Goal: Task Accomplishment & Management: Use online tool/utility

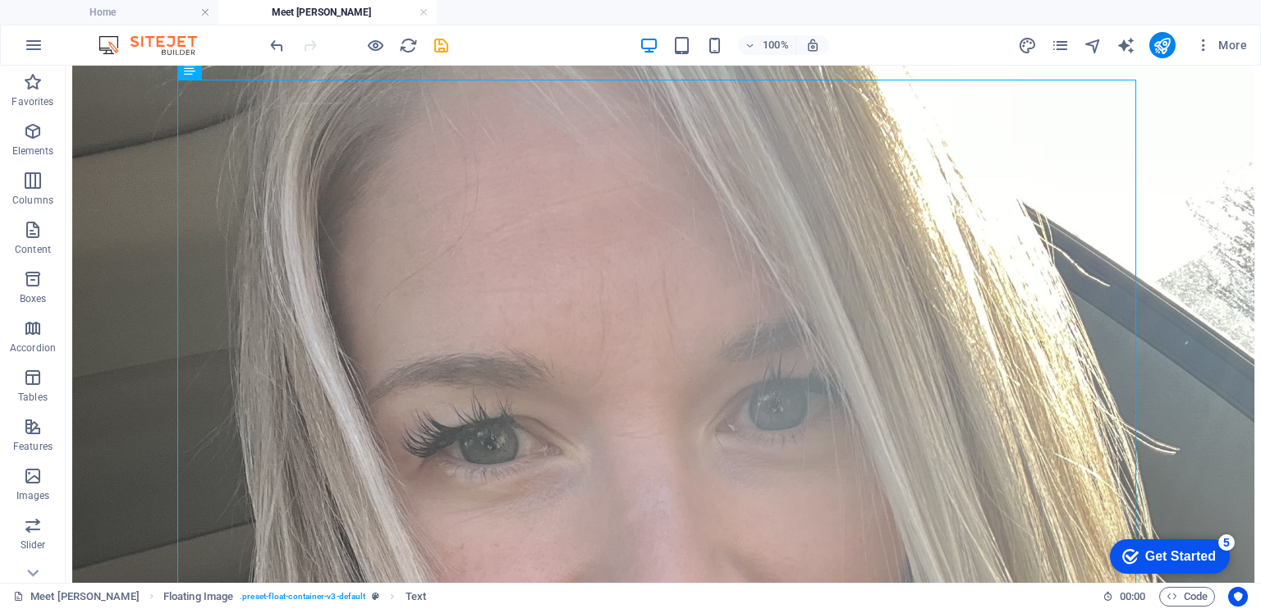
scroll to position [423, 0]
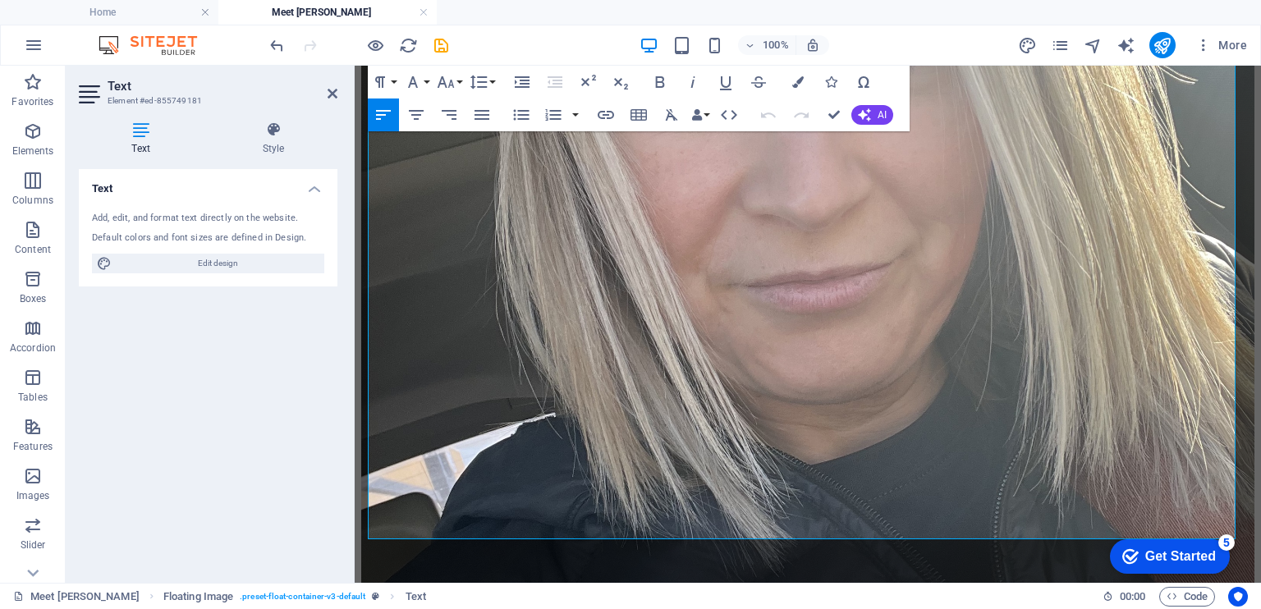
scroll to position [735, 0]
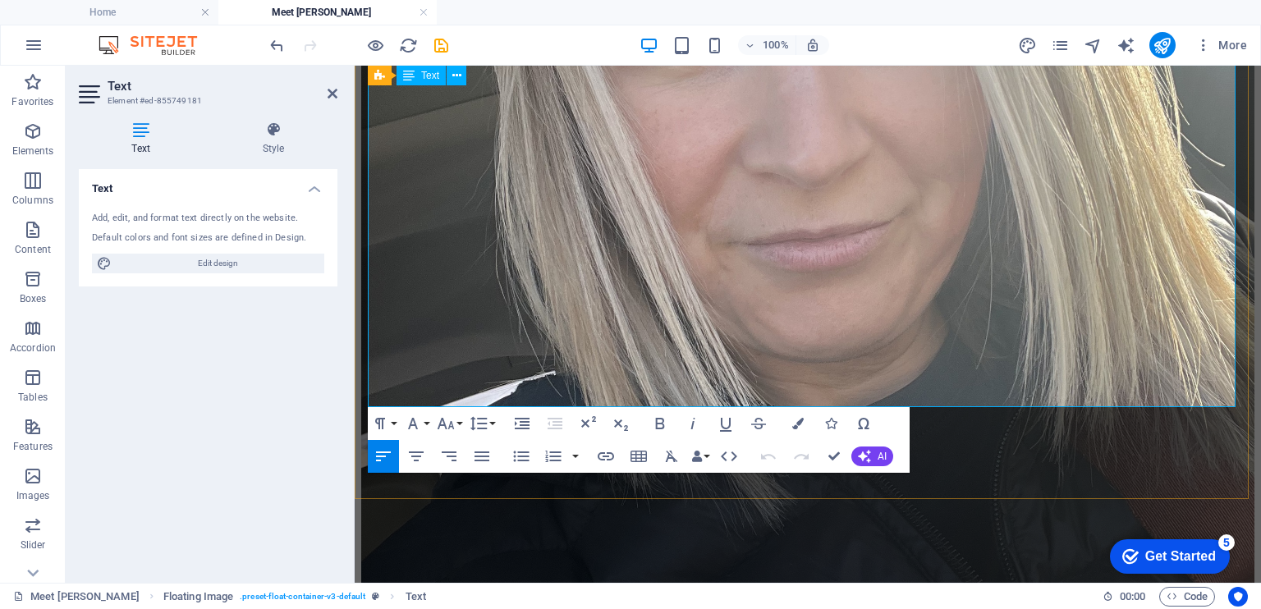
drag, startPoint x: 736, startPoint y: 286, endPoint x: 1050, endPoint y: 293, distance: 313.8
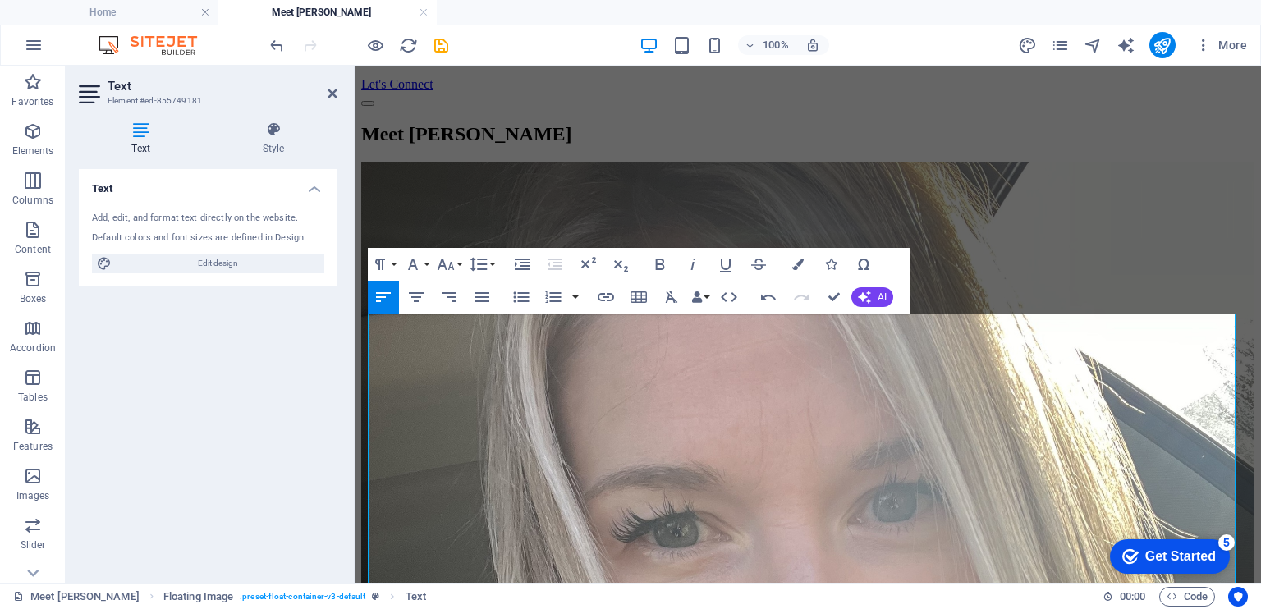
scroll to position [249, 0]
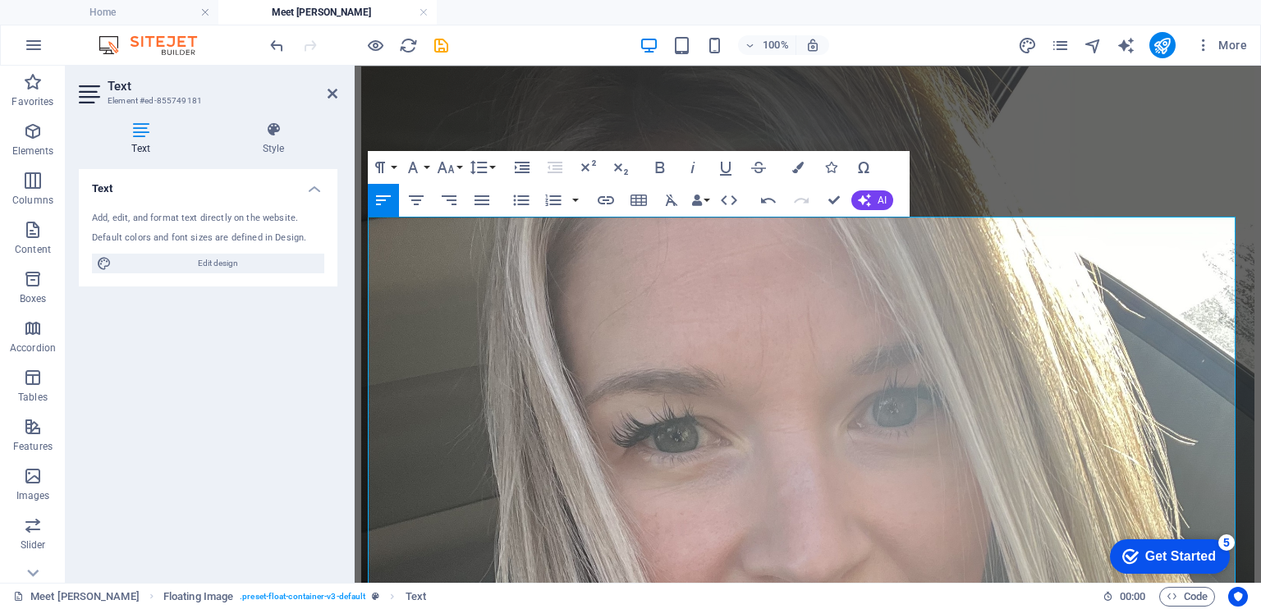
scroll to position [334, 0]
drag, startPoint x: 850, startPoint y: 356, endPoint x: 756, endPoint y: 360, distance: 93.7
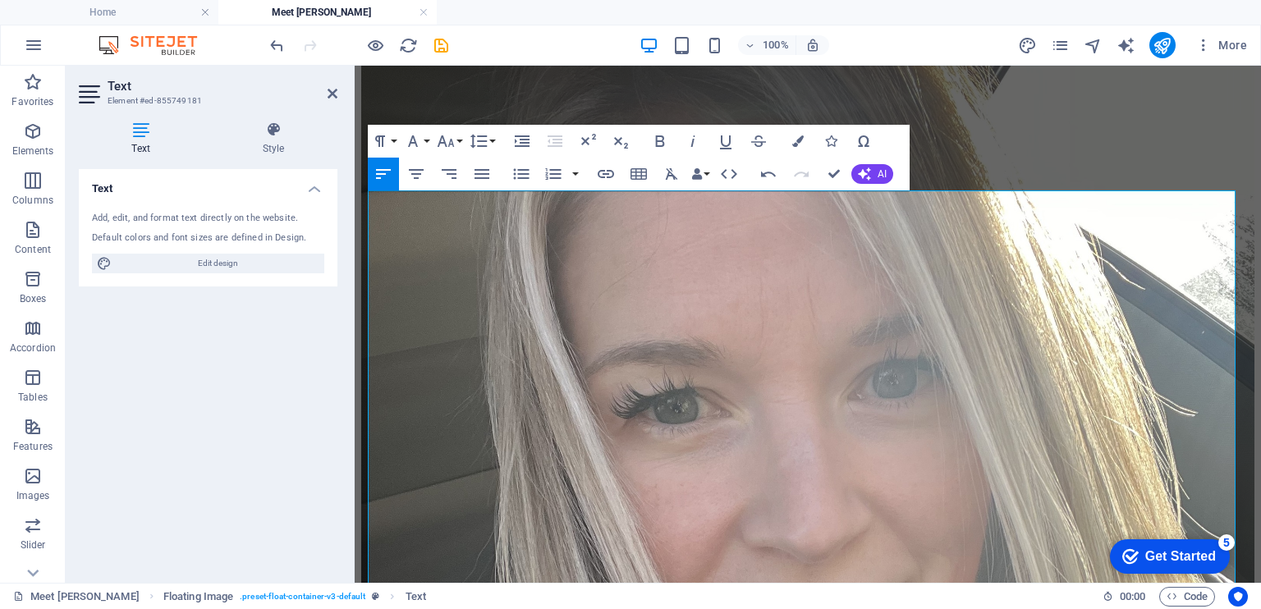
scroll to position [368, 0]
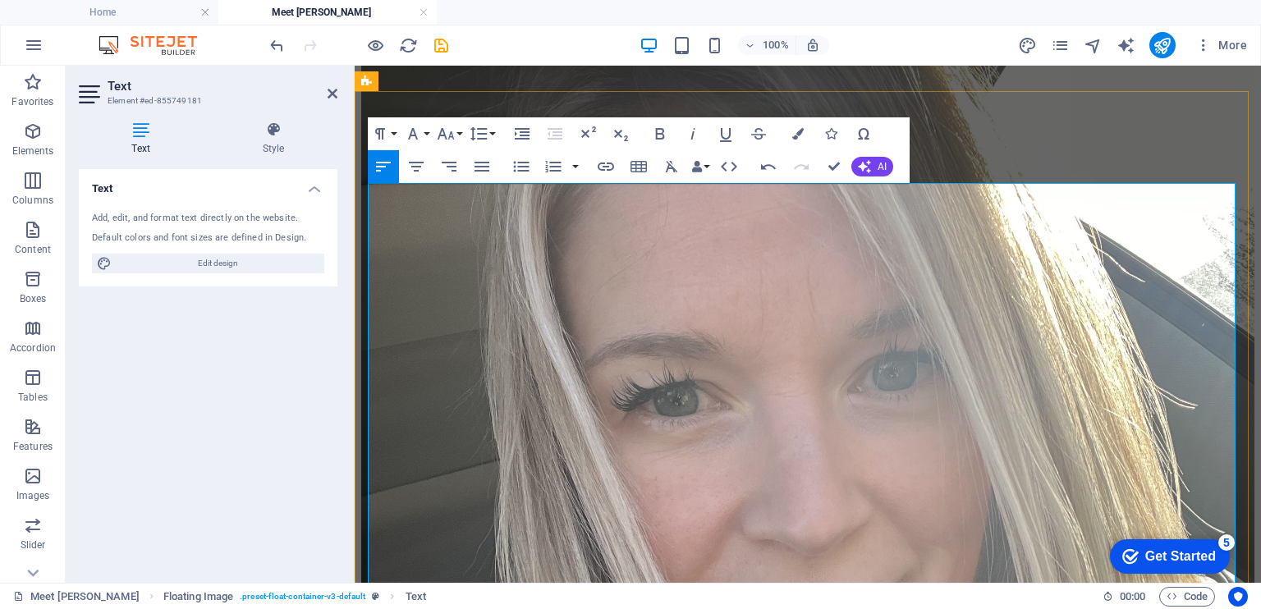
drag, startPoint x: 890, startPoint y: 443, endPoint x: 870, endPoint y: 448, distance: 20.1
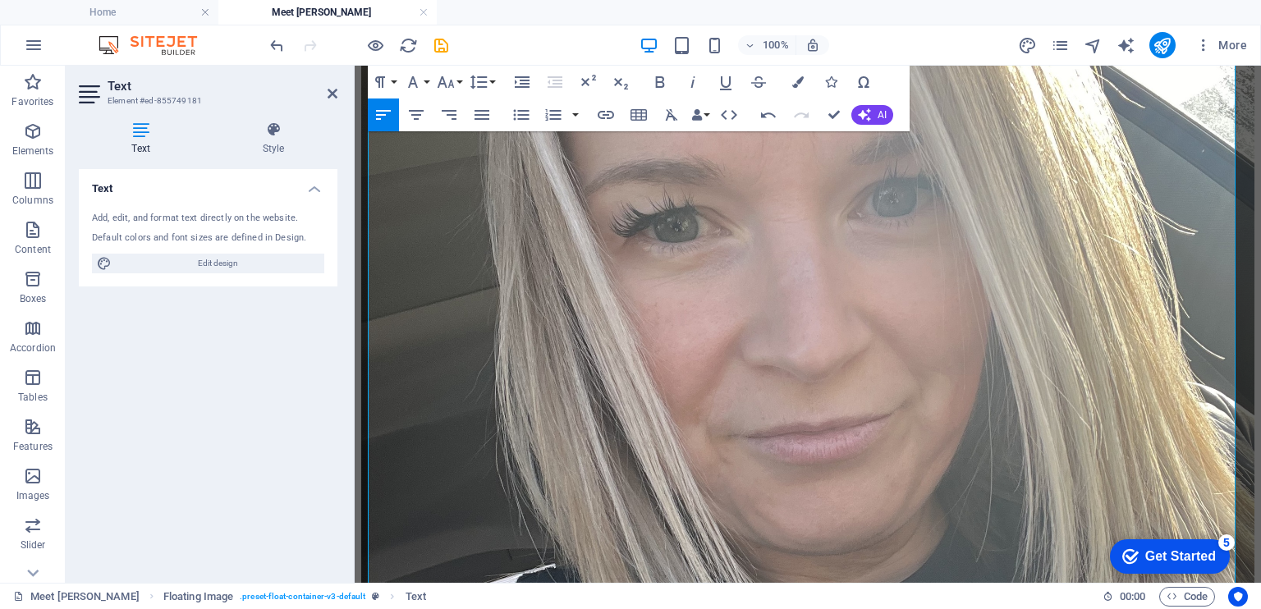
scroll to position [566, 0]
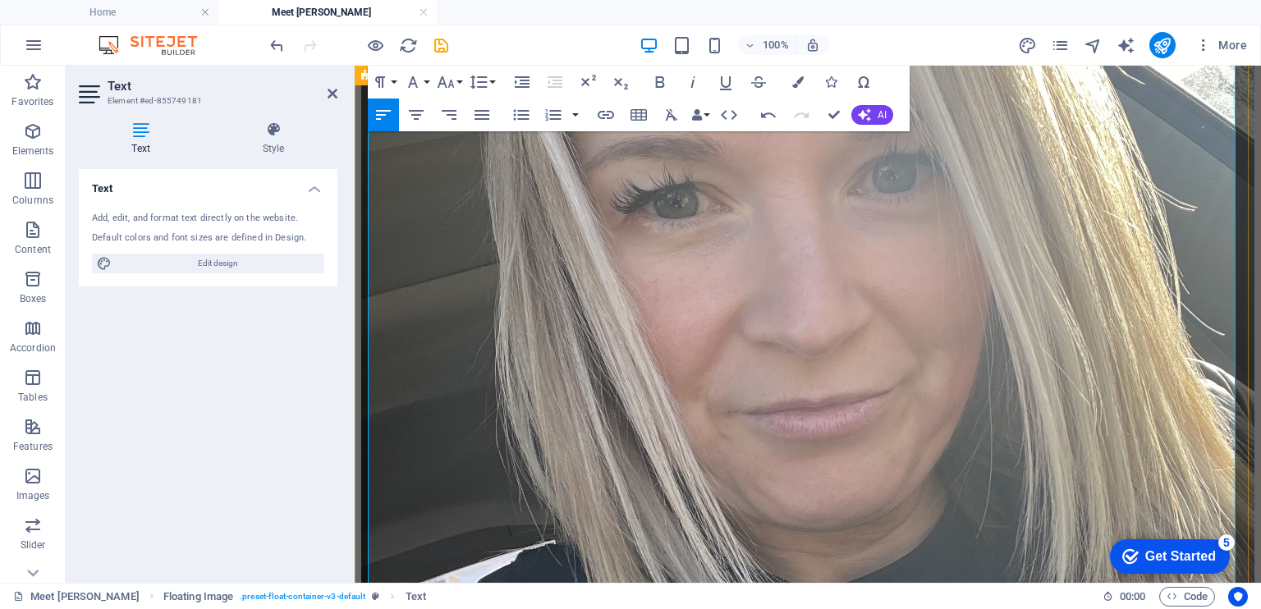
drag, startPoint x: 1061, startPoint y: 508, endPoint x: 367, endPoint y: 494, distance: 694.1
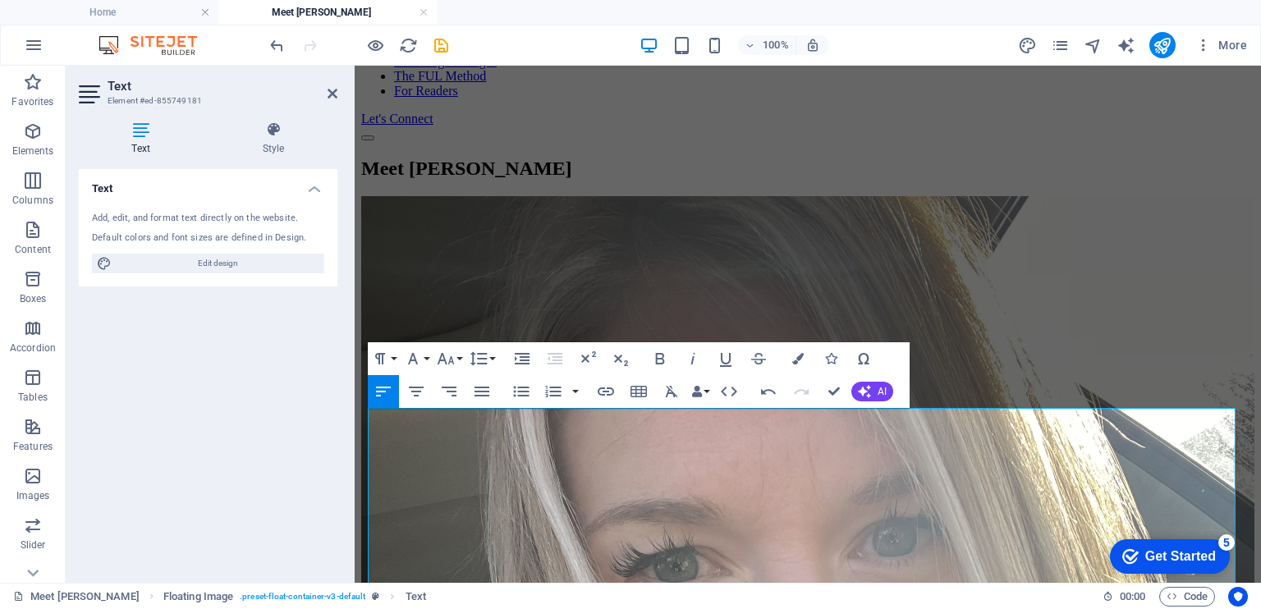
scroll to position [21, 0]
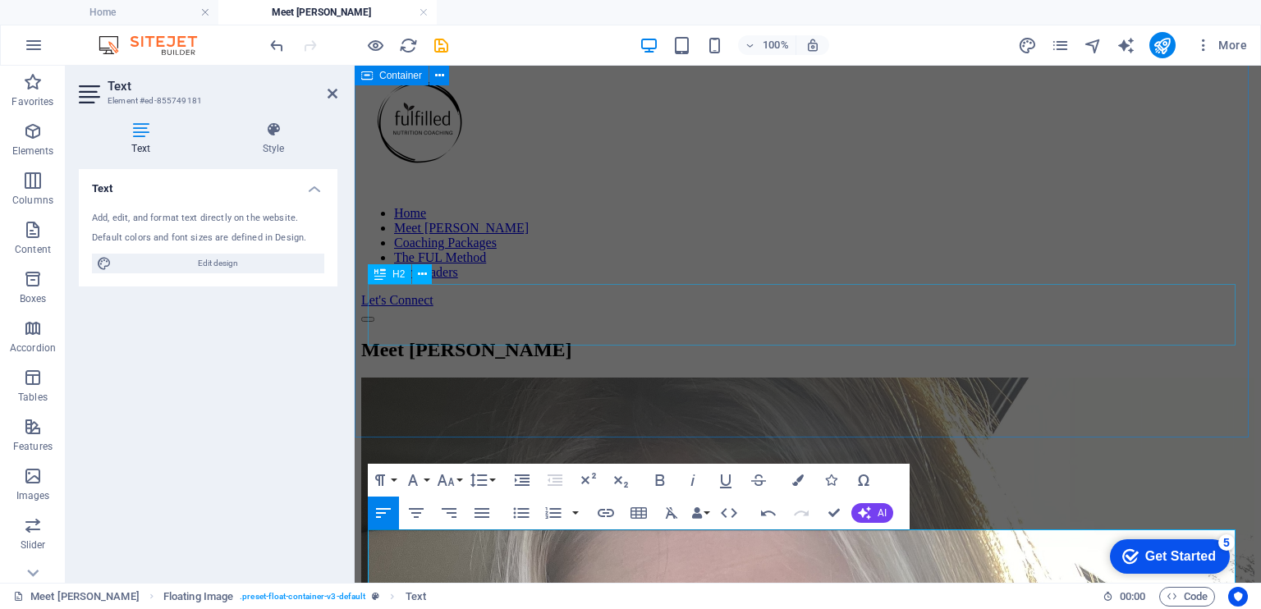
click at [1108, 339] on div "Meet [PERSON_NAME]" at bounding box center [807, 350] width 893 height 22
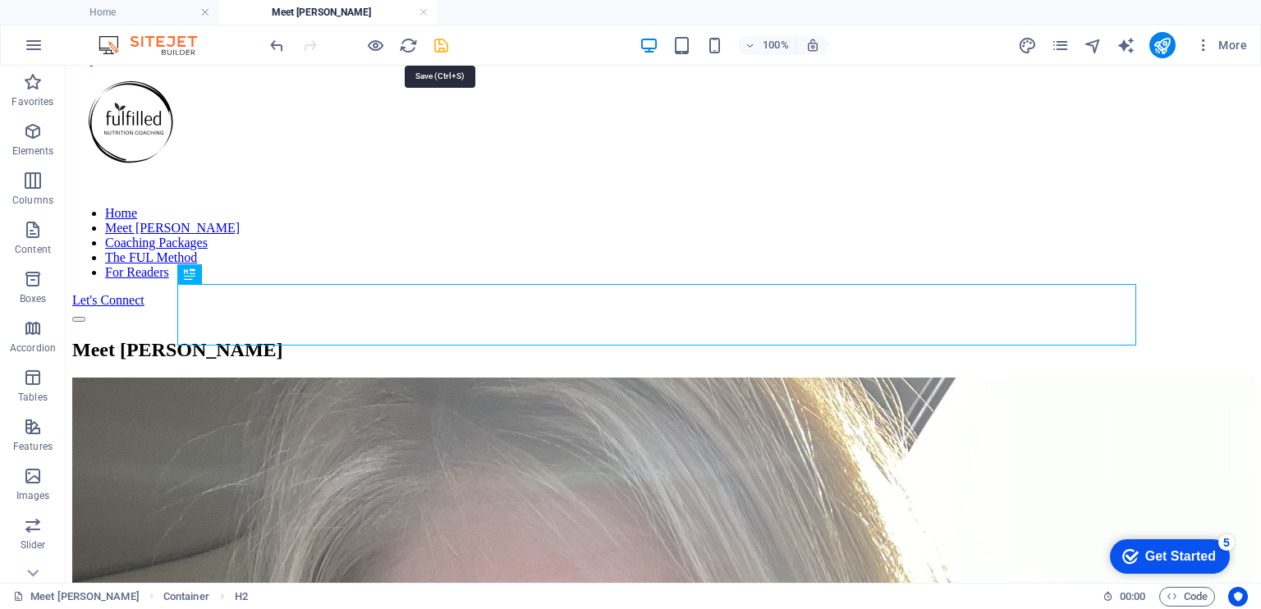
click at [447, 48] on icon "save" at bounding box center [441, 45] width 19 height 19
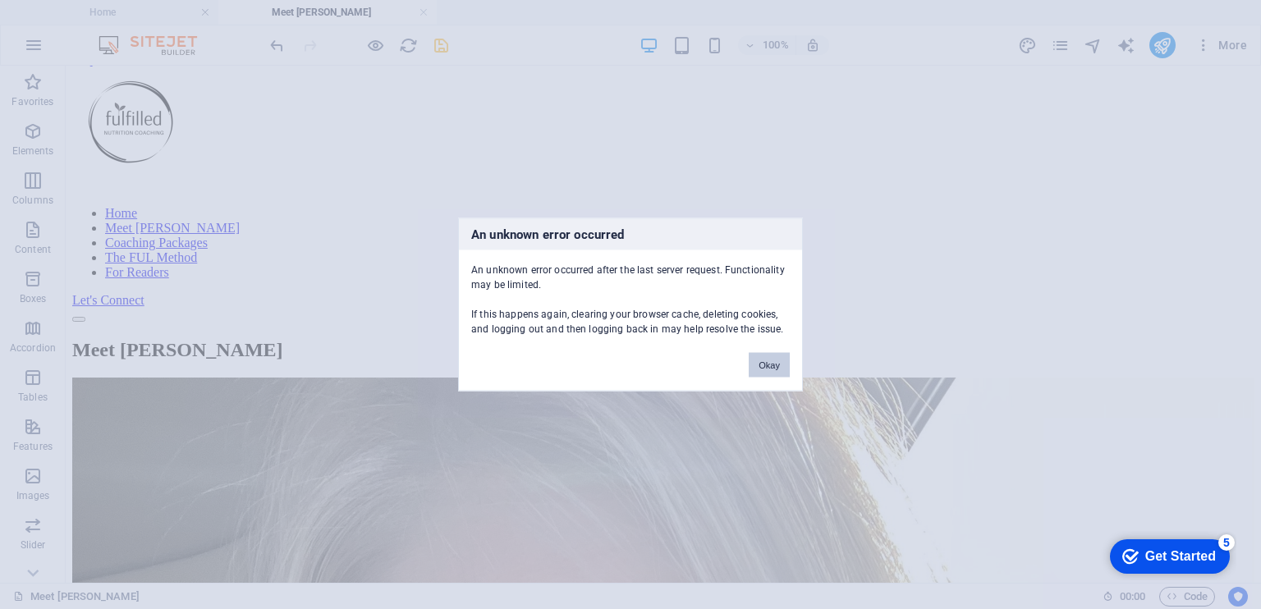
click at [779, 364] on button "Okay" at bounding box center [769, 365] width 41 height 25
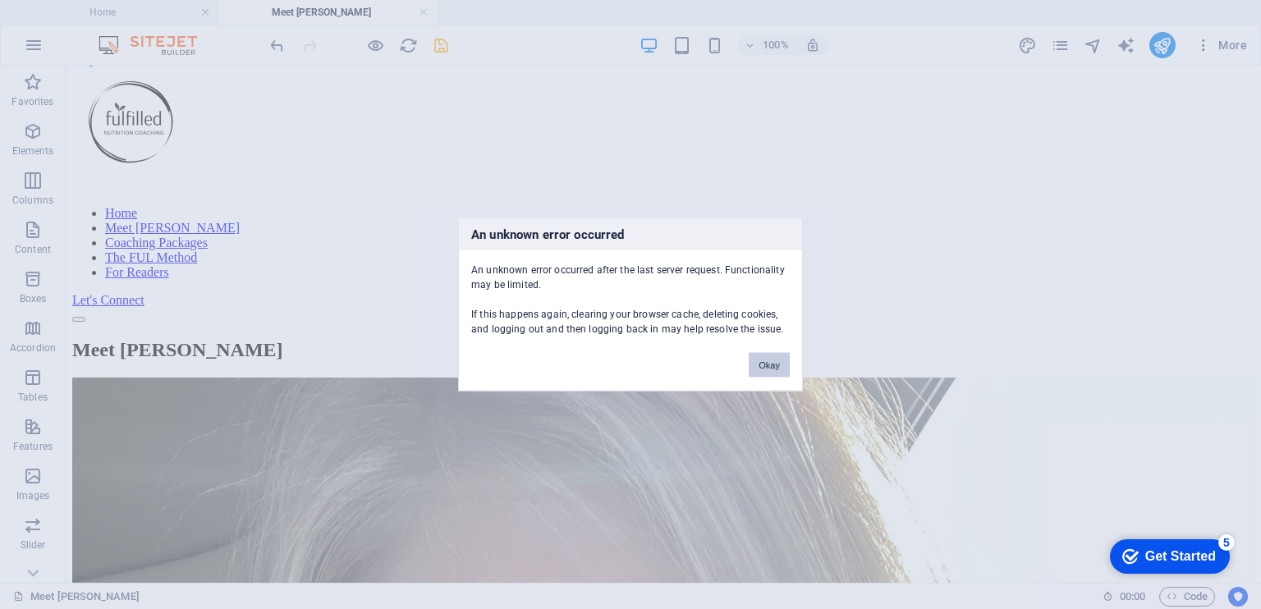
click at [779, 366] on button "Okay" at bounding box center [769, 365] width 41 height 25
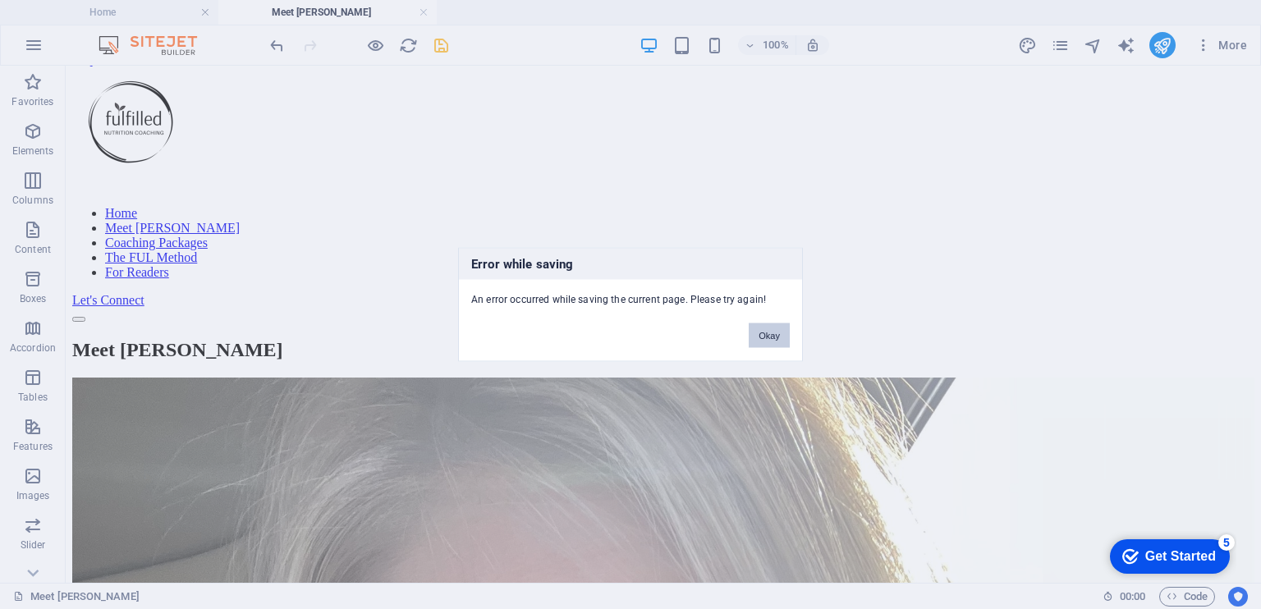
click at [769, 338] on button "Okay" at bounding box center [769, 336] width 41 height 25
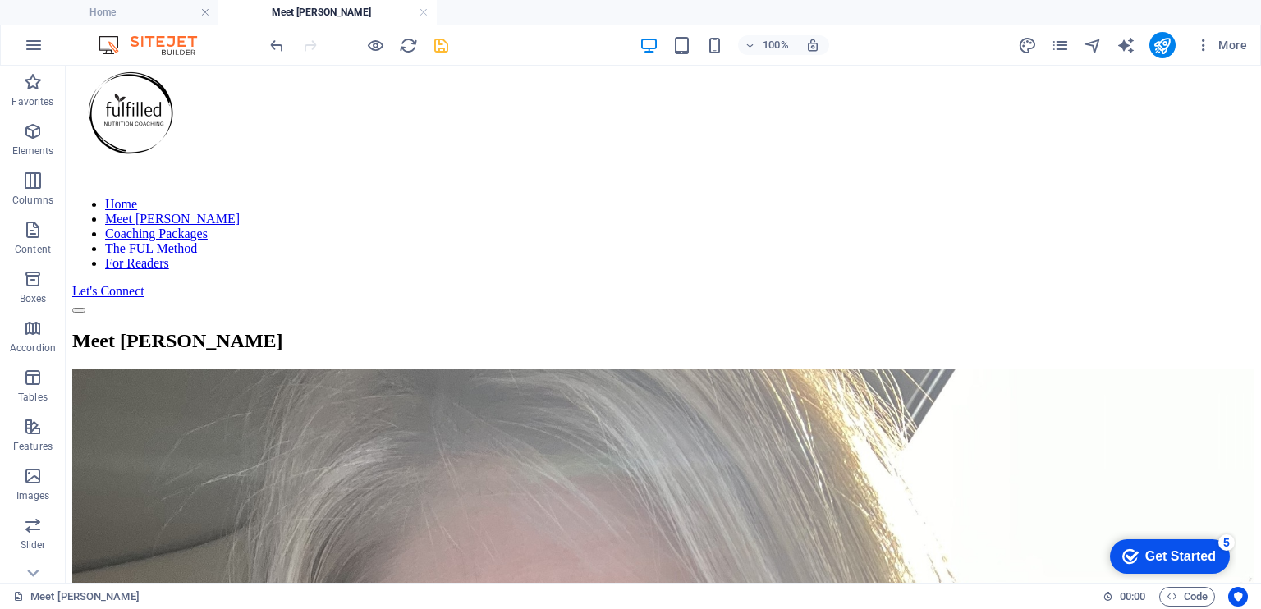
scroll to position [0, 0]
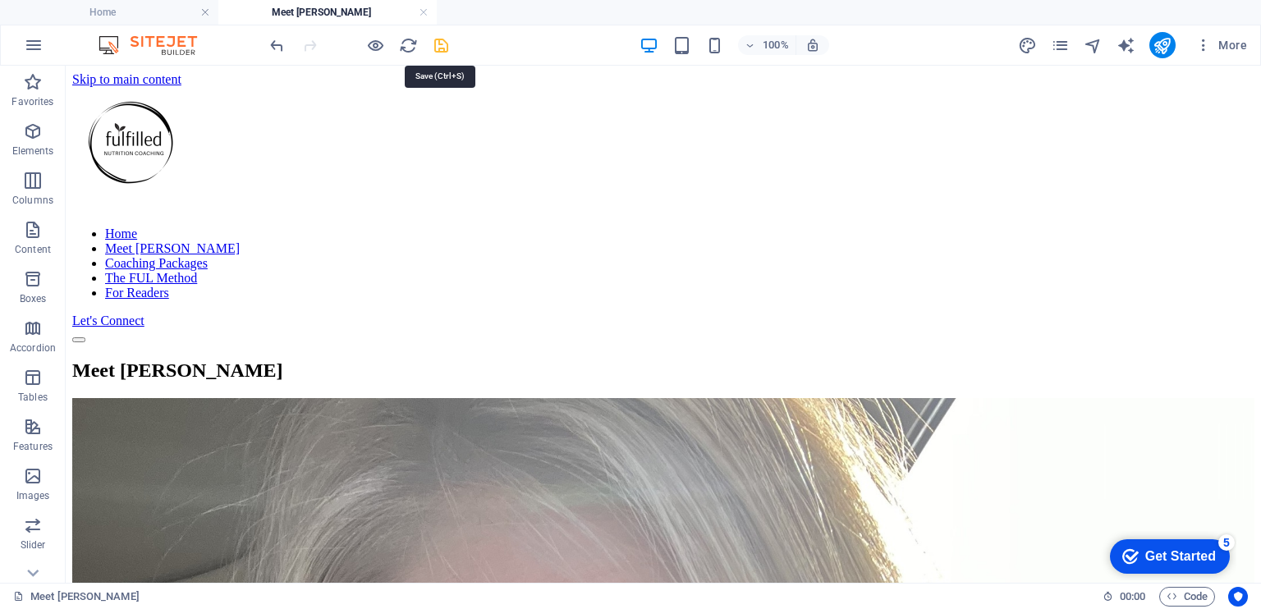
click at [443, 40] on icon "save" at bounding box center [441, 45] width 19 height 19
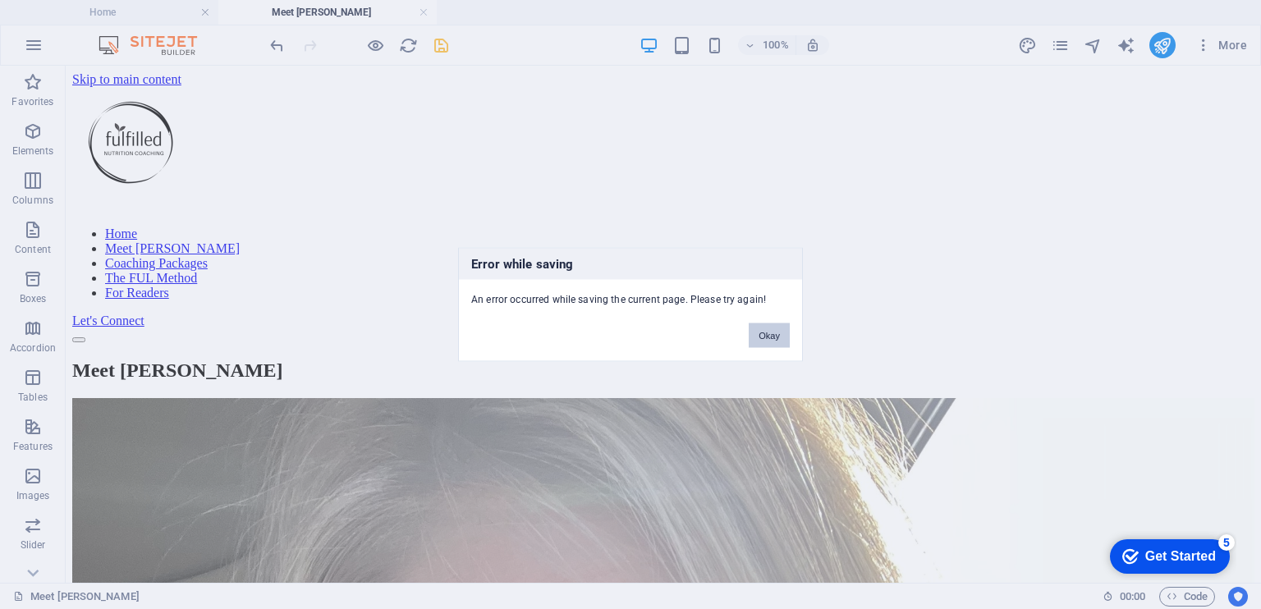
click at [771, 338] on button "Okay" at bounding box center [769, 336] width 41 height 25
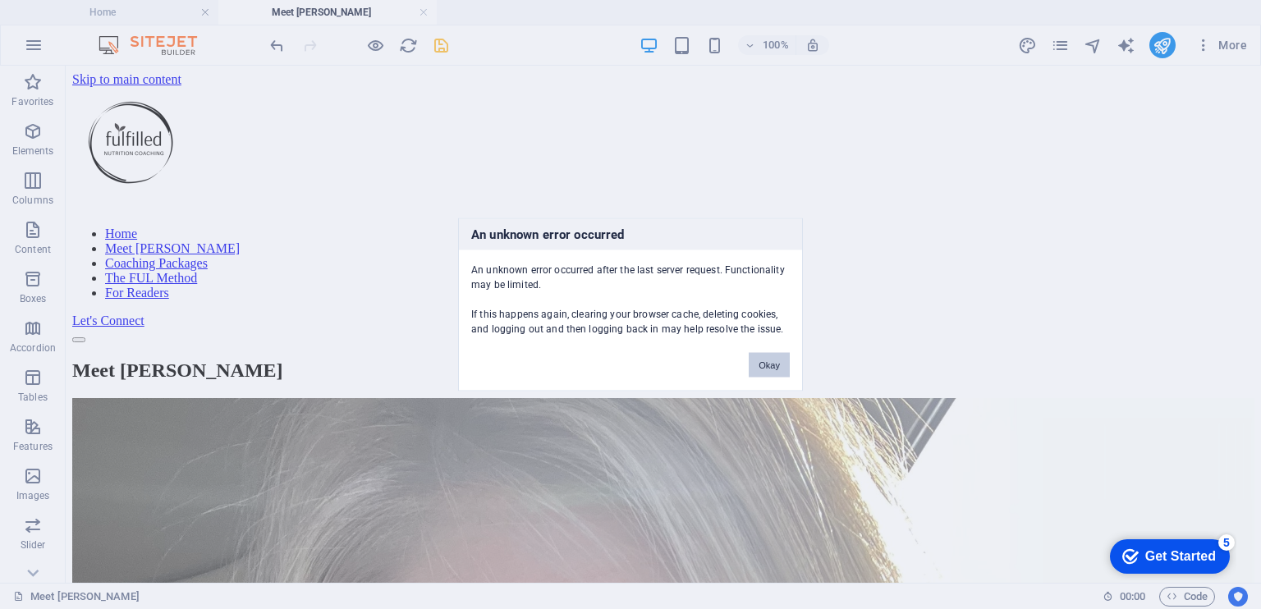
click at [767, 372] on button "Okay" at bounding box center [769, 365] width 41 height 25
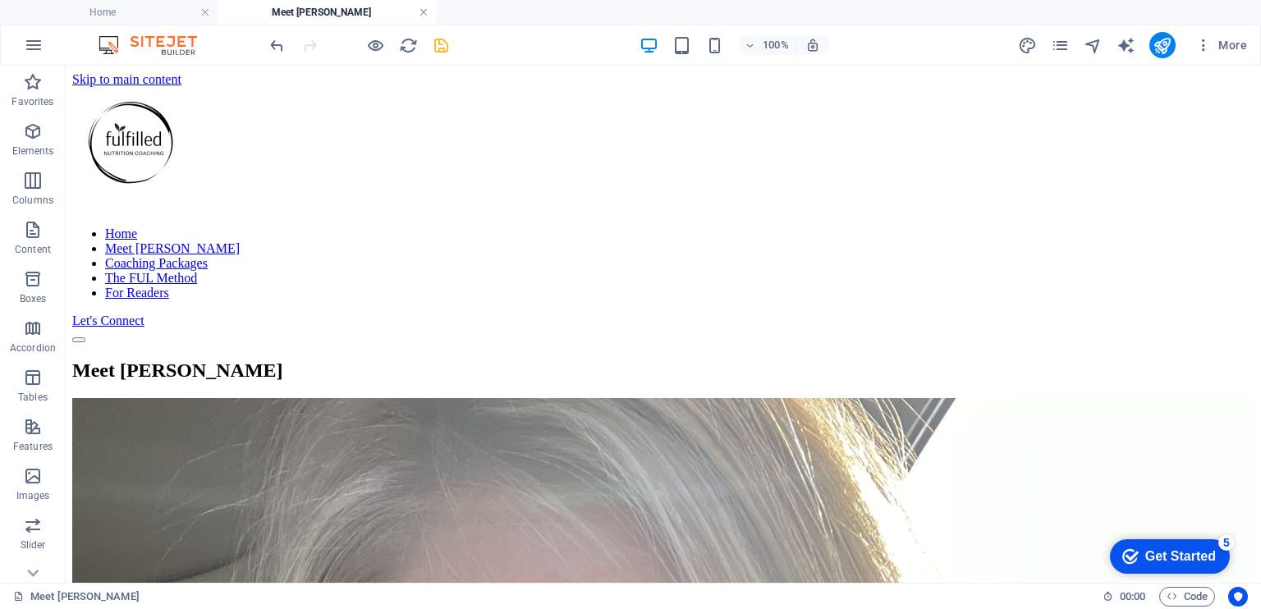
click at [424, 11] on link at bounding box center [424, 13] width 10 height 16
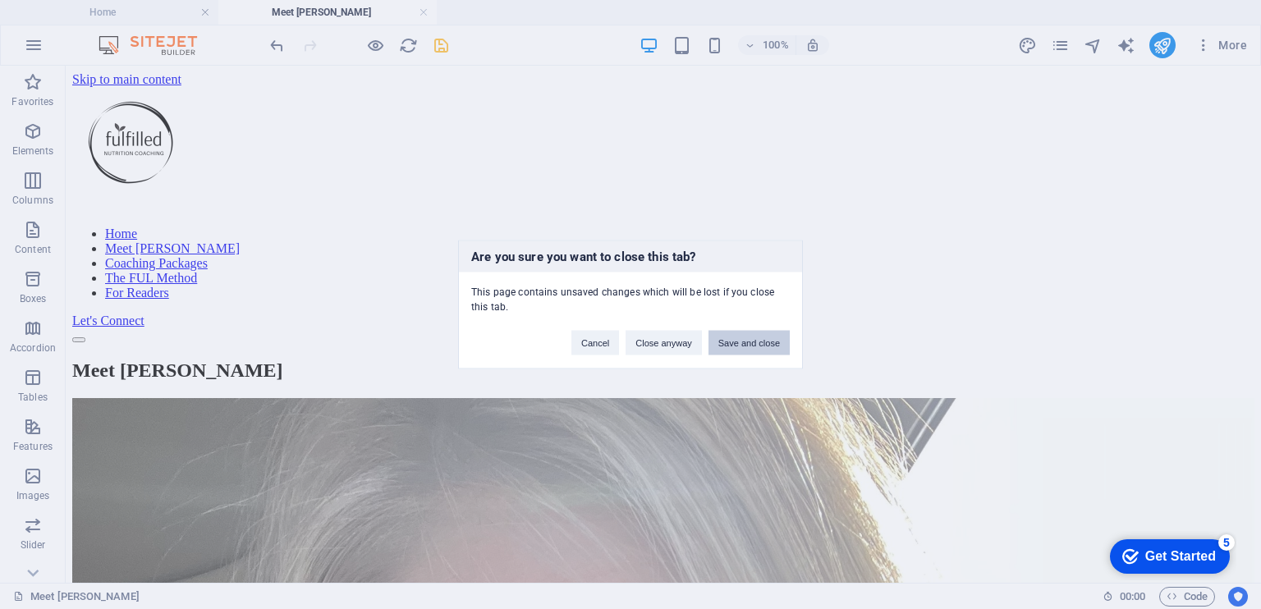
click at [726, 339] on button "Save and close" at bounding box center [749, 343] width 81 height 25
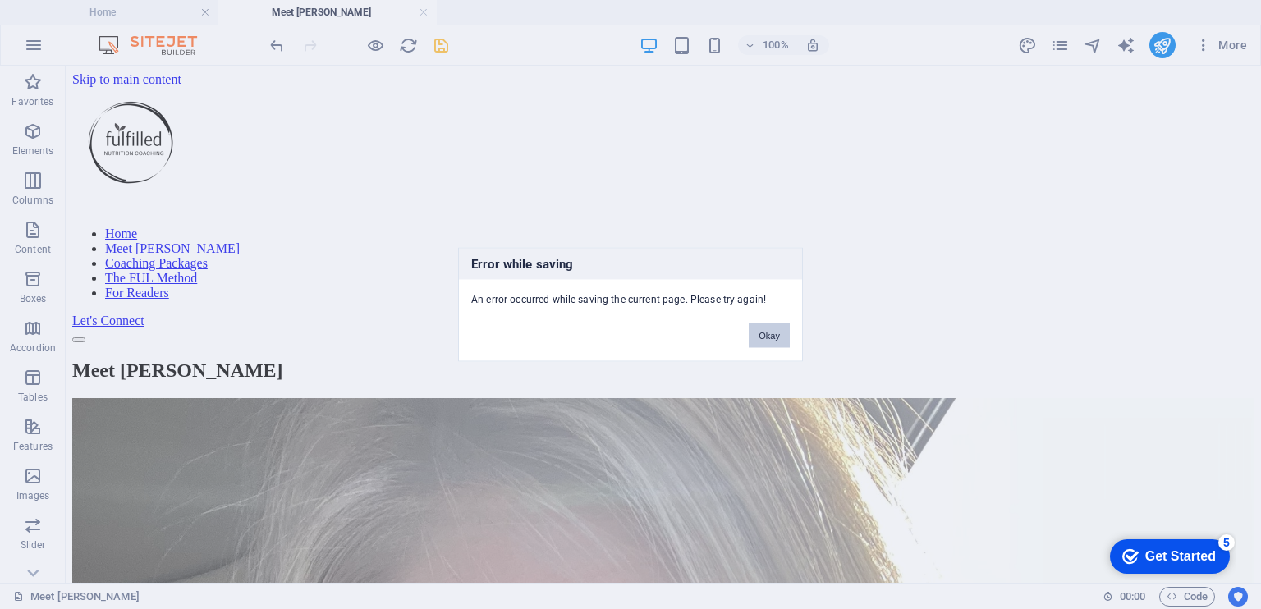
click at [758, 333] on button "Okay" at bounding box center [769, 336] width 41 height 25
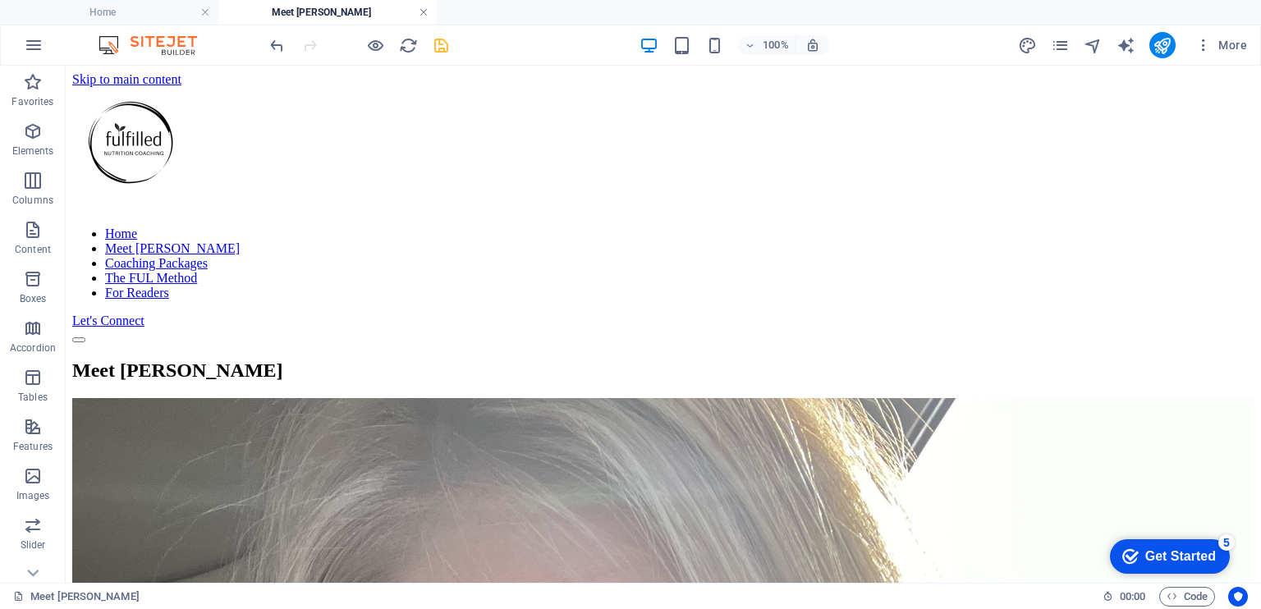
click at [420, 15] on link at bounding box center [424, 13] width 10 height 16
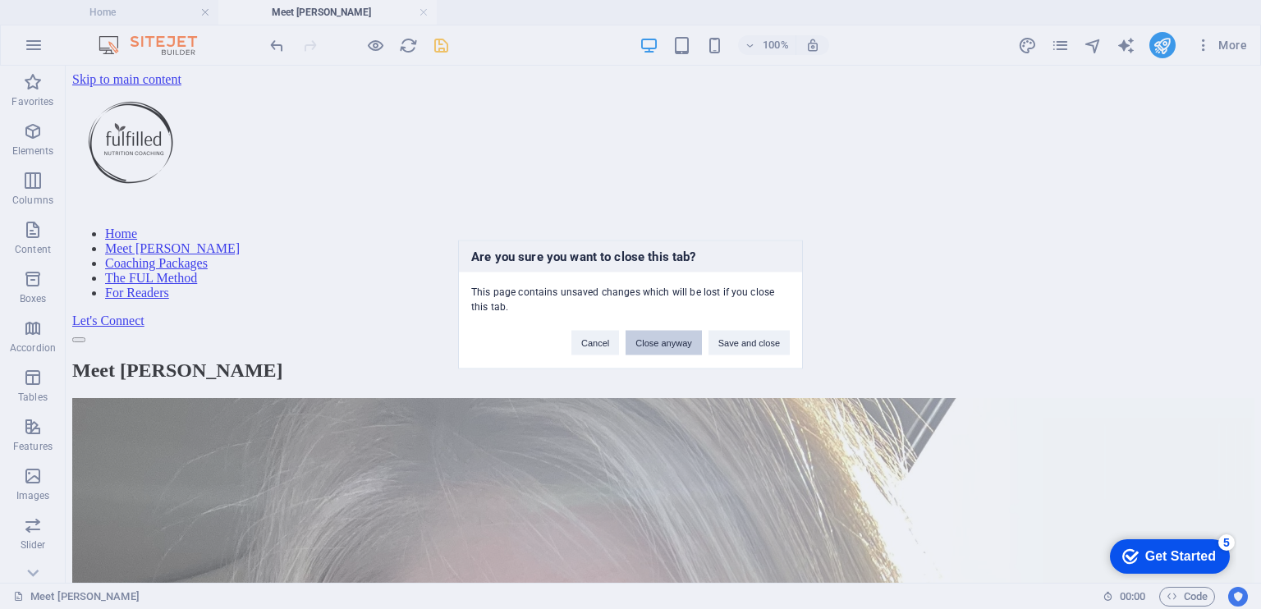
click at [650, 347] on button "Close anyway" at bounding box center [664, 343] width 76 height 25
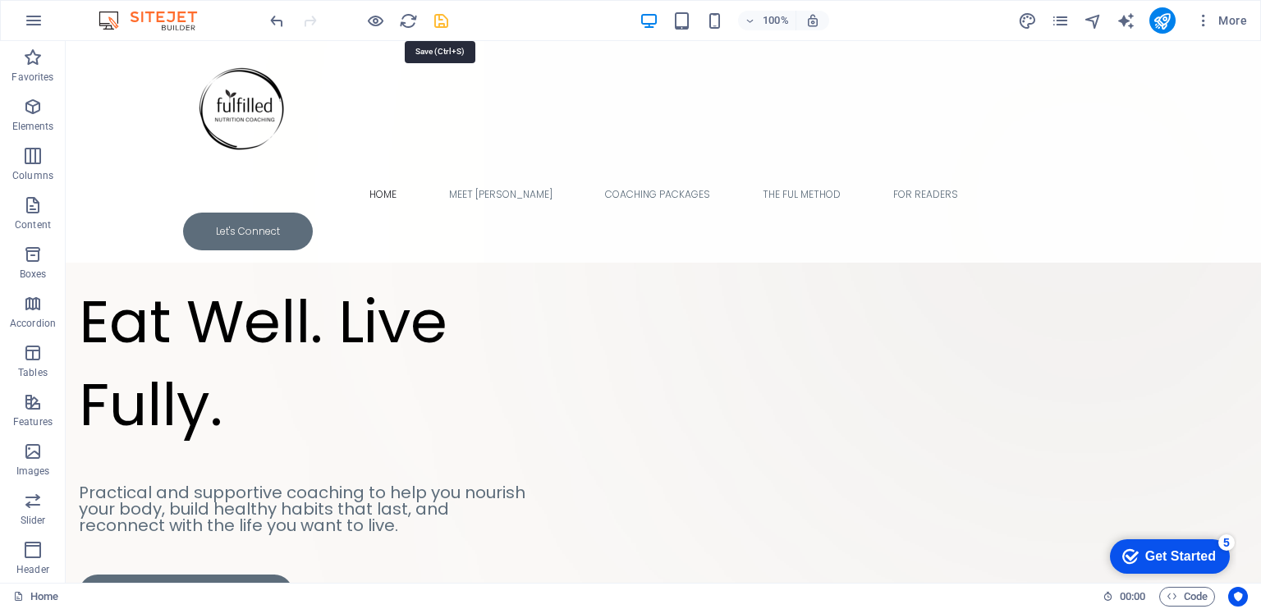
click at [442, 22] on icon "save" at bounding box center [441, 20] width 19 height 19
click at [1068, 24] on icon "pages" at bounding box center [1060, 20] width 19 height 19
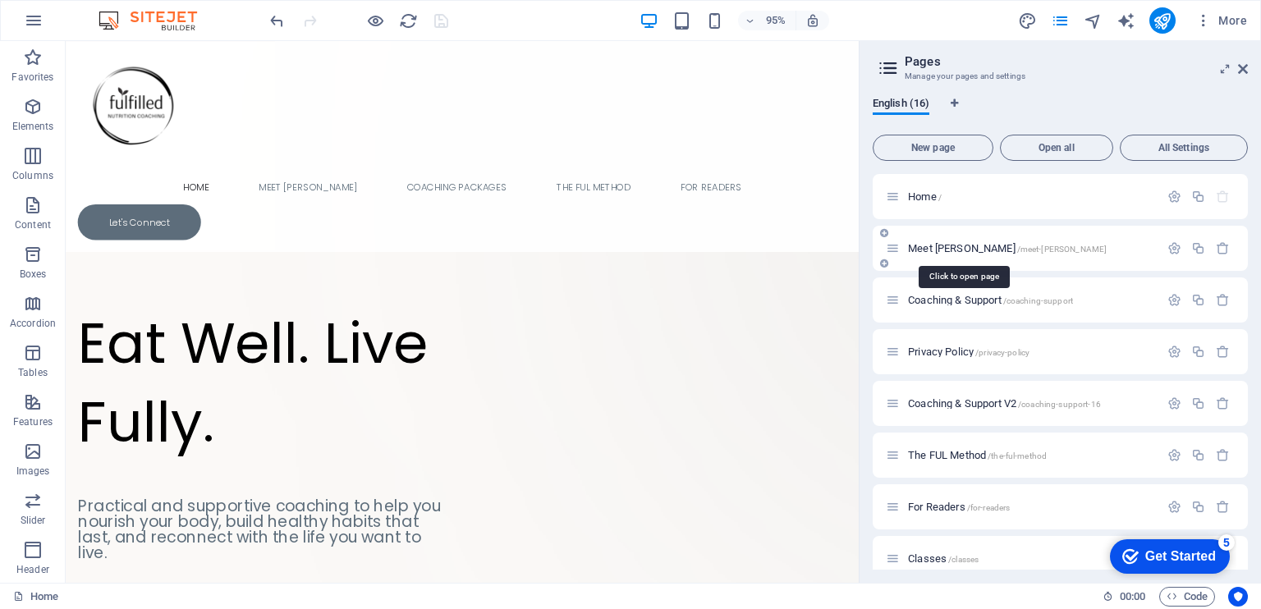
click at [937, 250] on span "Meet [PERSON_NAME] /meet-[PERSON_NAME]" at bounding box center [1007, 248] width 199 height 12
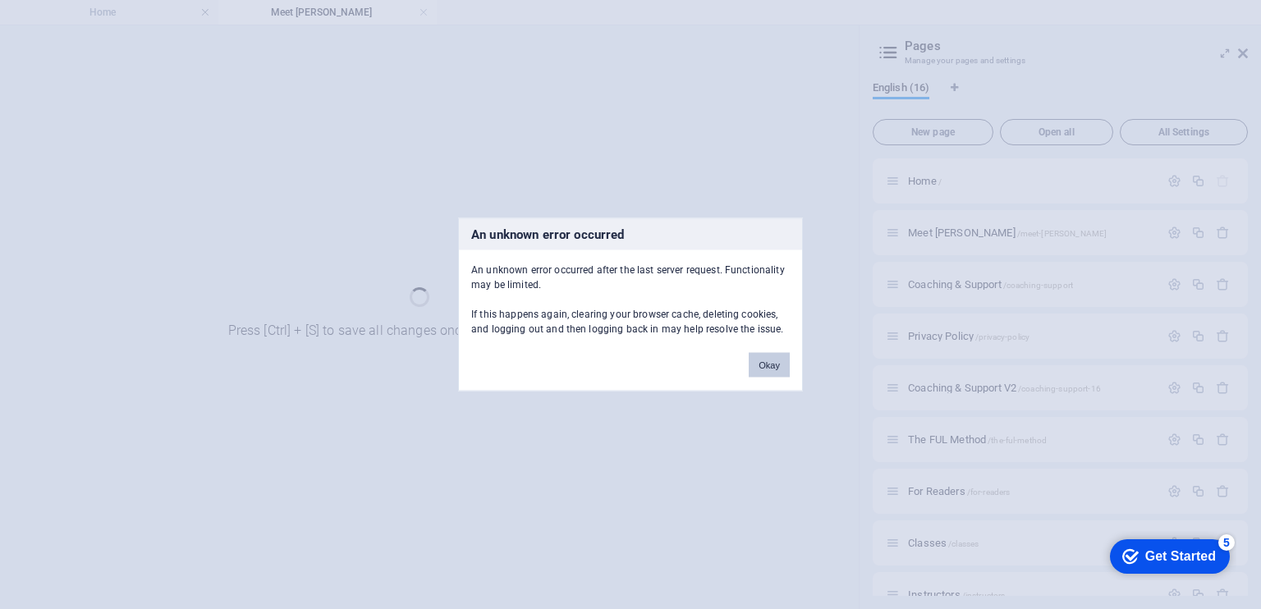
click at [761, 372] on button "Okay" at bounding box center [769, 365] width 41 height 25
click at [772, 365] on button "Okay" at bounding box center [769, 365] width 41 height 25
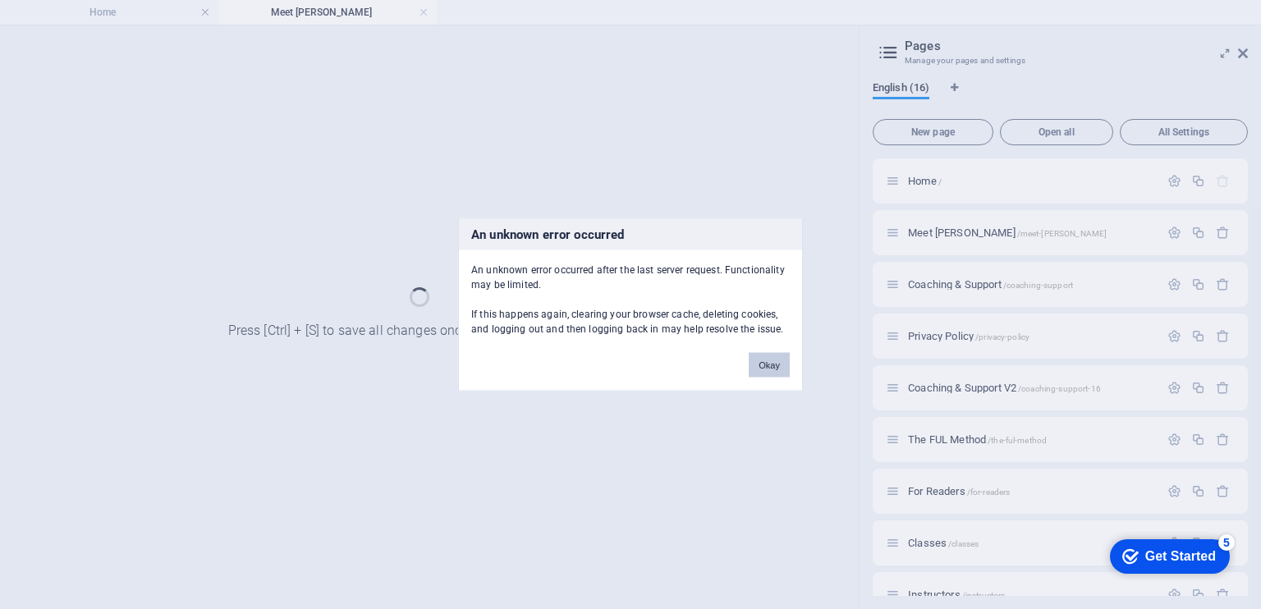
click at [772, 365] on button "Okay" at bounding box center [769, 365] width 41 height 25
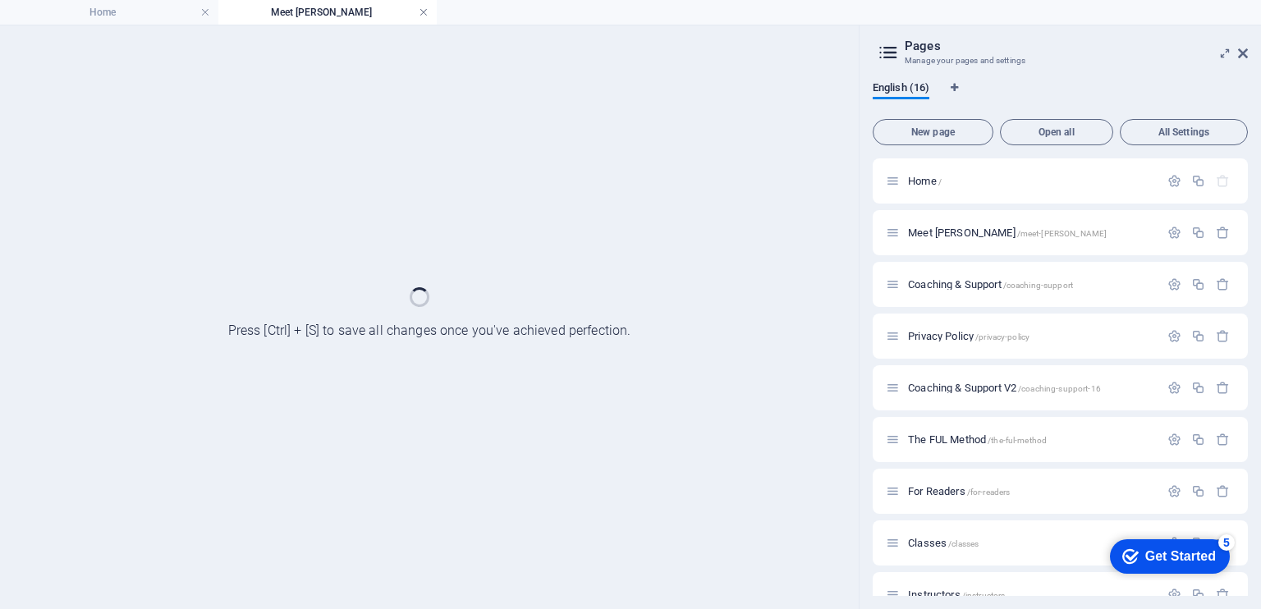
click at [422, 16] on link at bounding box center [424, 13] width 10 height 16
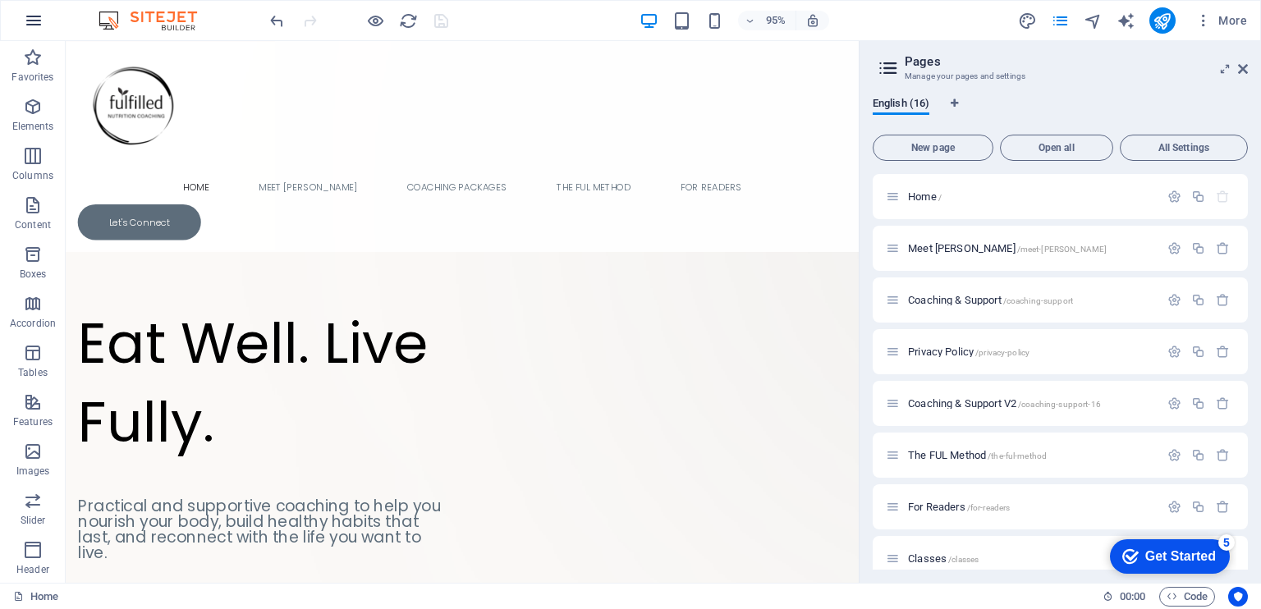
click at [27, 16] on icon "button" at bounding box center [34, 21] width 20 height 20
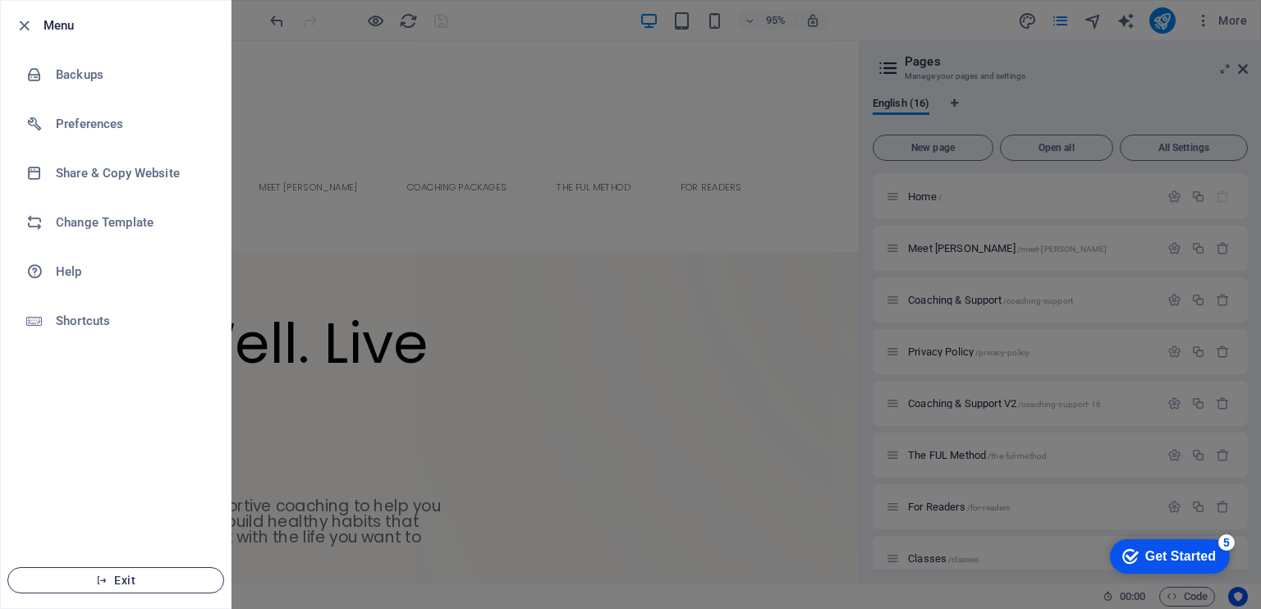
click at [110, 576] on span "Exit" at bounding box center [115, 580] width 189 height 13
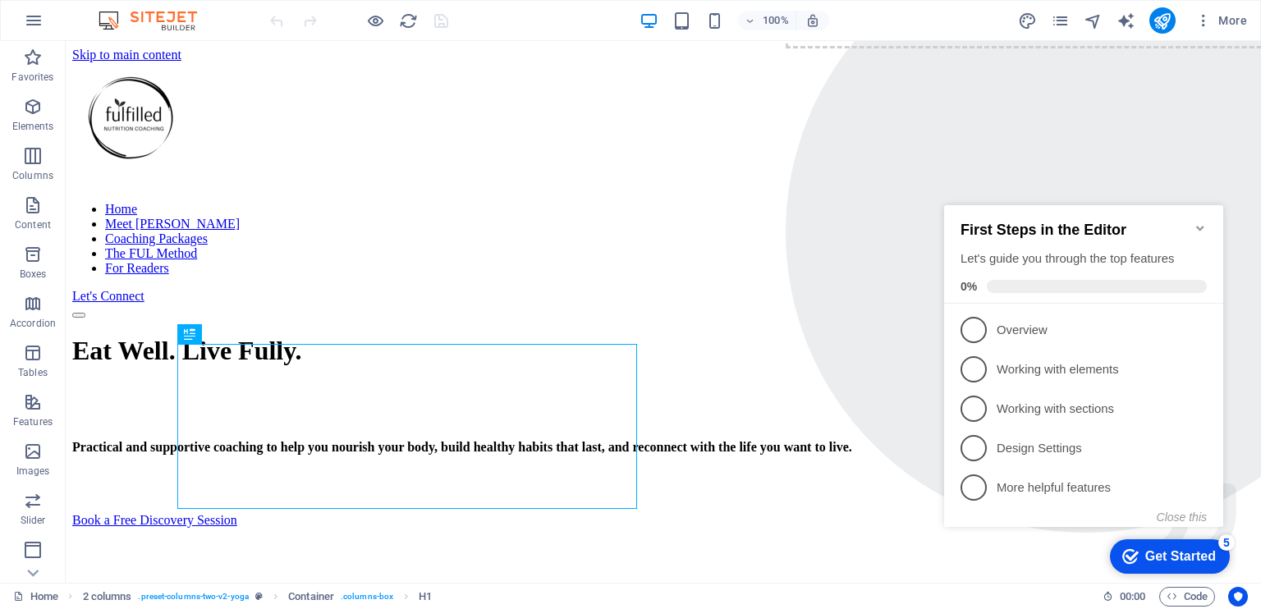
click at [1200, 223] on icon "Minimize checklist" at bounding box center [1200, 228] width 13 height 13
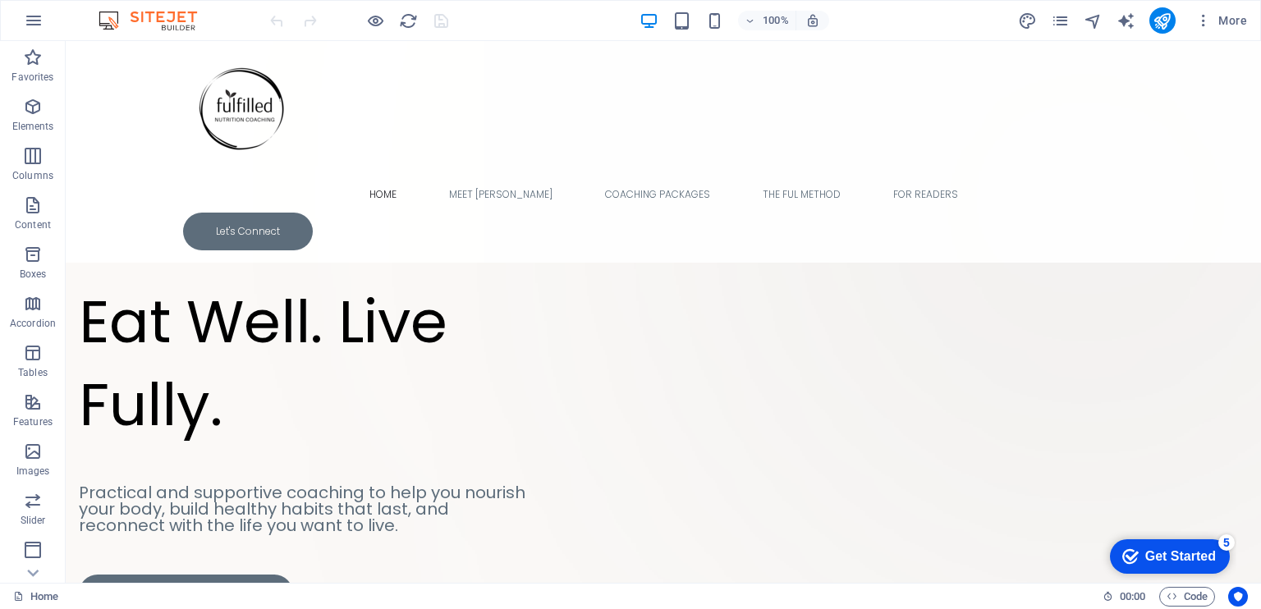
click at [1048, 17] on div "More" at bounding box center [1136, 20] width 236 height 26
click at [1064, 23] on icon "pages" at bounding box center [1060, 20] width 19 height 19
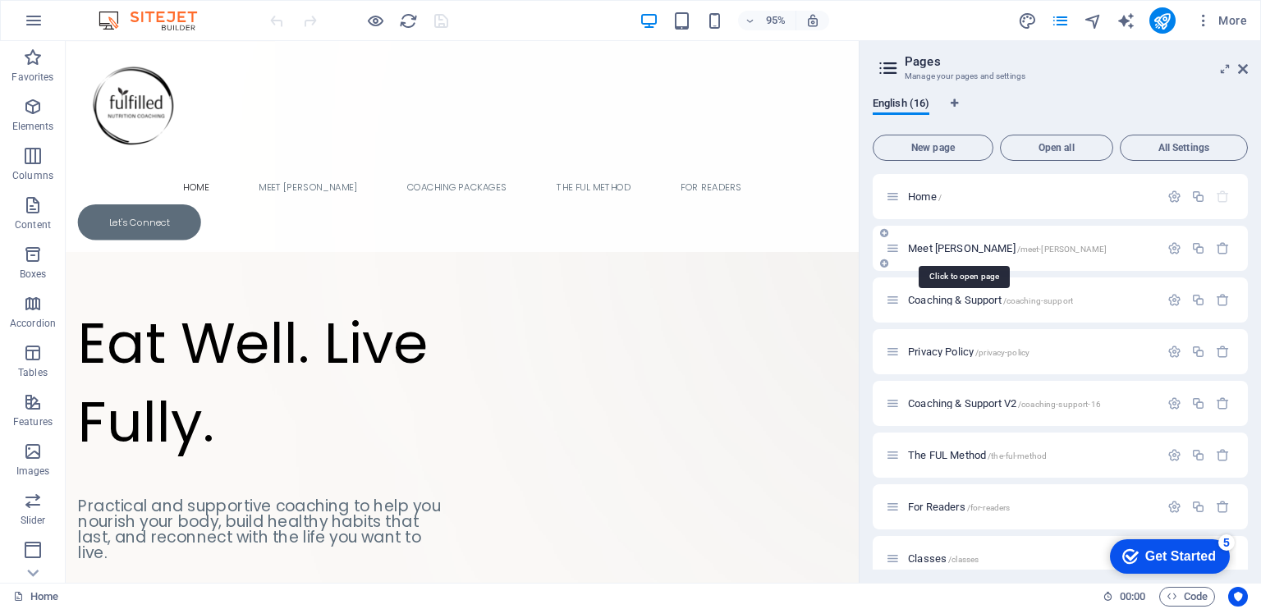
click at [950, 247] on span "Meet [PERSON_NAME] /meet-[PERSON_NAME]" at bounding box center [1007, 248] width 199 height 12
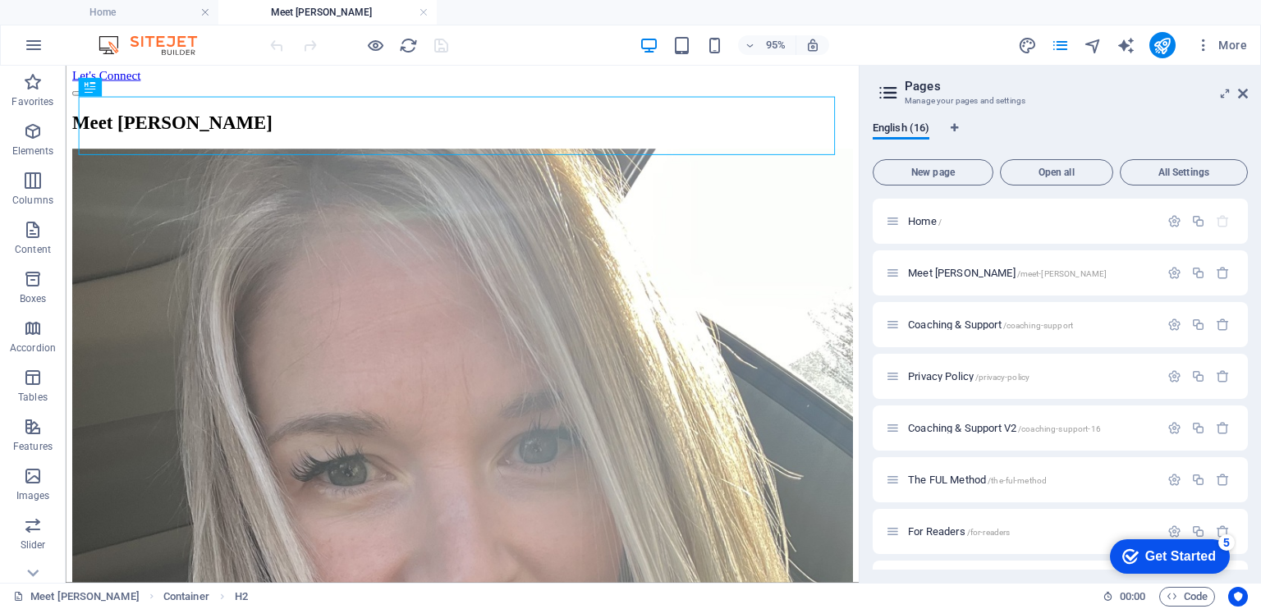
scroll to position [246, 0]
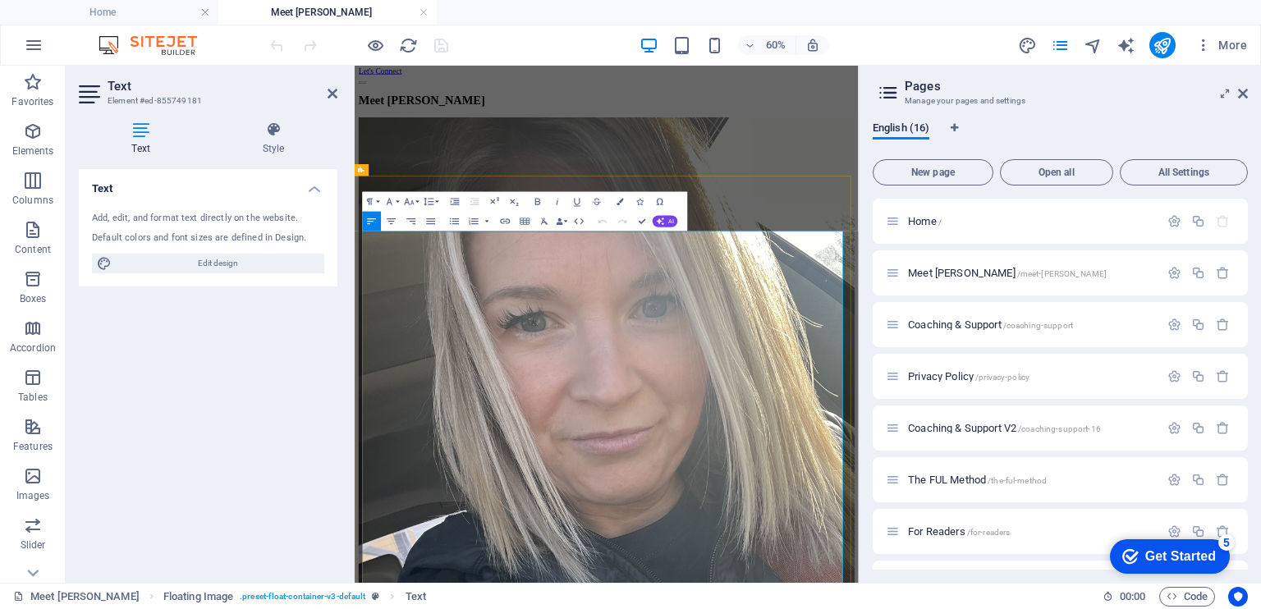
drag, startPoint x: 707, startPoint y: 351, endPoint x: 811, endPoint y: 851, distance: 509.9
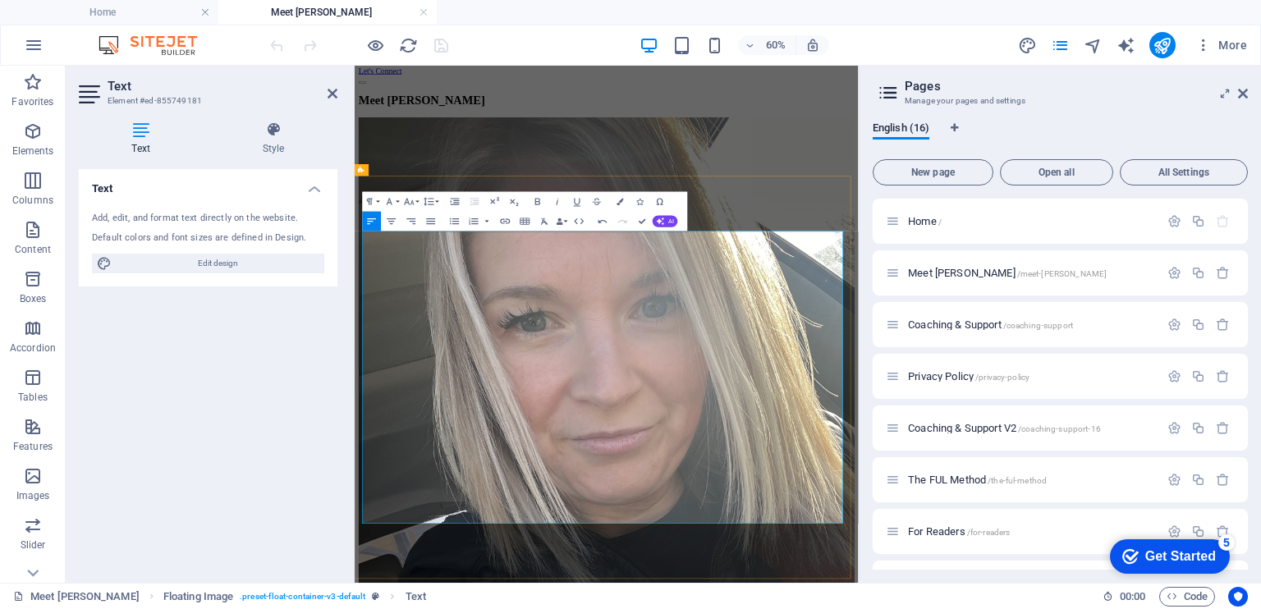
scroll to position [30924, 0]
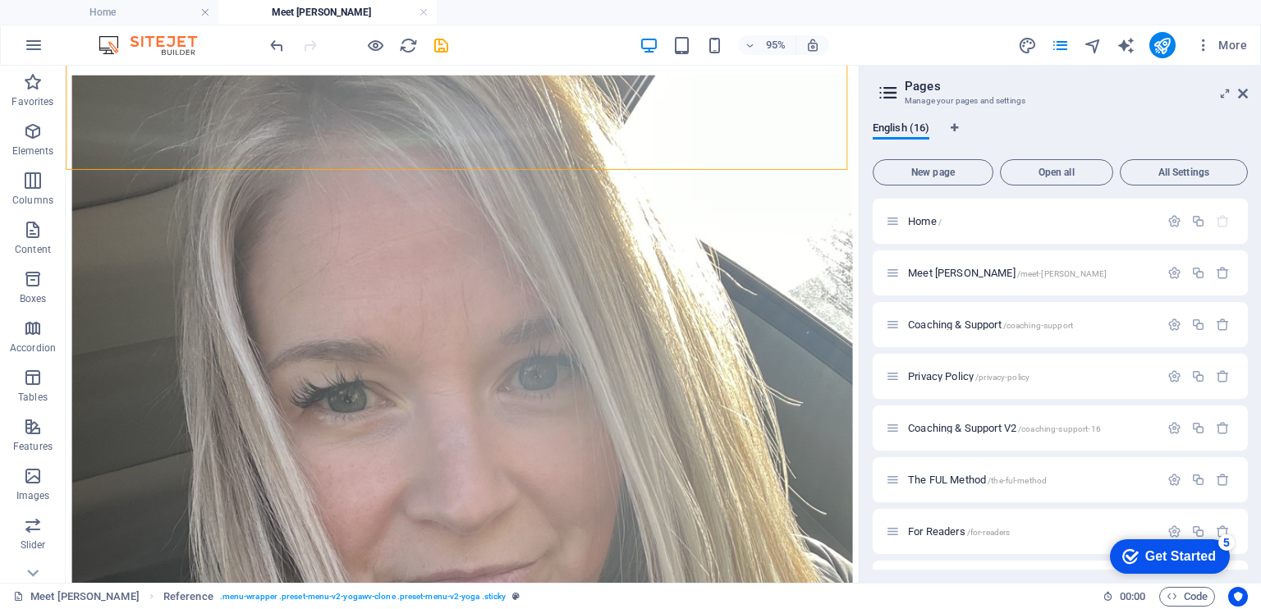
scroll to position [325, 0]
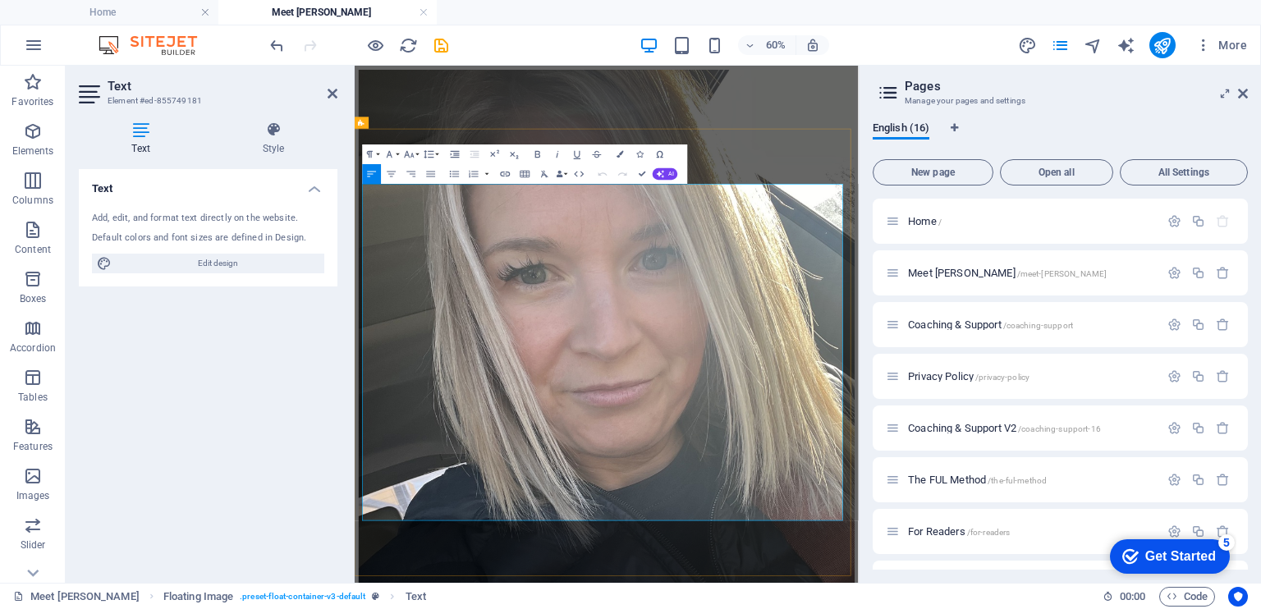
drag, startPoint x: 822, startPoint y: 420, endPoint x: 732, endPoint y: 424, distance: 90.4
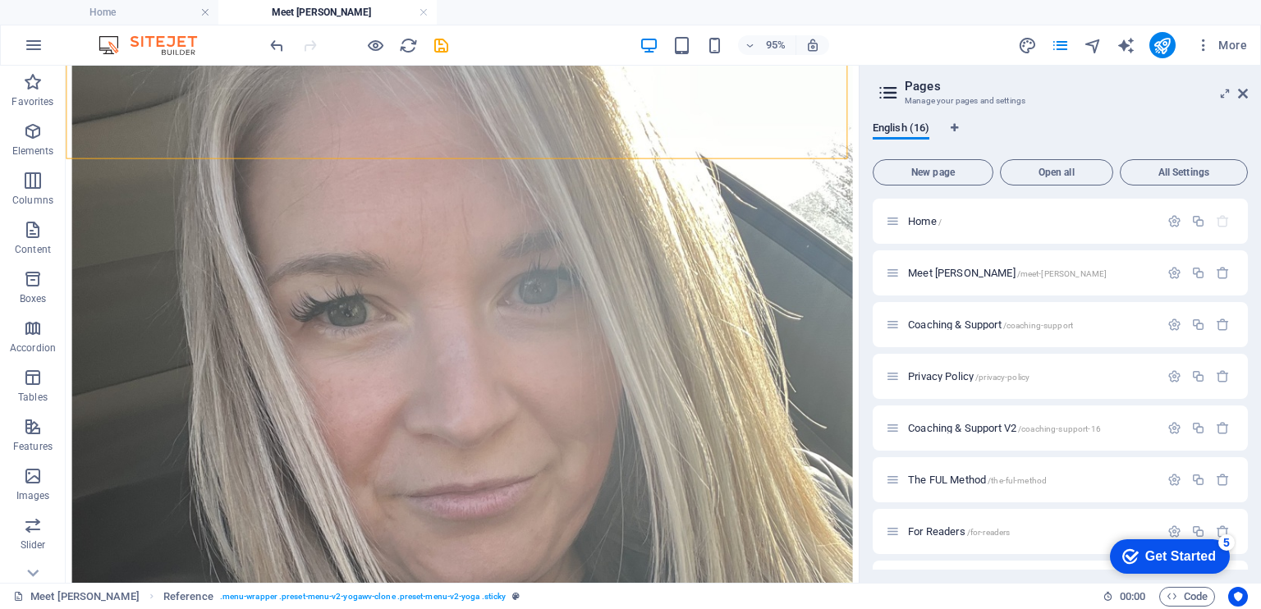
scroll to position [416, 0]
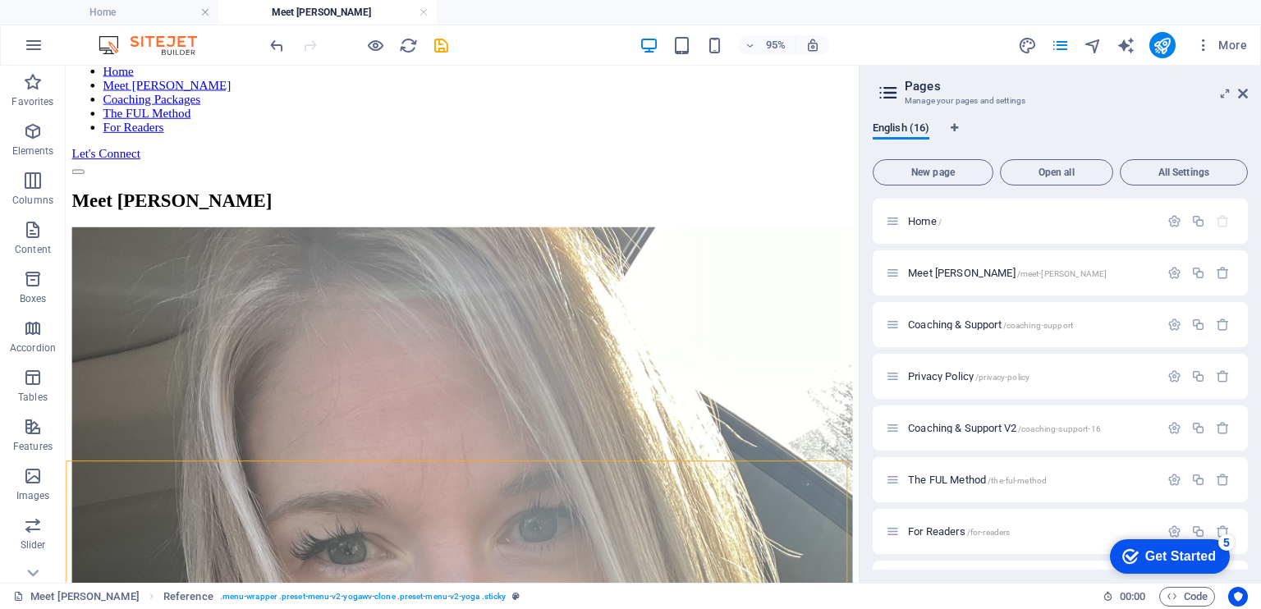
scroll to position [0, 0]
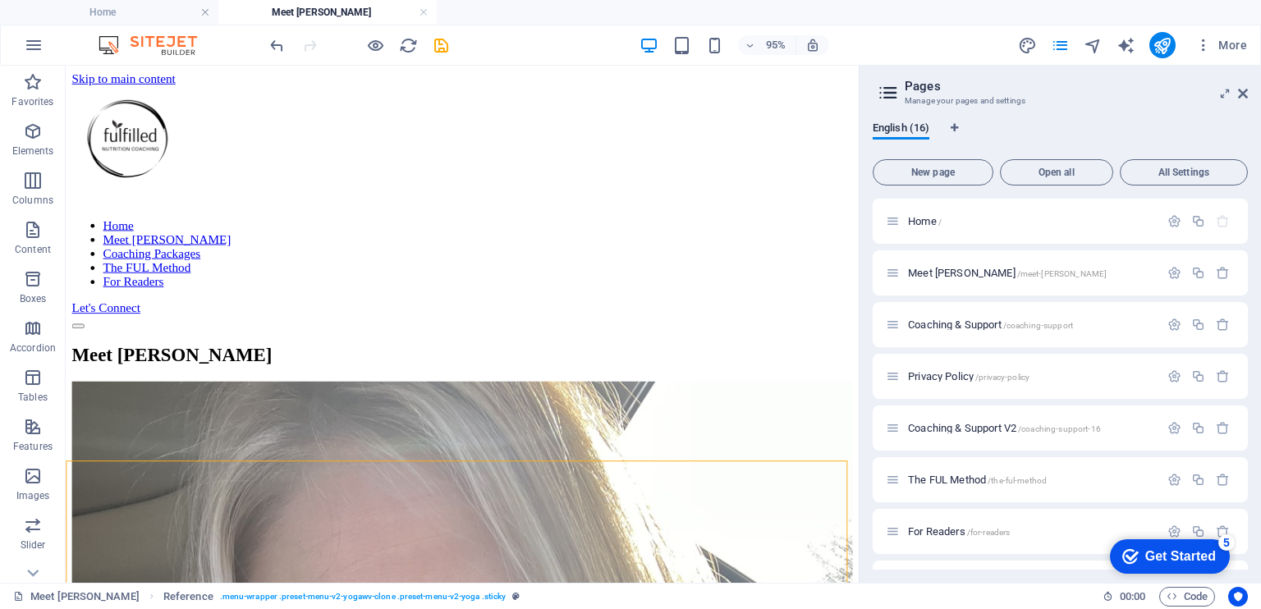
drag, startPoint x: 895, startPoint y: 333, endPoint x: 930, endPoint y: 213, distance: 125.5
click at [443, 48] on icon "save" at bounding box center [441, 45] width 19 height 19
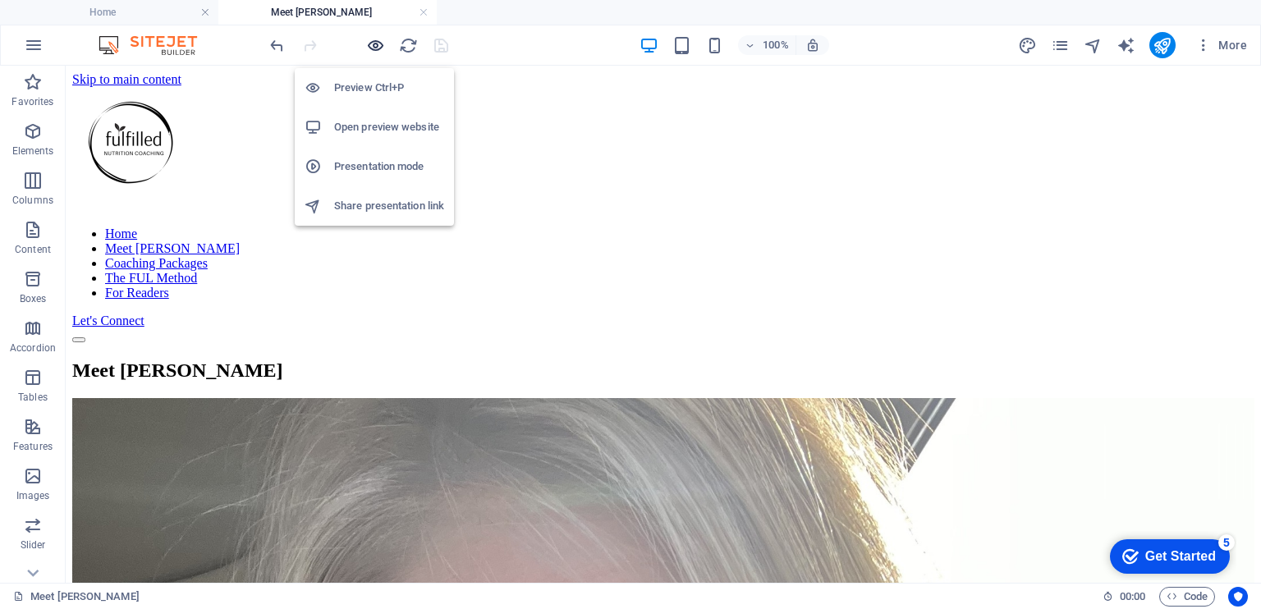
click at [372, 41] on icon "button" at bounding box center [375, 45] width 19 height 19
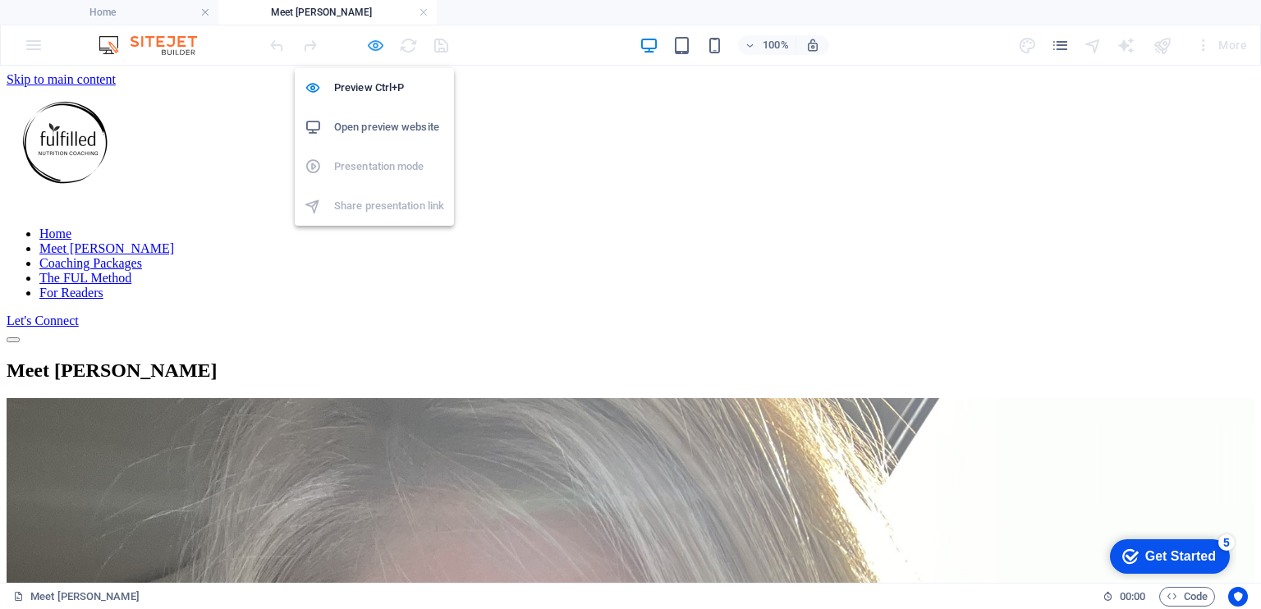
click at [374, 44] on icon "button" at bounding box center [375, 45] width 19 height 19
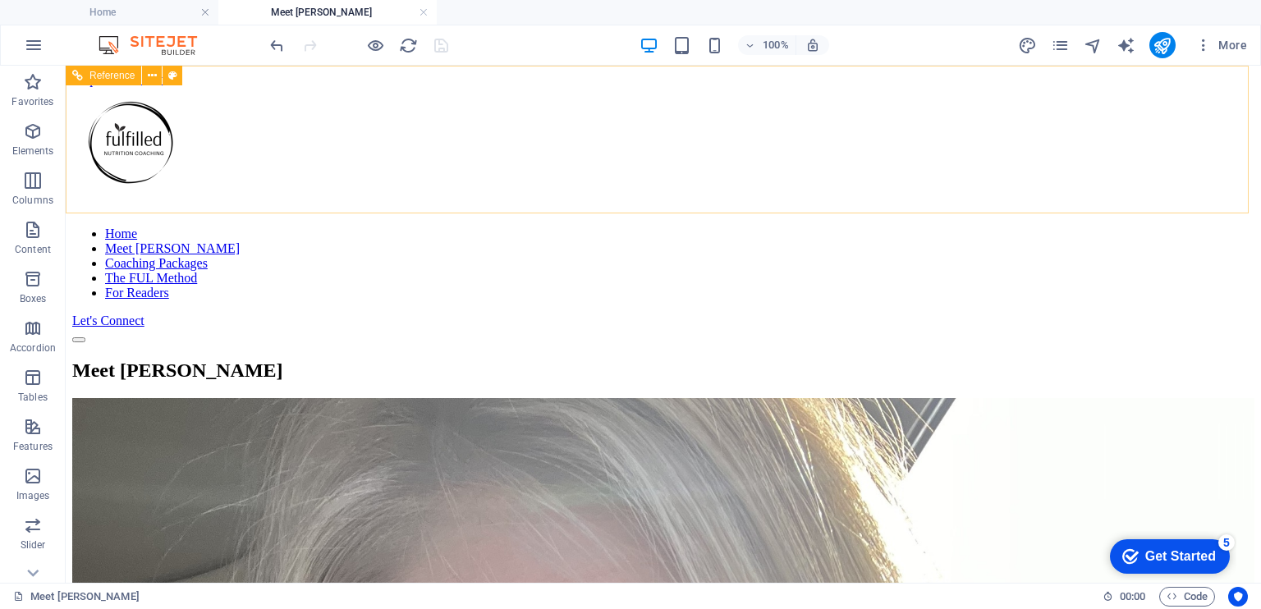
click at [493, 227] on nav "Home Meet [PERSON_NAME] Coaching Packages The FUL Method For Readers" at bounding box center [663, 264] width 1183 height 74
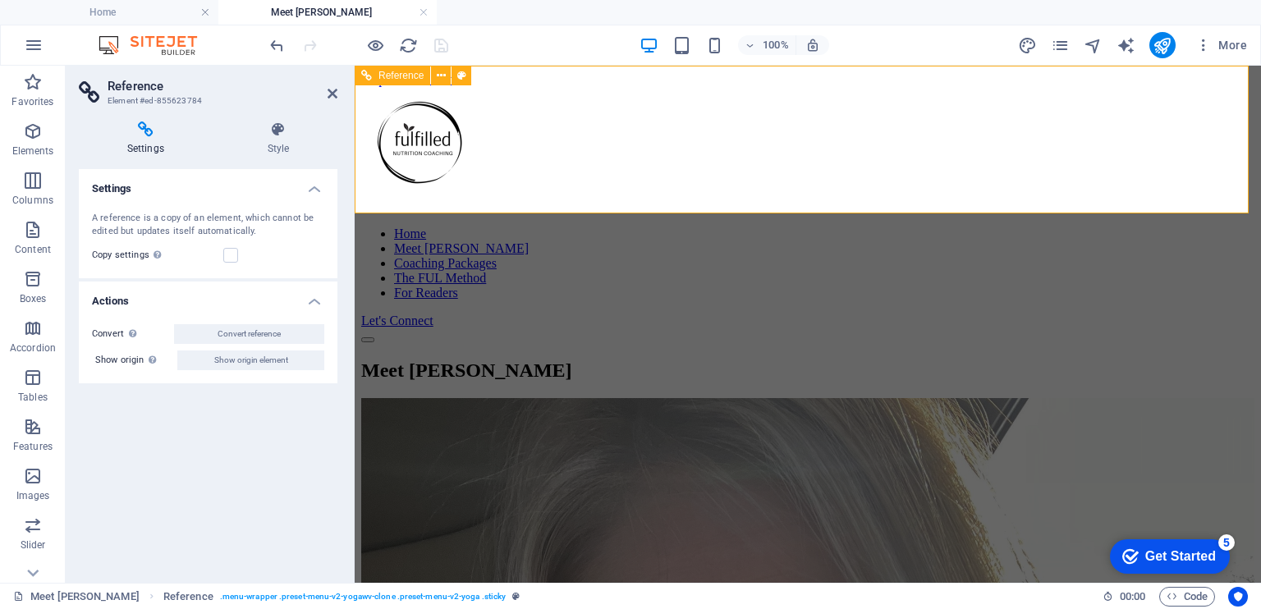
click at [635, 227] on nav "Home Meet [PERSON_NAME] Coaching Packages The FUL Method For Readers" at bounding box center [807, 264] width 893 height 74
click at [633, 227] on nav "Home Meet [PERSON_NAME] Coaching Packages The FUL Method For Readers" at bounding box center [807, 264] width 893 height 74
click at [319, 184] on h4 "Settings" at bounding box center [208, 184] width 259 height 30
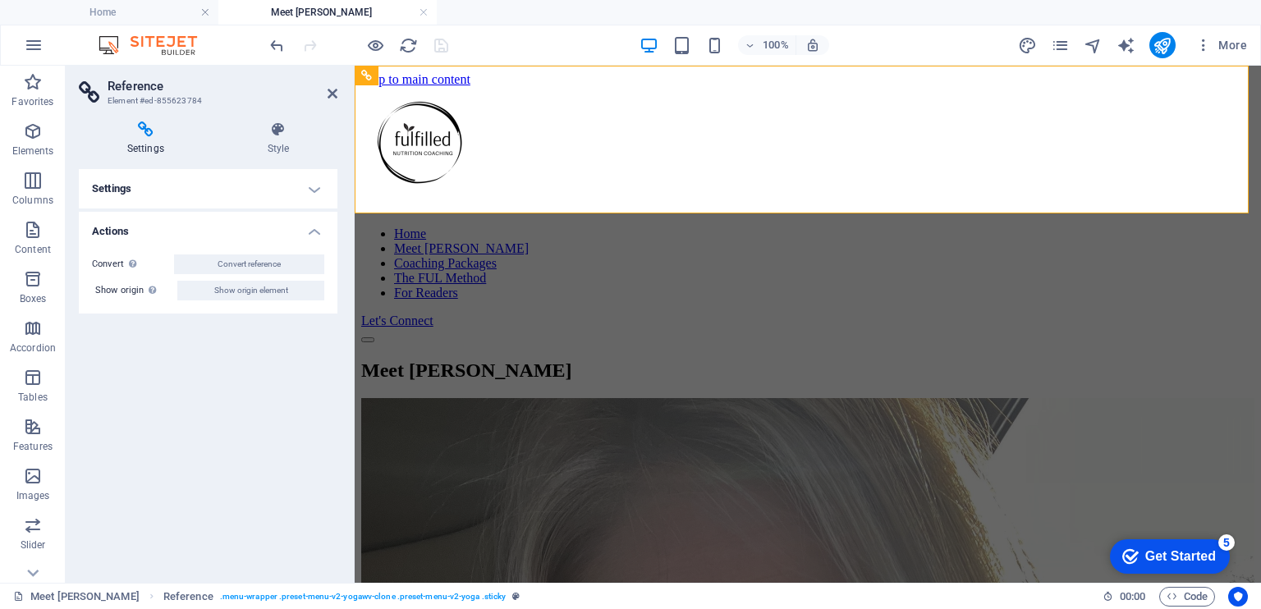
click at [319, 184] on h4 "Settings" at bounding box center [208, 188] width 259 height 39
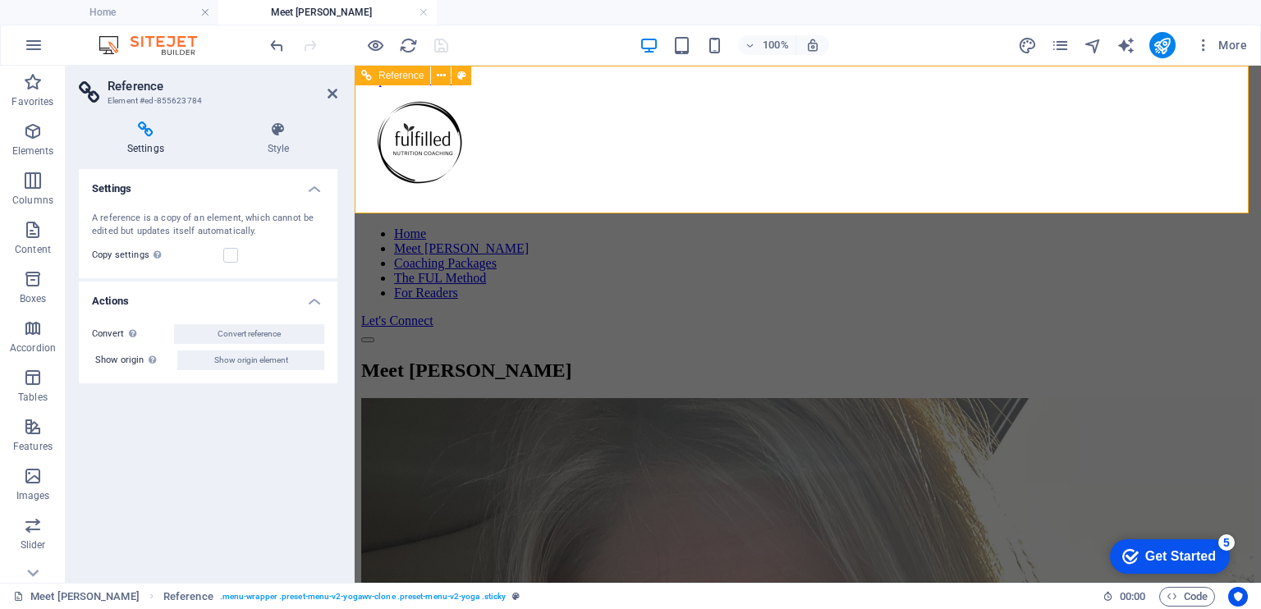
click at [482, 140] on div at bounding box center [807, 150] width 893 height 126
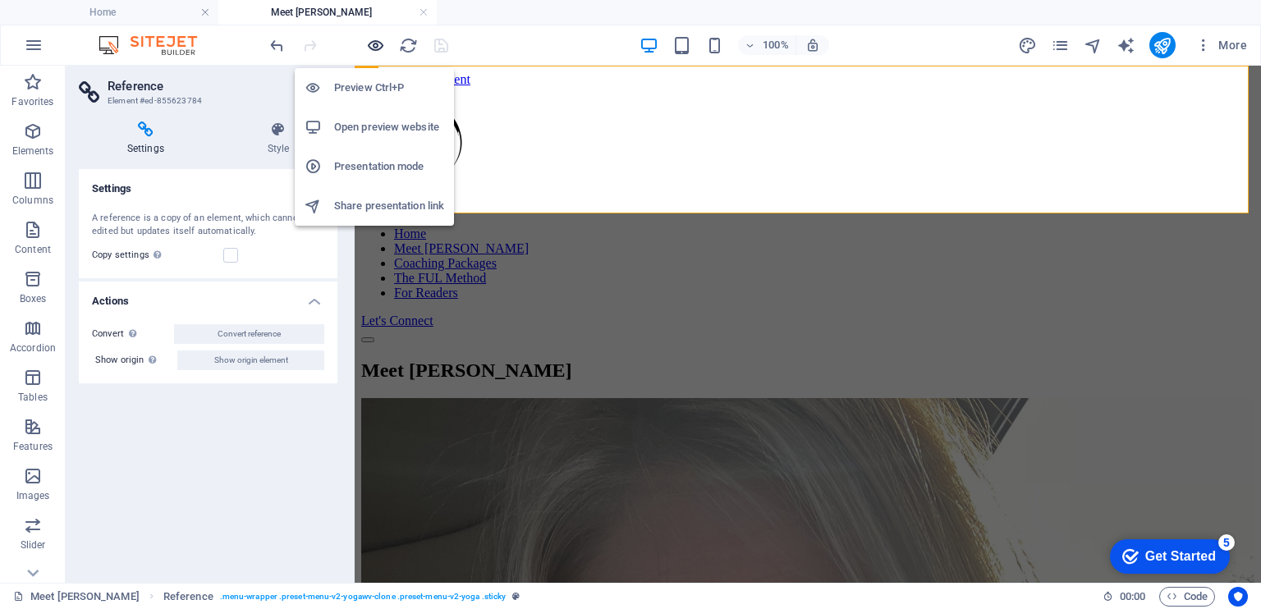
click at [380, 50] on icon "button" at bounding box center [375, 45] width 19 height 19
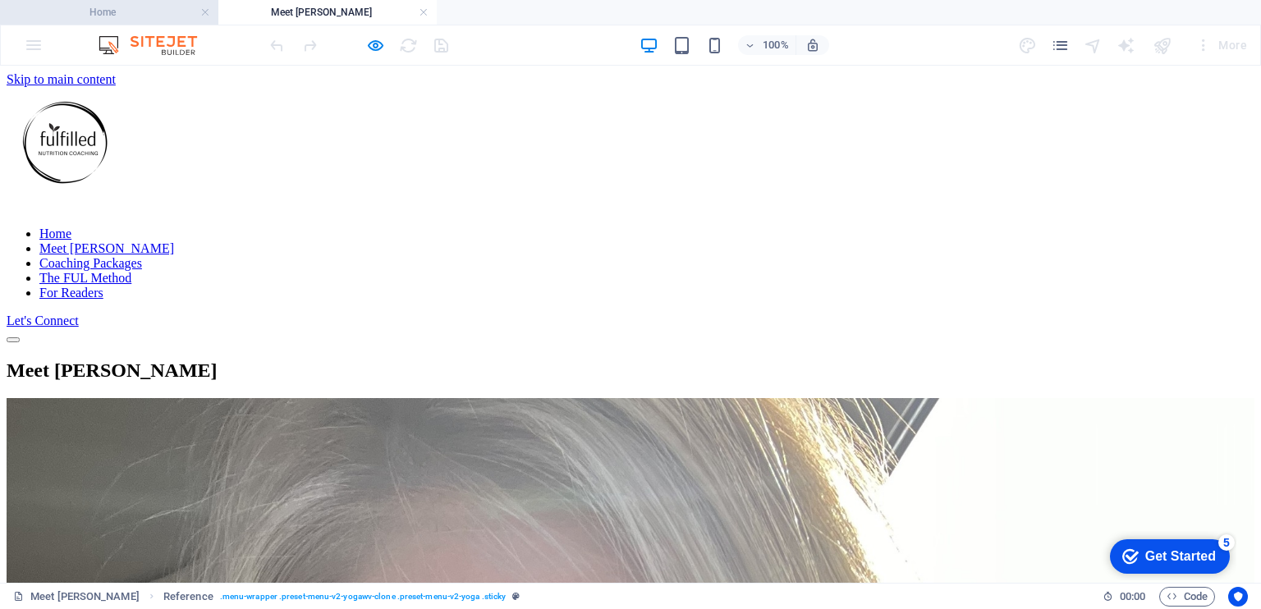
click at [142, 19] on h4 "Home" at bounding box center [109, 12] width 218 height 18
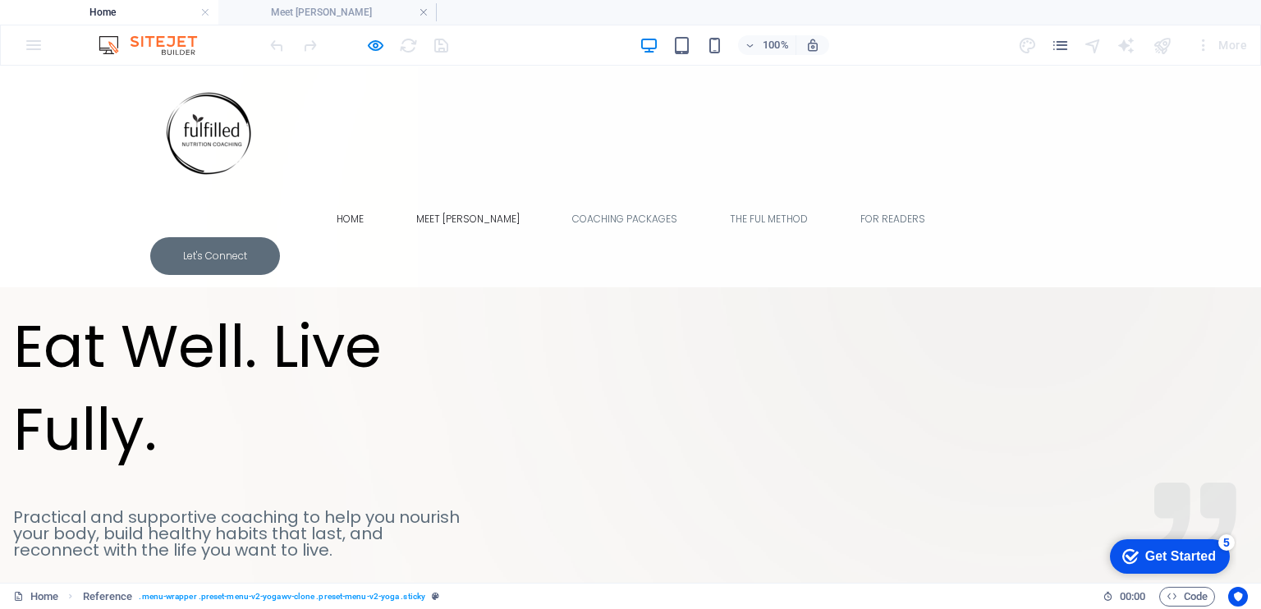
click at [485, 201] on link "Meet [PERSON_NAME]" at bounding box center [468, 219] width 130 height 36
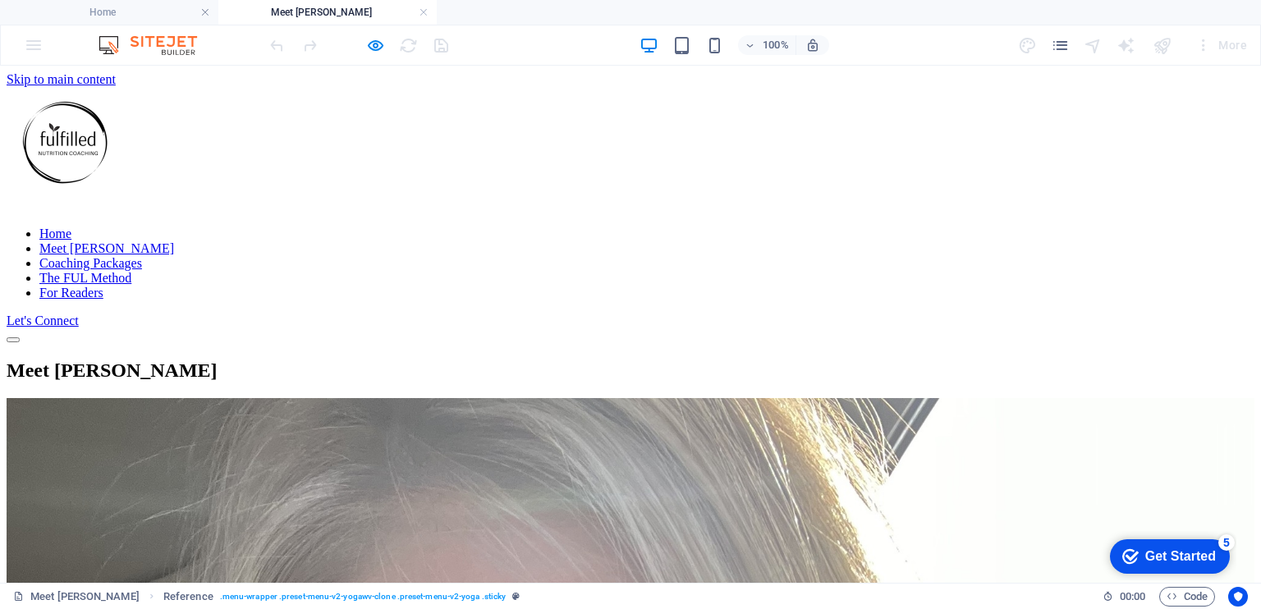
click at [174, 241] on link "Meet [PERSON_NAME]" at bounding box center [106, 248] width 135 height 14
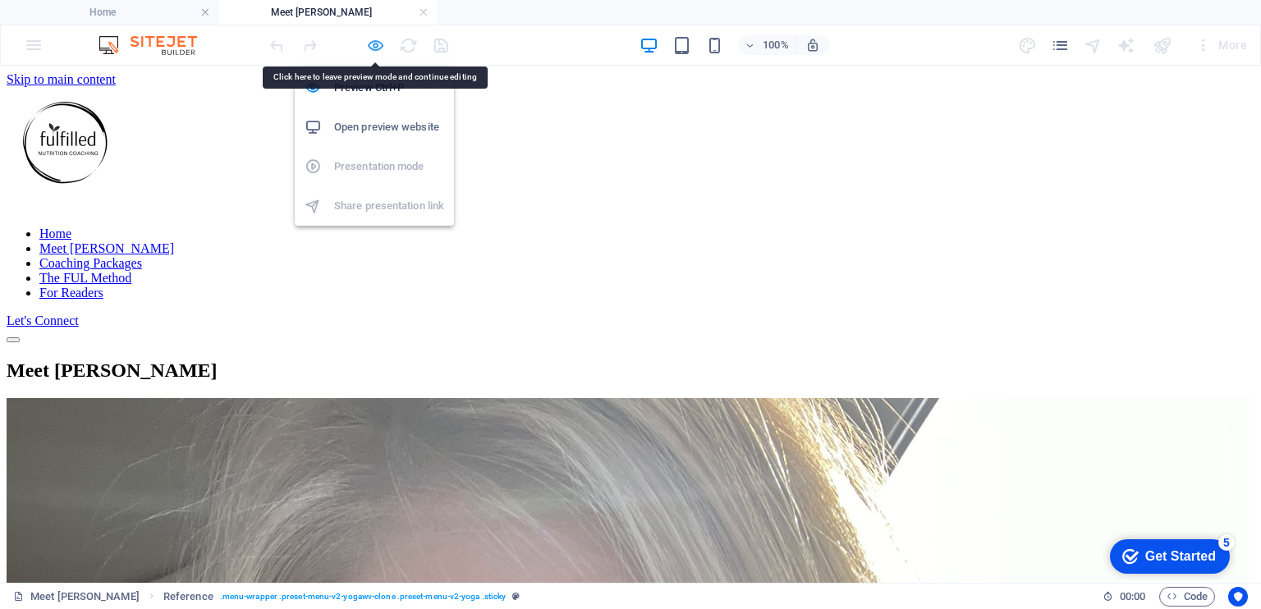
click at [374, 37] on icon "button" at bounding box center [375, 45] width 19 height 19
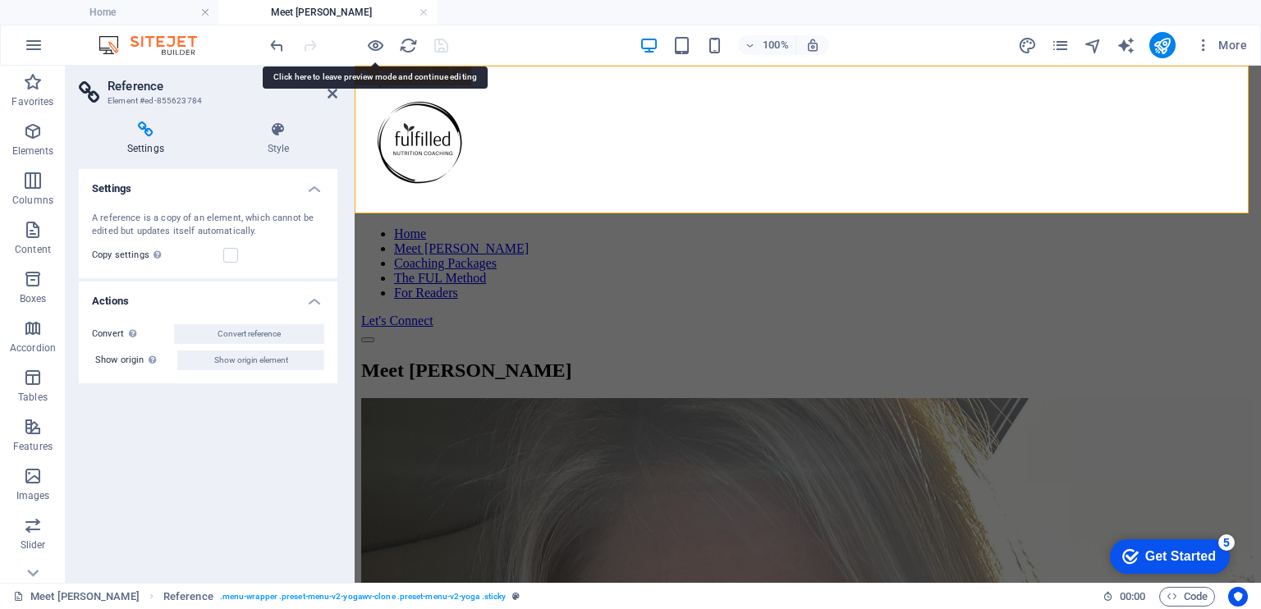
click at [637, 227] on nav "Home Meet [PERSON_NAME] Coaching Packages The FUL Method For Readers" at bounding box center [807, 264] width 893 height 74
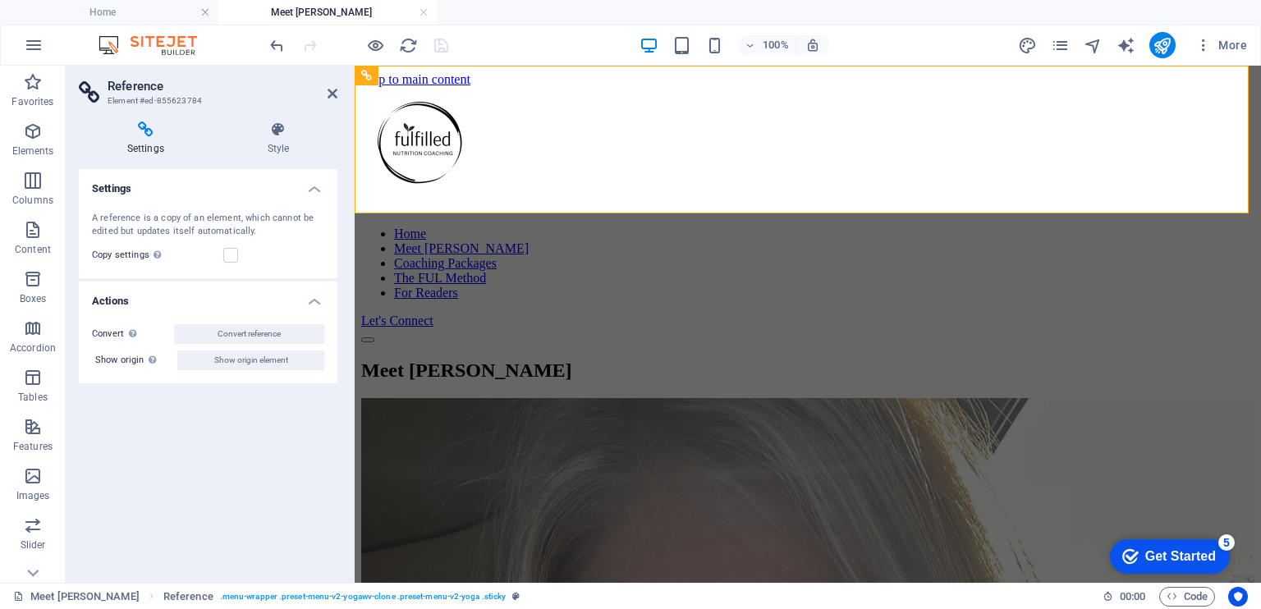
click at [145, 152] on h4 "Settings" at bounding box center [149, 139] width 140 height 34
click at [292, 143] on h4 "Style" at bounding box center [278, 139] width 118 height 34
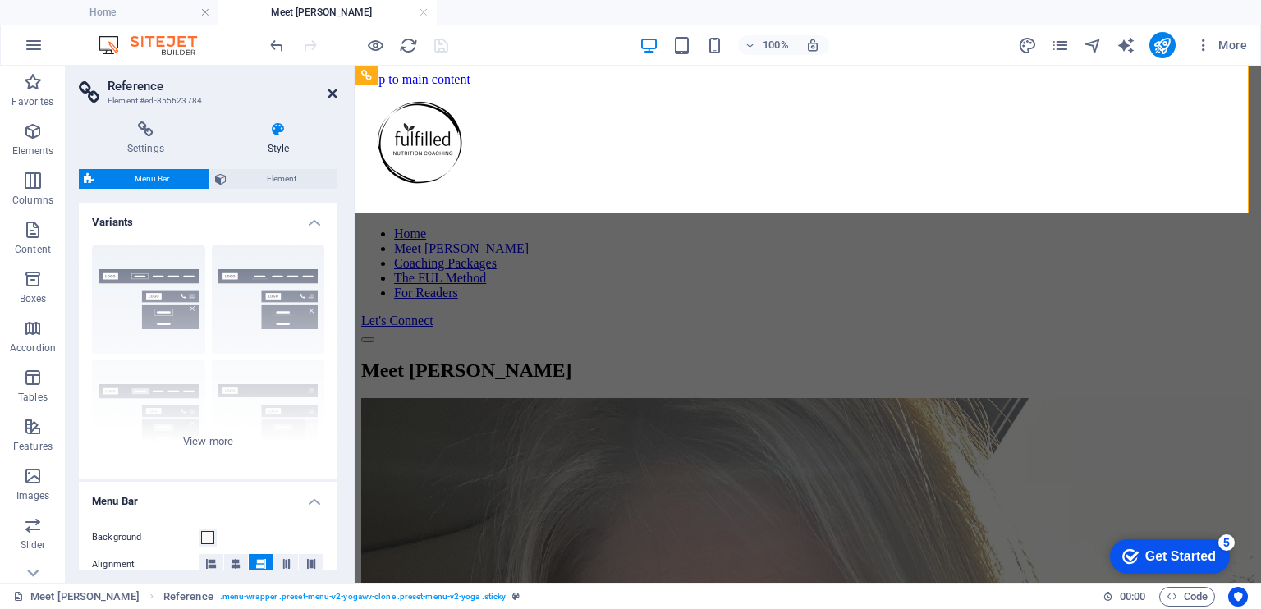
click at [333, 98] on icon at bounding box center [333, 93] width 10 height 13
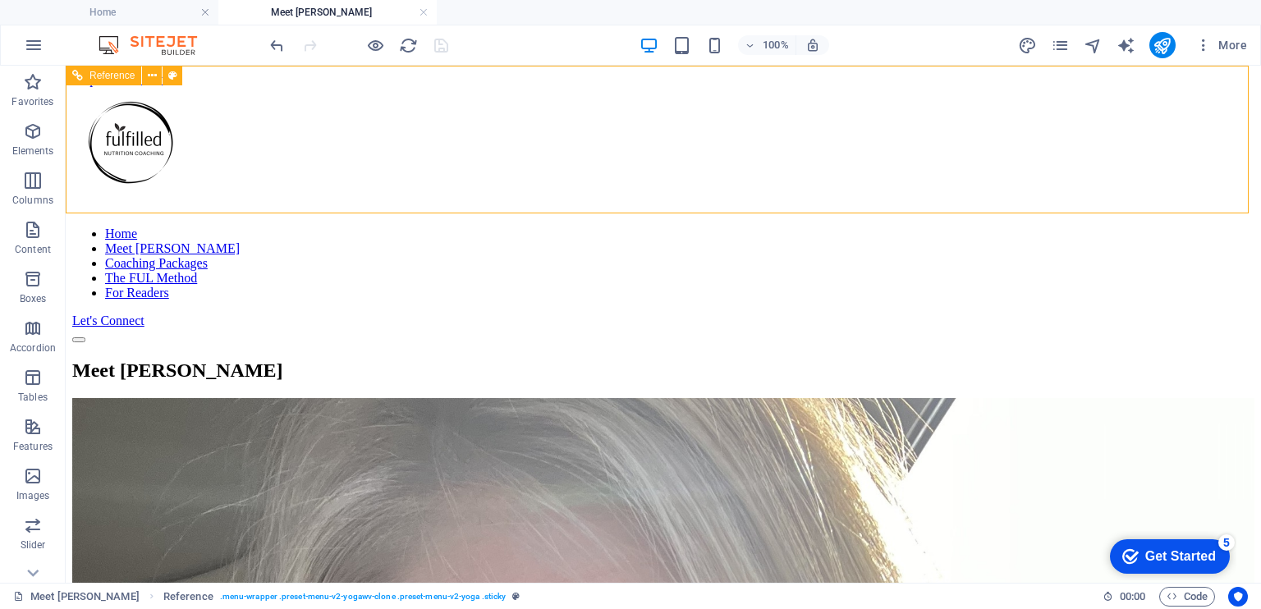
click at [633, 227] on nav "Home Meet [PERSON_NAME] Coaching Packages The FUL Method For Readers" at bounding box center [663, 264] width 1183 height 74
click at [489, 227] on nav "Home Meet [PERSON_NAME] Coaching Packages The FUL Method For Readers" at bounding box center [663, 264] width 1183 height 74
select select "rem"
select select
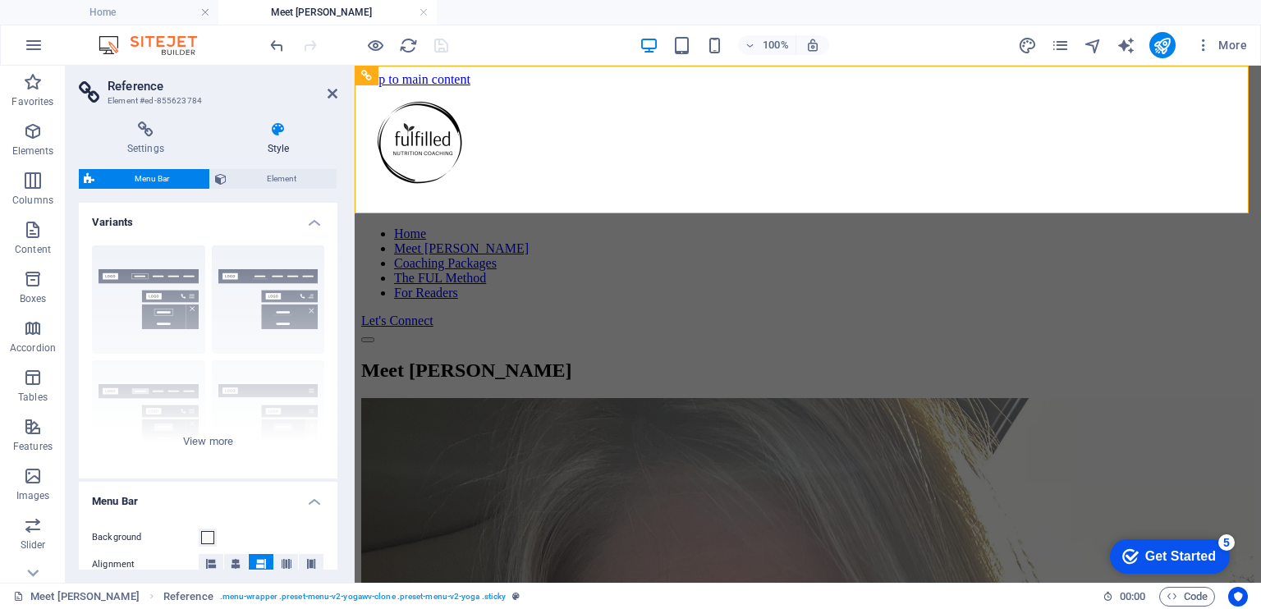
click at [164, 181] on span "Menu Bar" at bounding box center [151, 179] width 105 height 20
click at [276, 181] on span "Element" at bounding box center [282, 179] width 100 height 20
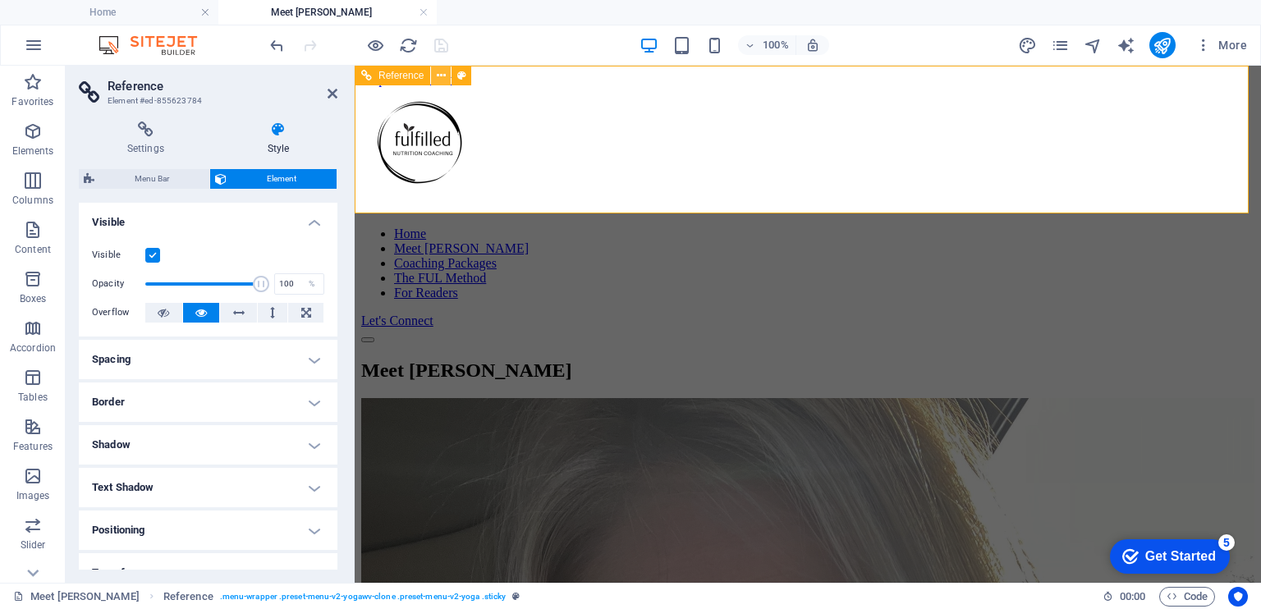
click at [447, 73] on button at bounding box center [441, 76] width 20 height 20
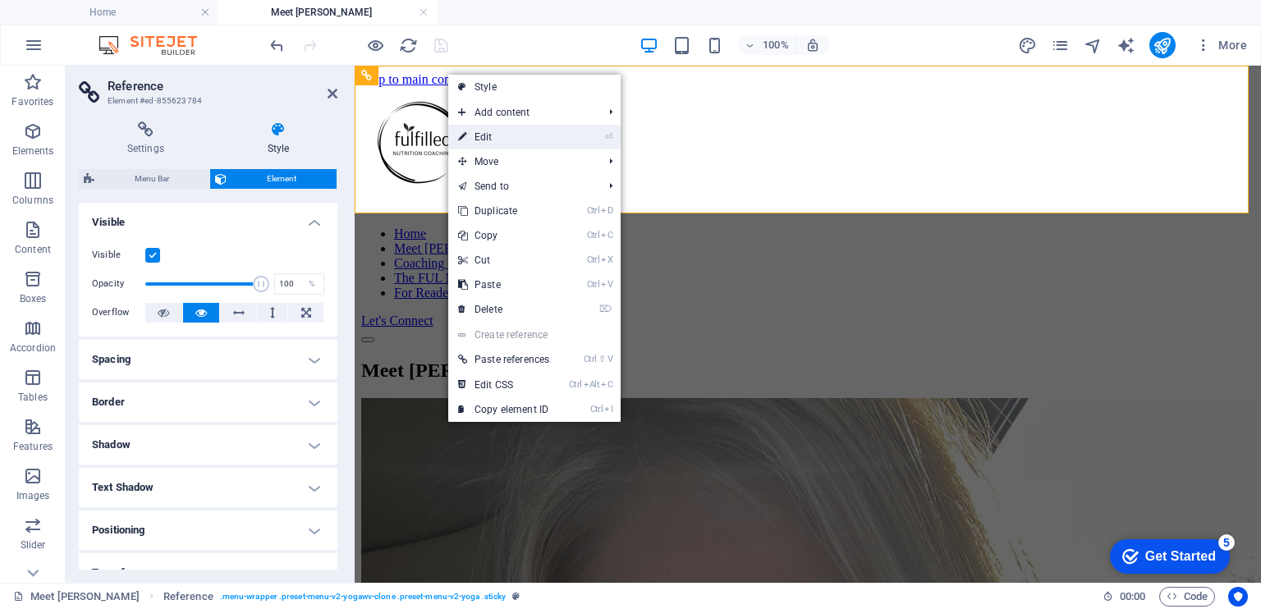
click at [505, 137] on link "⏎ Edit" at bounding box center [503, 137] width 111 height 25
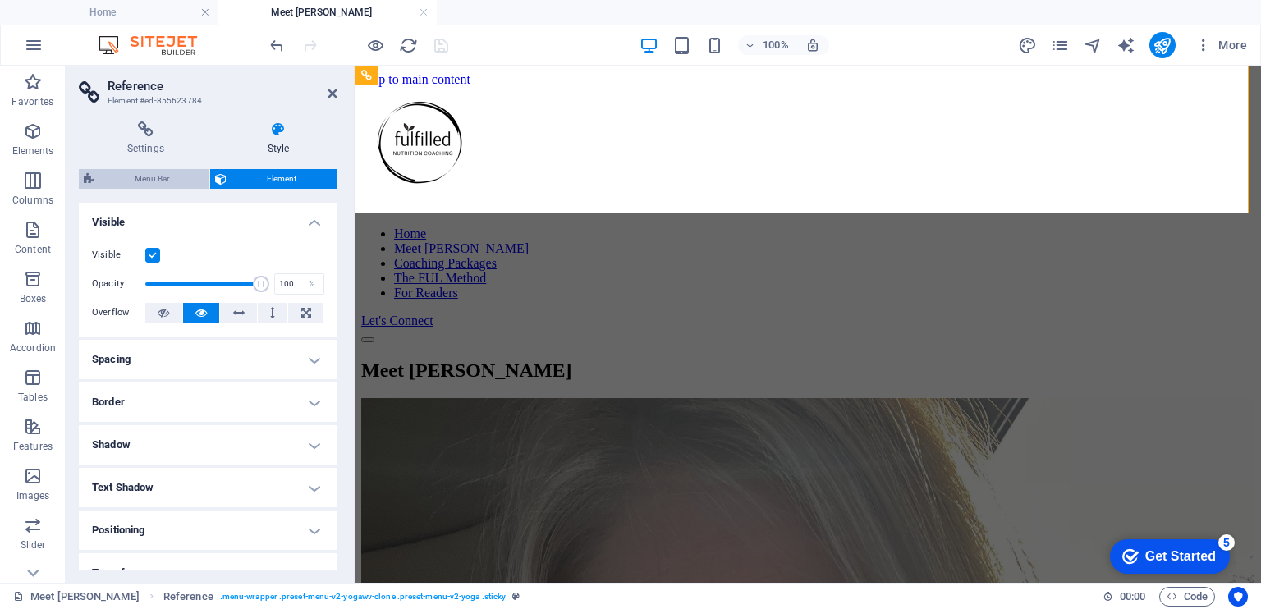
click at [154, 178] on span "Menu Bar" at bounding box center [151, 179] width 105 height 20
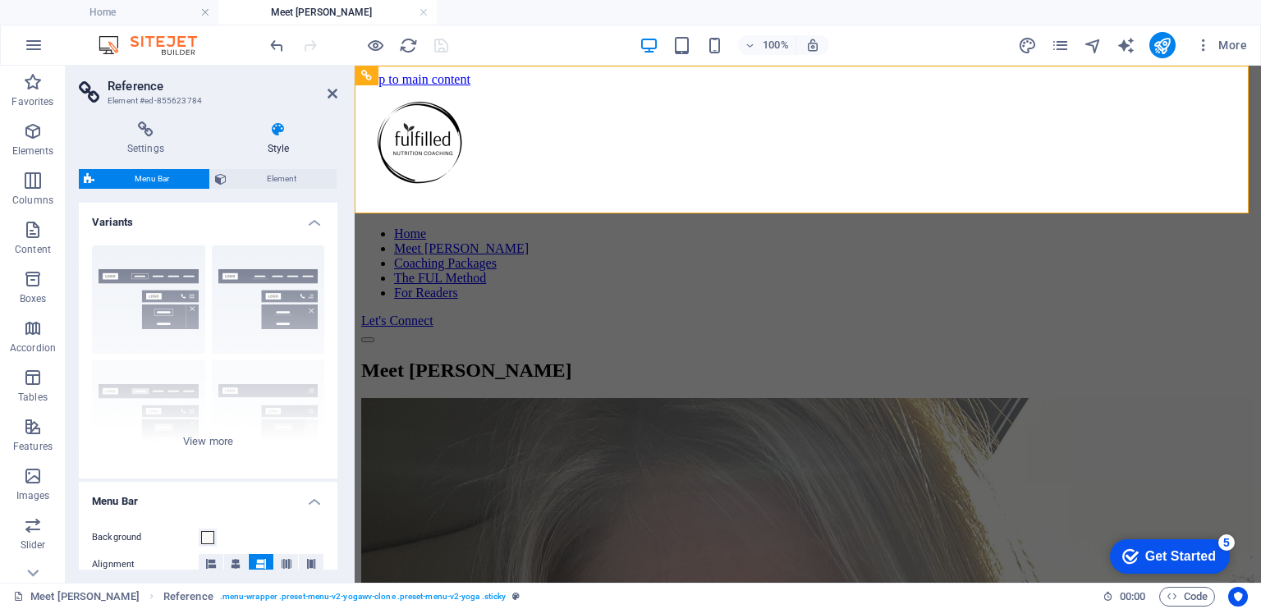
click at [305, 221] on h4 "Variants" at bounding box center [208, 218] width 259 height 30
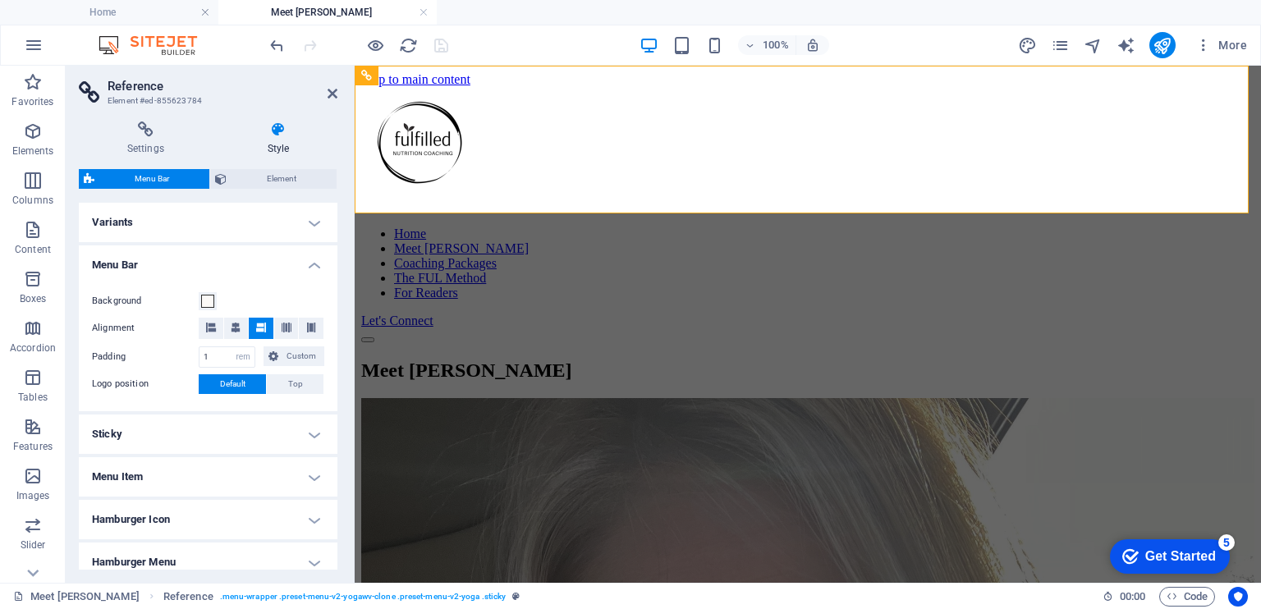
click at [313, 266] on h4 "Menu Bar" at bounding box center [208, 261] width 259 height 30
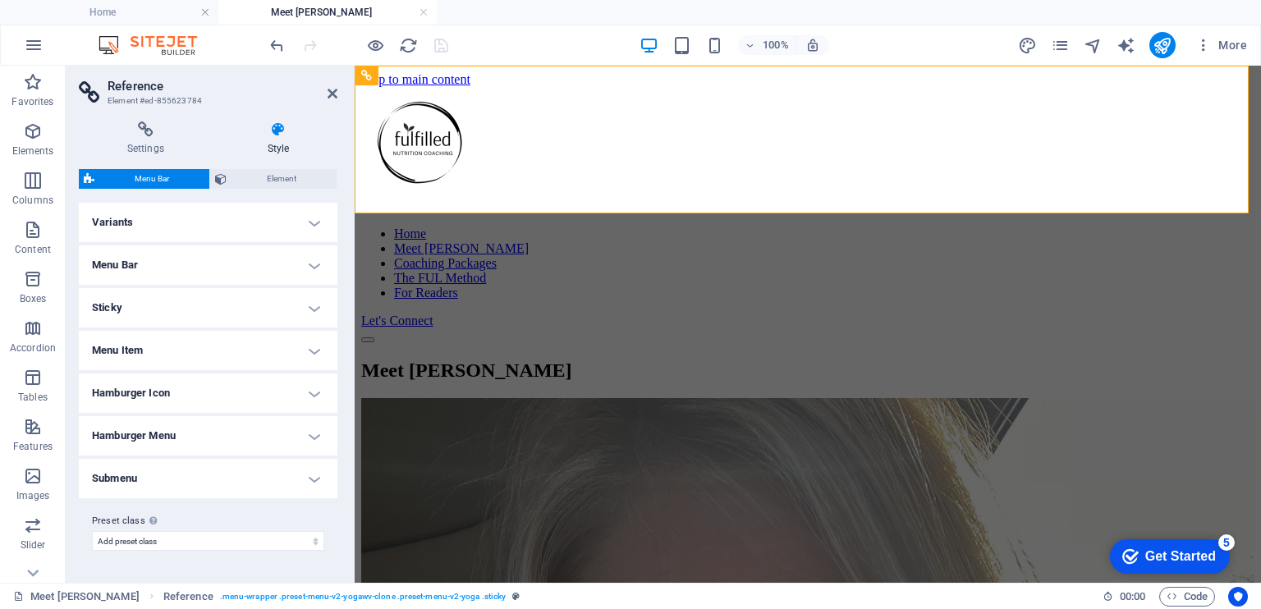
click at [313, 267] on h4 "Menu Bar" at bounding box center [208, 265] width 259 height 39
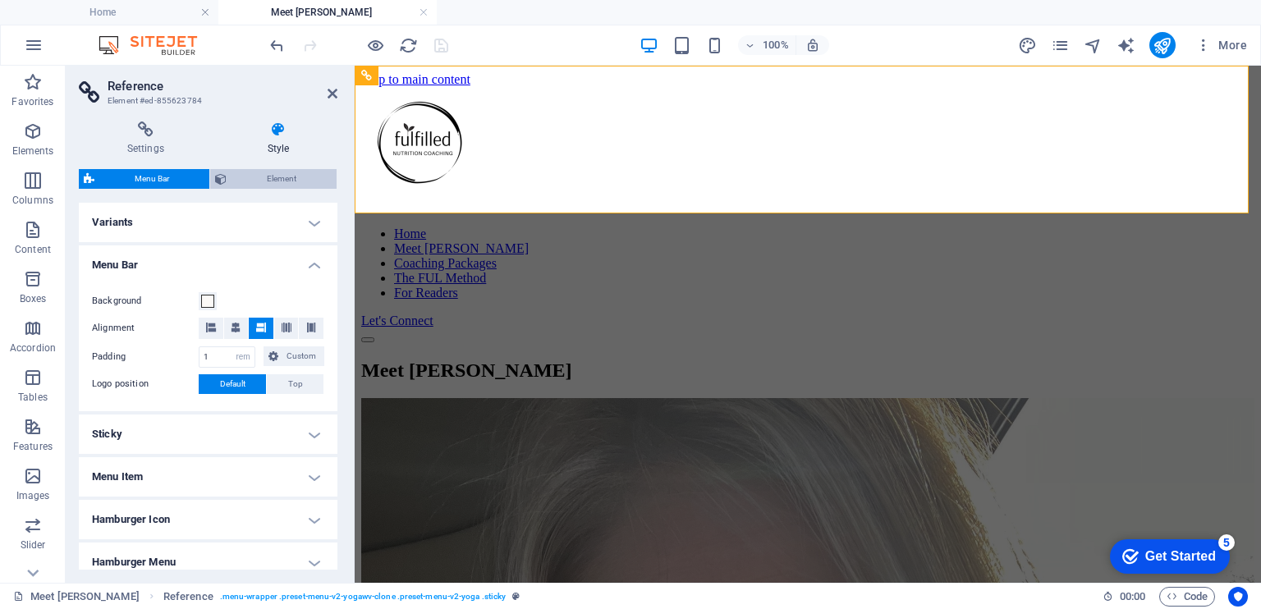
click at [256, 172] on span "Element" at bounding box center [282, 179] width 100 height 20
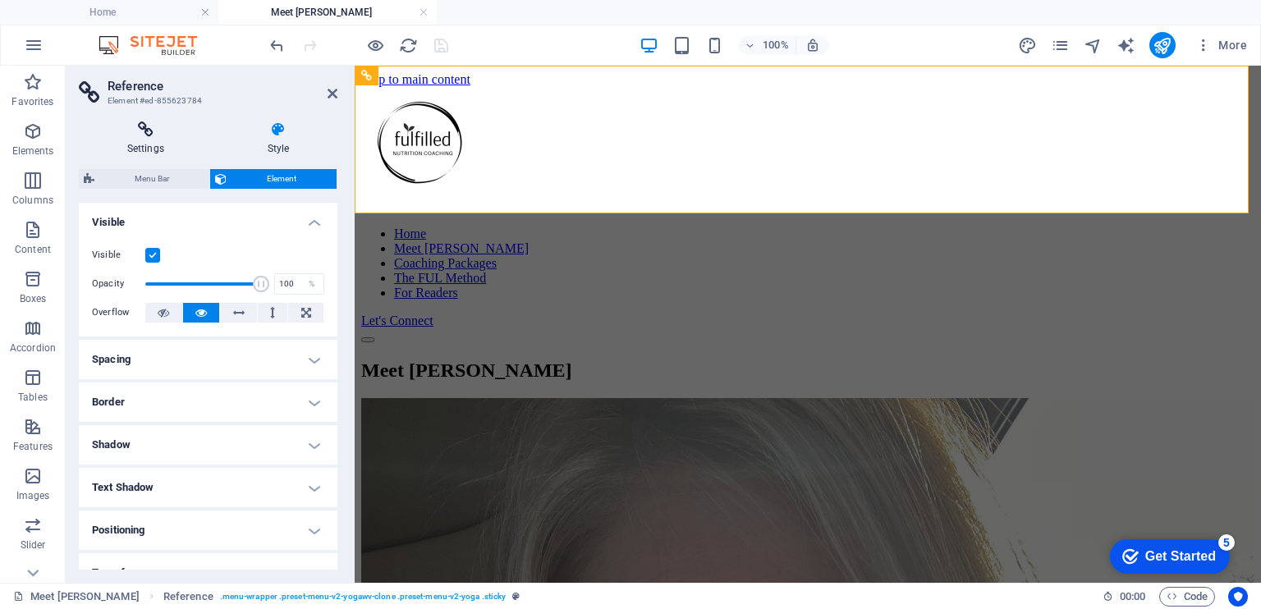
click at [134, 125] on icon at bounding box center [146, 130] width 134 height 16
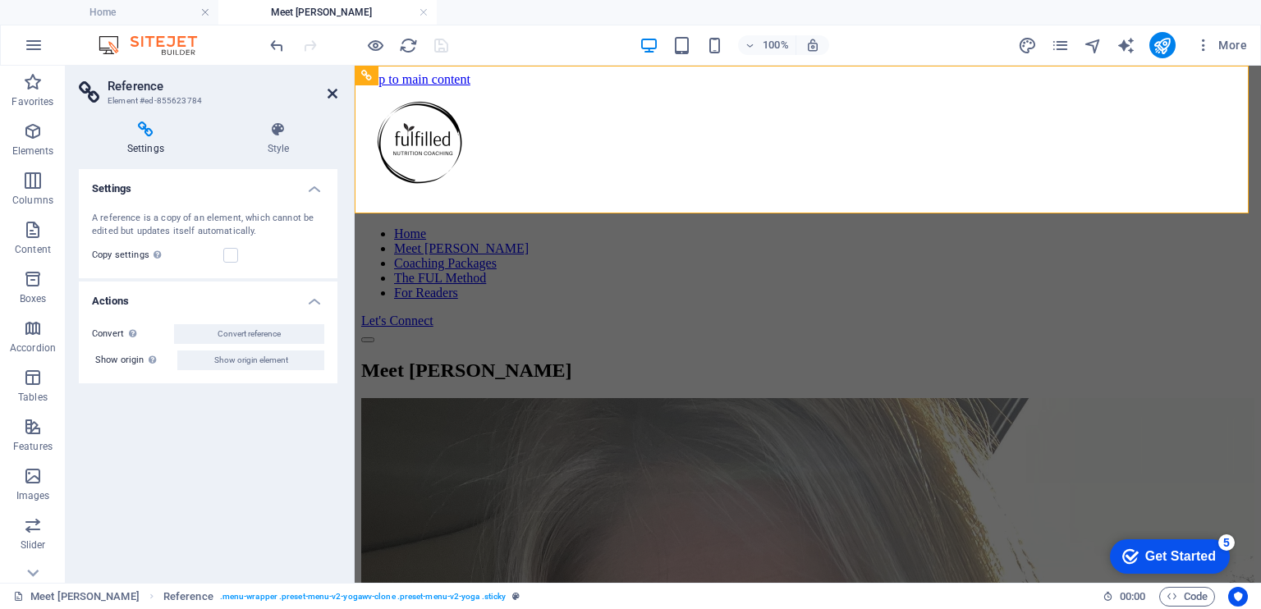
click at [333, 93] on icon at bounding box center [333, 93] width 10 height 13
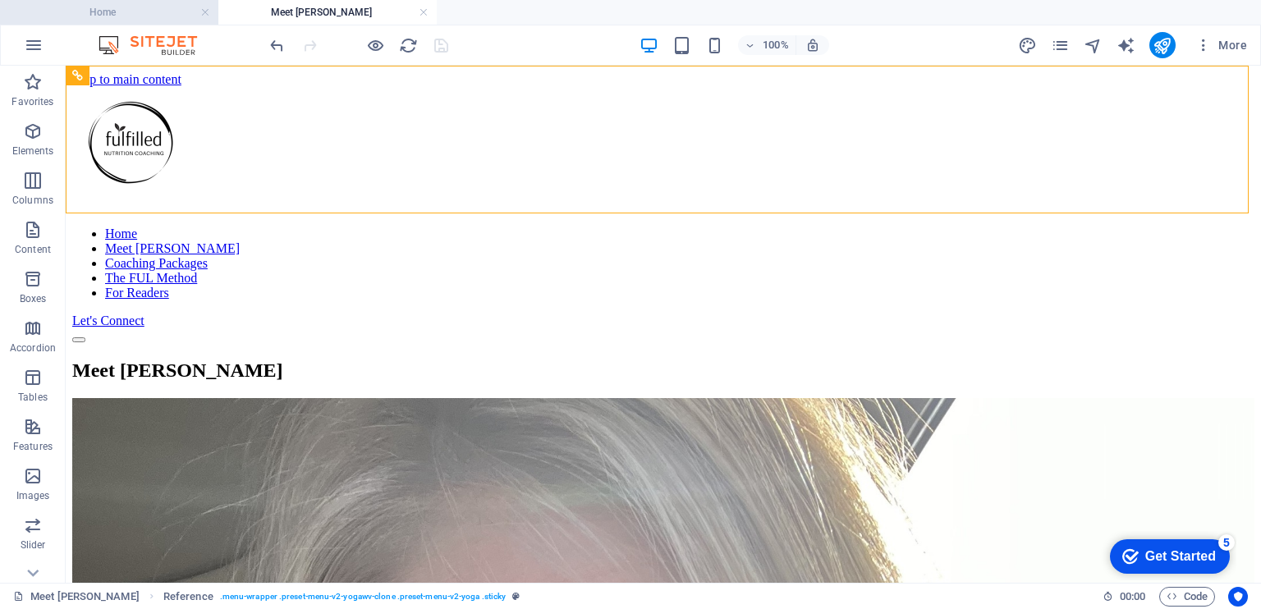
click at [145, 16] on h4 "Home" at bounding box center [109, 12] width 218 height 18
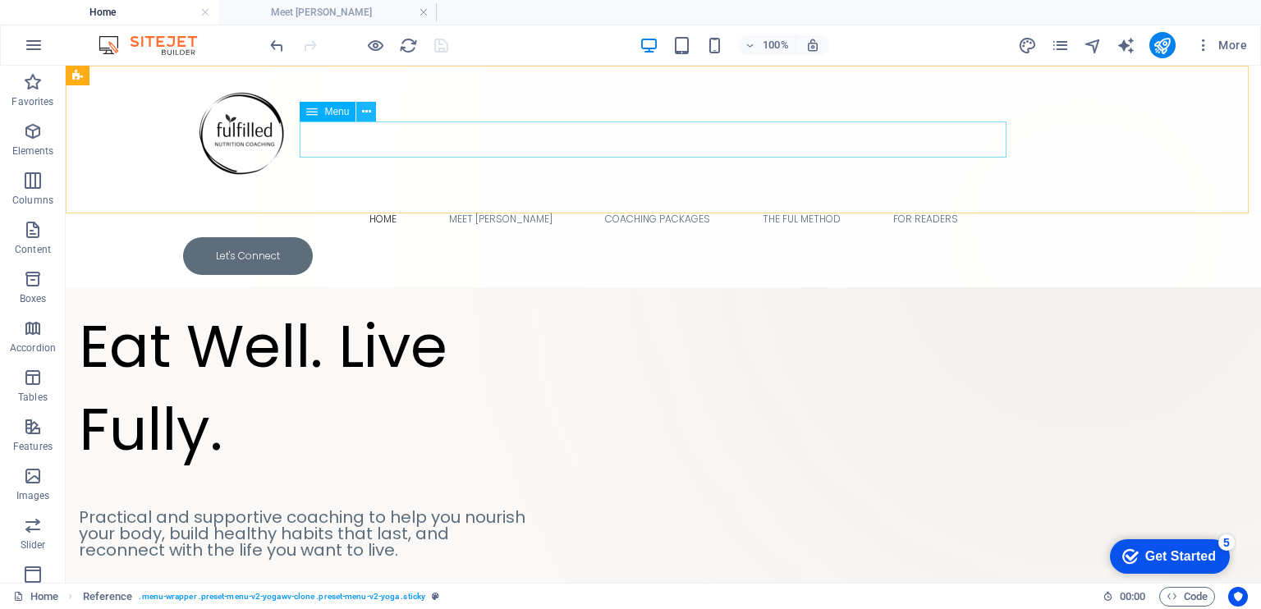
click at [365, 108] on icon at bounding box center [366, 111] width 9 height 17
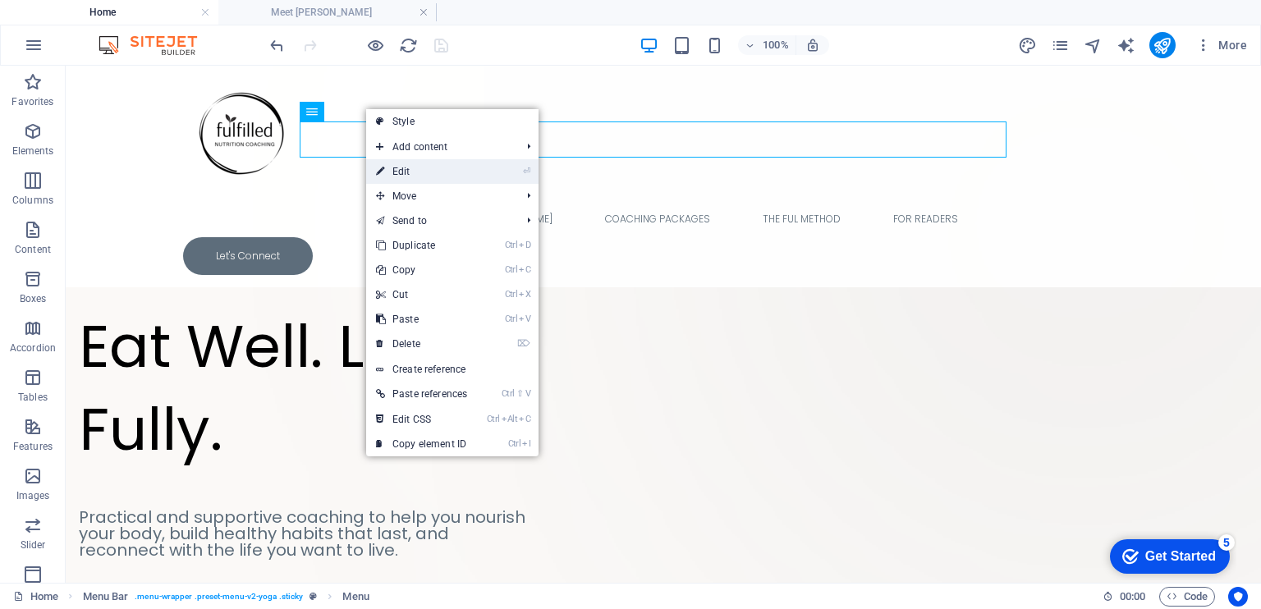
click at [416, 174] on link "⏎ Edit" at bounding box center [421, 171] width 111 height 25
select select
select select "1"
select select
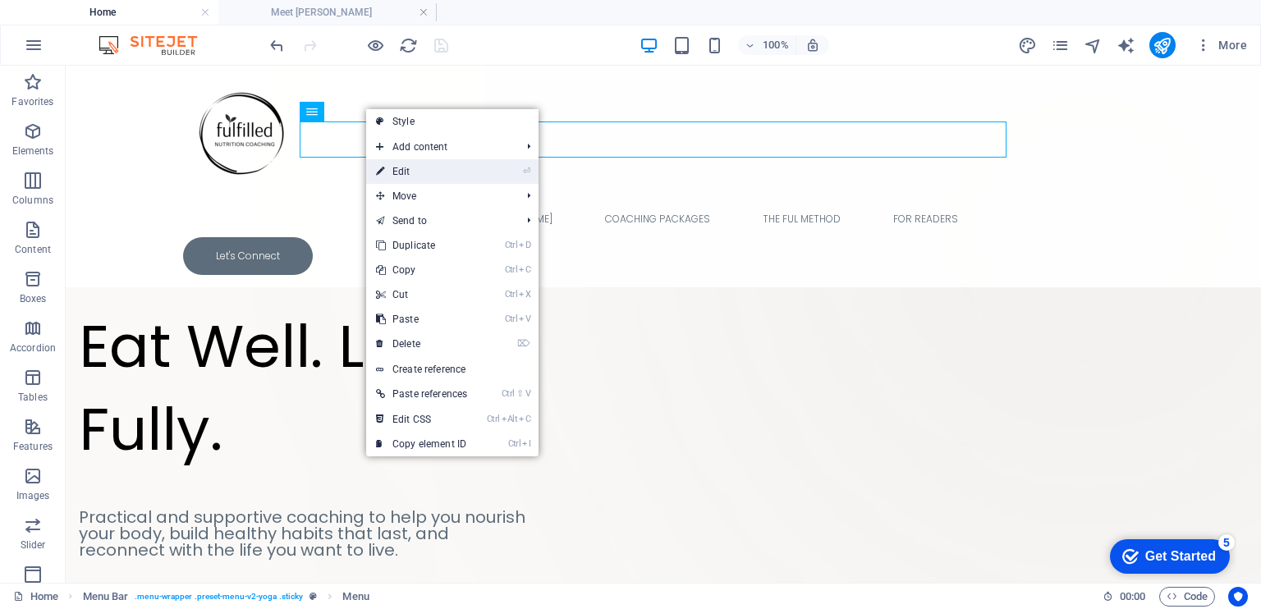
select select "5"
select select
select select "6"
select select
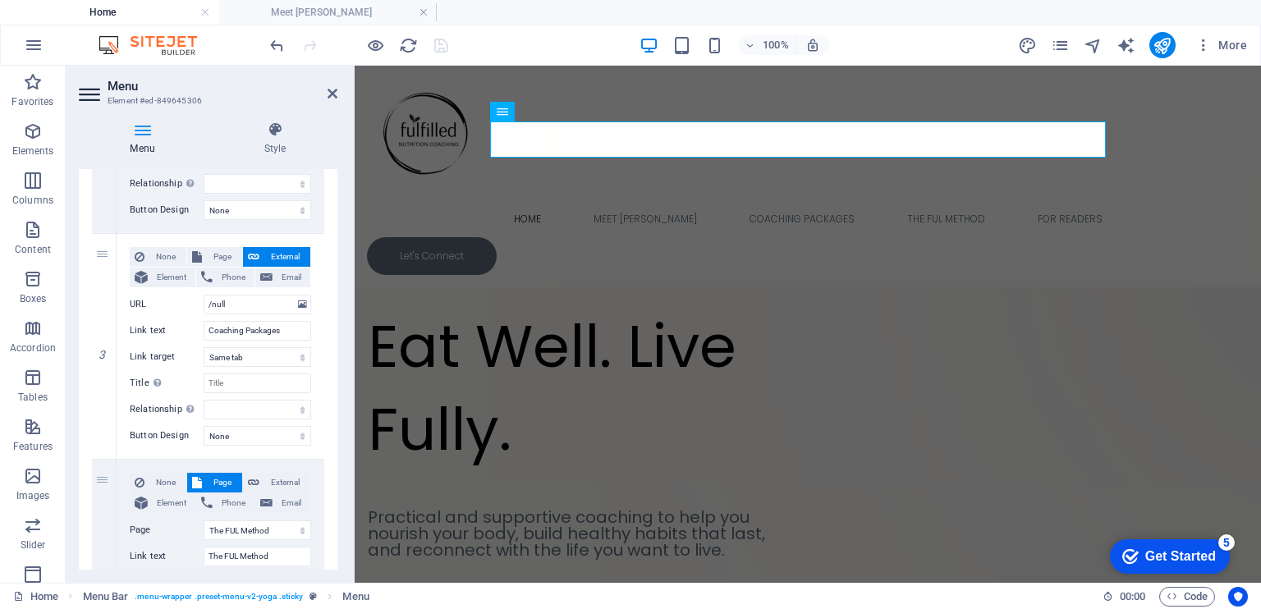
scroll to position [554, 0]
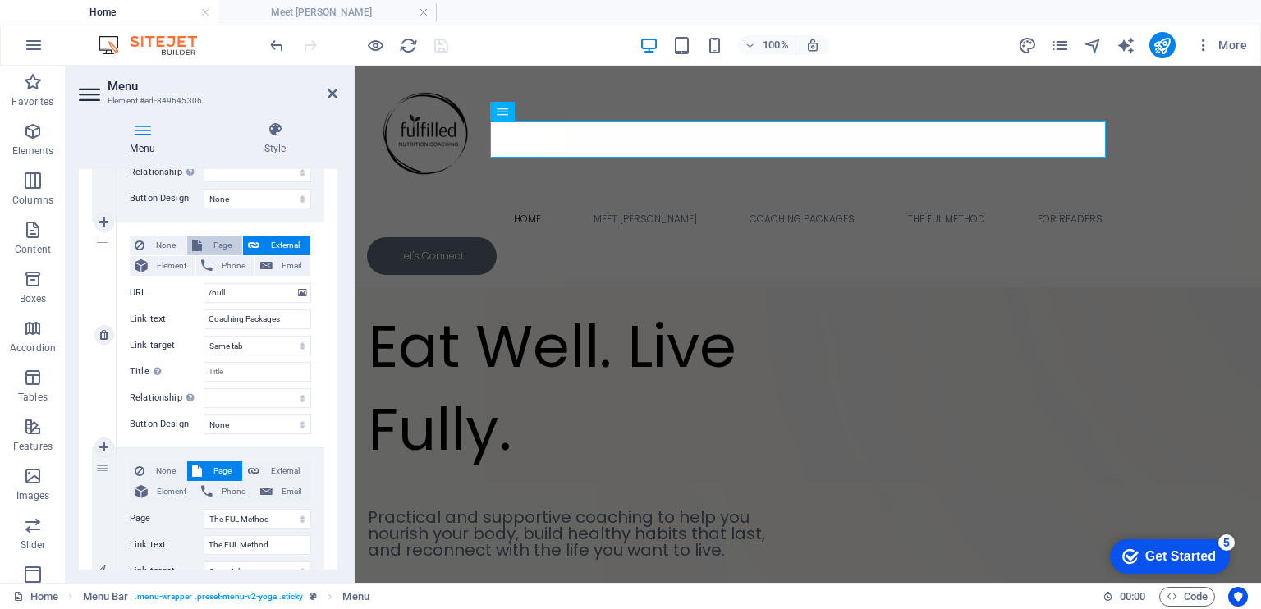
click at [215, 242] on span "Page" at bounding box center [222, 246] width 30 height 20
select select
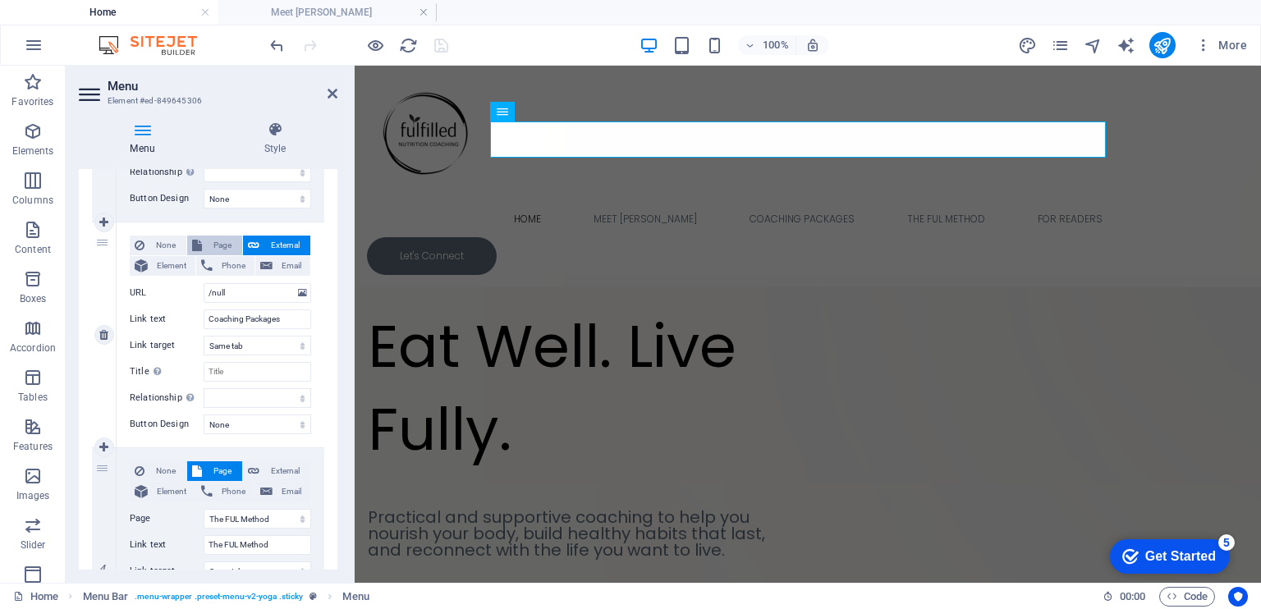
select select
click at [267, 245] on span "External" at bounding box center [284, 246] width 41 height 20
select select
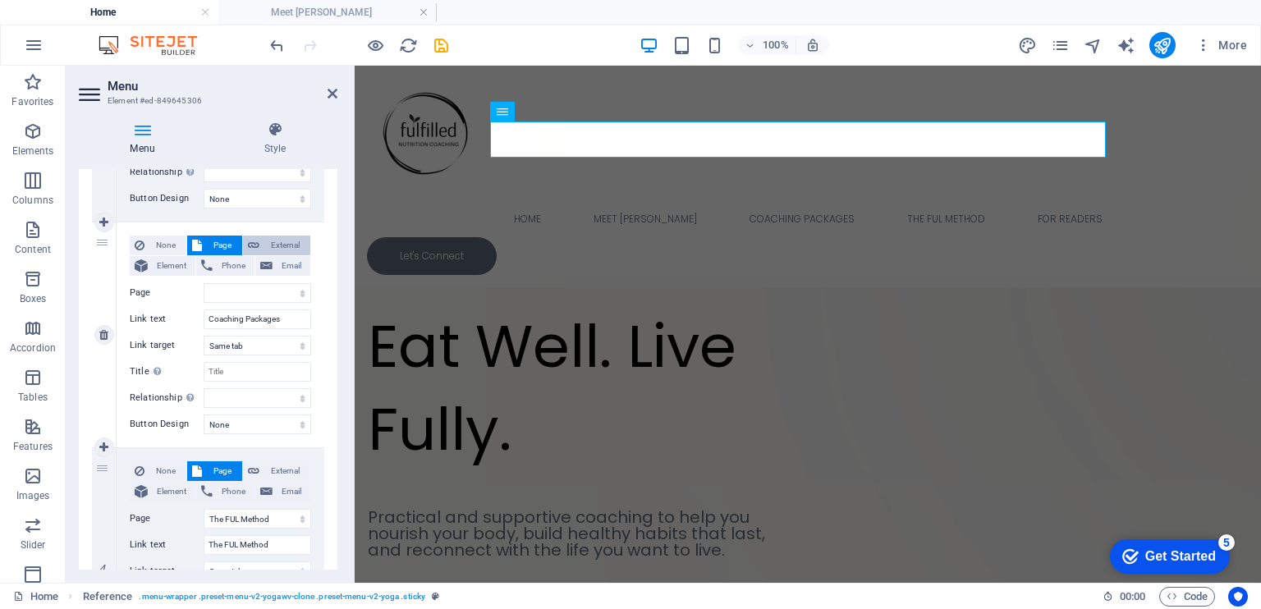
select select "blank"
select select
drag, startPoint x: 239, startPoint y: 296, endPoint x: 201, endPoint y: 291, distance: 38.1
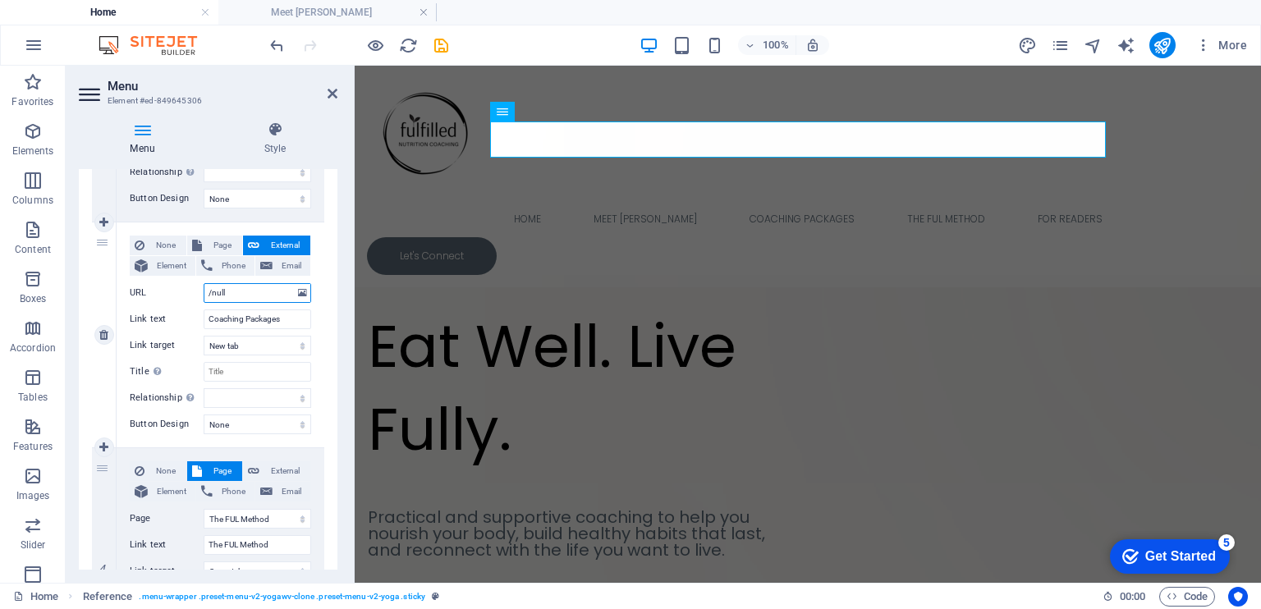
click at [201, 291] on div "URL /null" at bounding box center [220, 293] width 181 height 20
select select
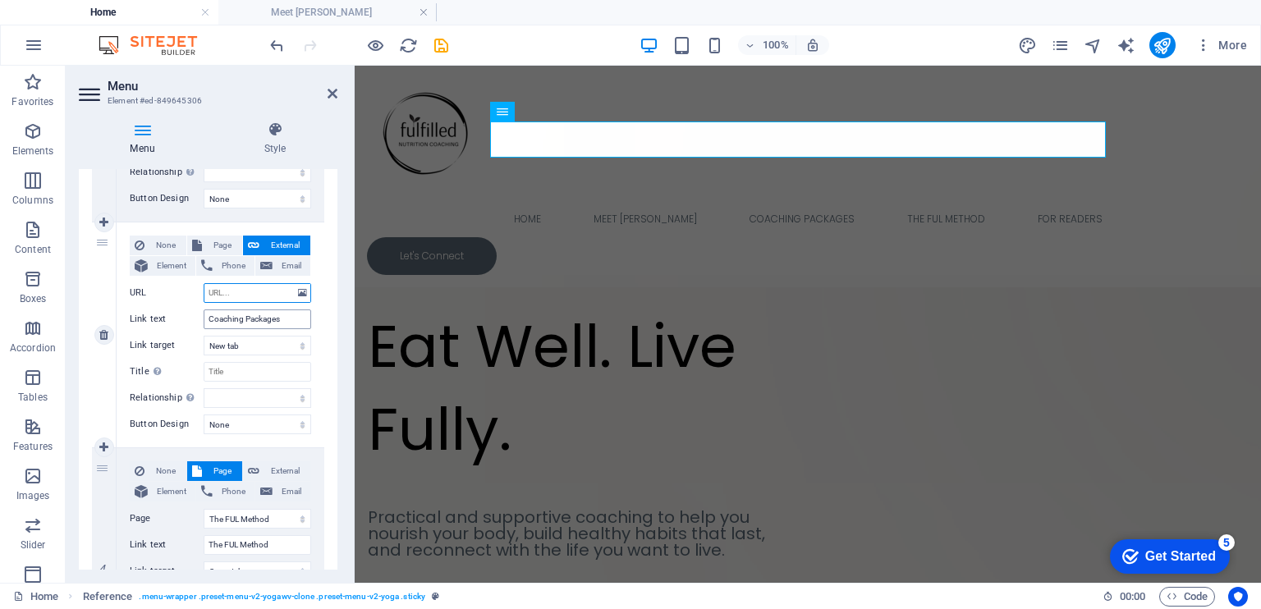
select select
drag, startPoint x: 291, startPoint y: 319, endPoint x: 203, endPoint y: 317, distance: 87.9
click at [203, 317] on div "Link text Coaching Packages" at bounding box center [220, 320] width 181 height 20
click at [214, 245] on span "Page" at bounding box center [222, 246] width 30 height 20
select select
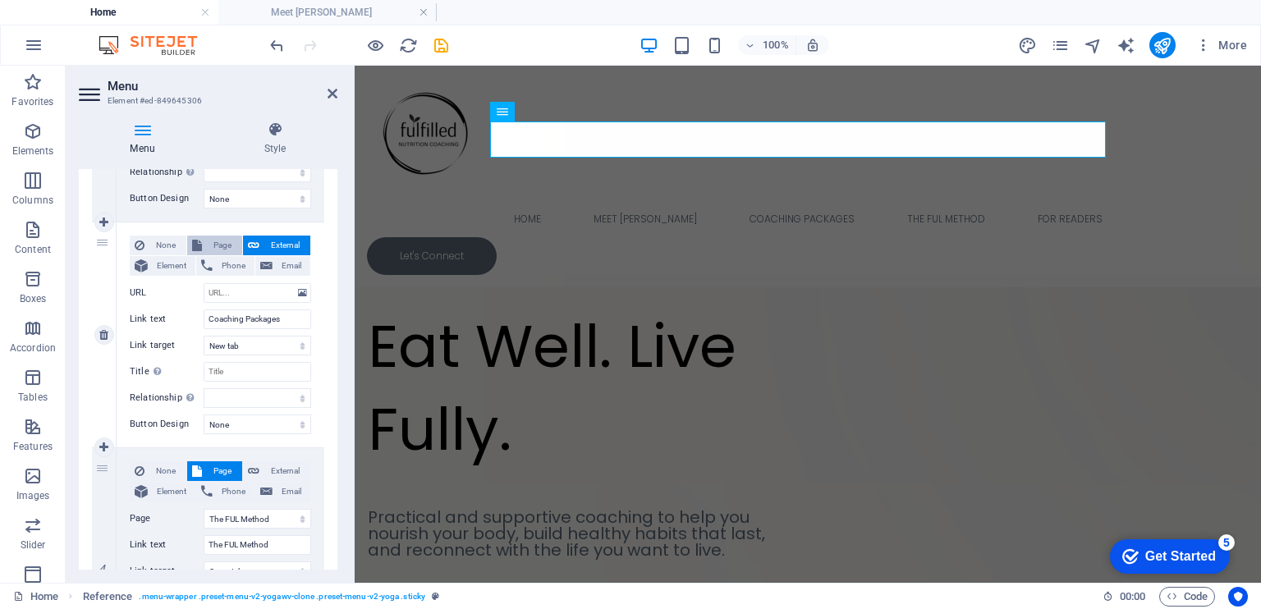
select select
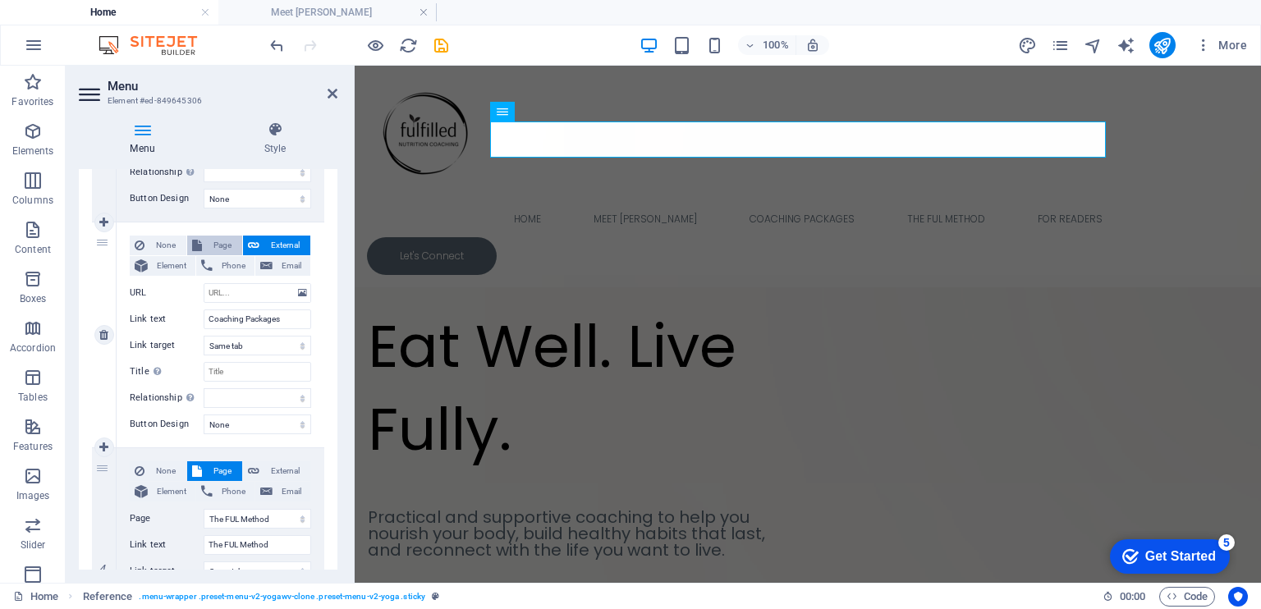
select select
click at [231, 290] on select "Home Meet [PERSON_NAME] Coaching &amp; Support Privacy Policy Coaching &amp; Su…" at bounding box center [258, 293] width 108 height 20
select select "2"
click at [204, 283] on select "Home Meet [PERSON_NAME] Coaching &amp; Support Privacy Policy Coaching &amp; Su…" at bounding box center [258, 293] width 108 height 20
select select
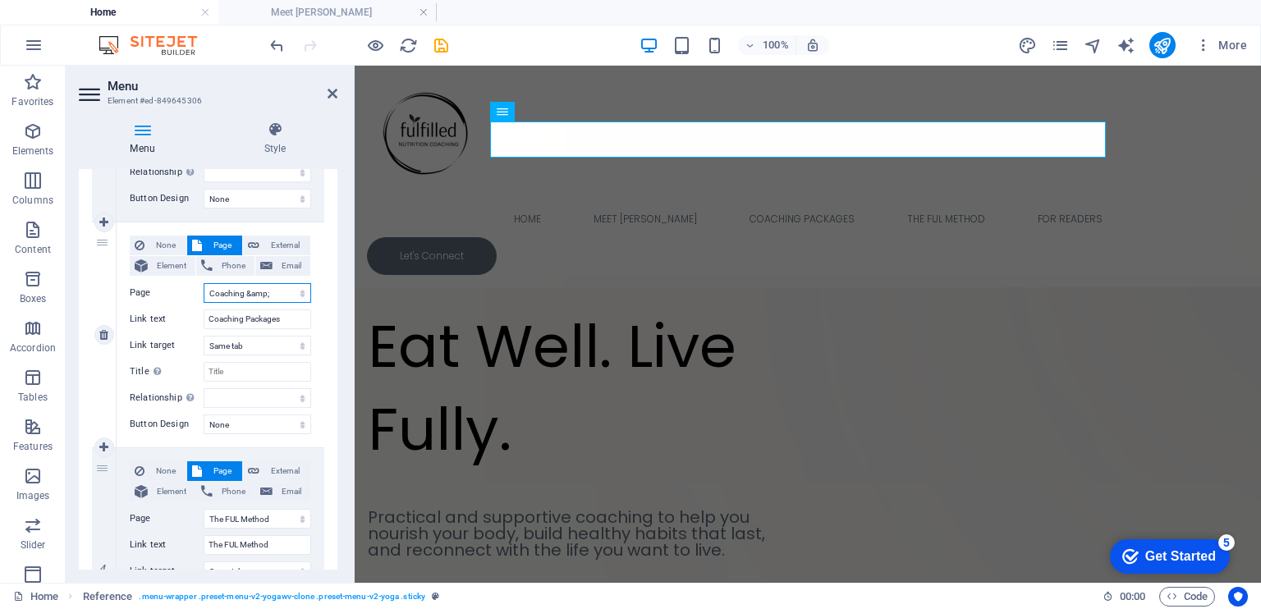
select select
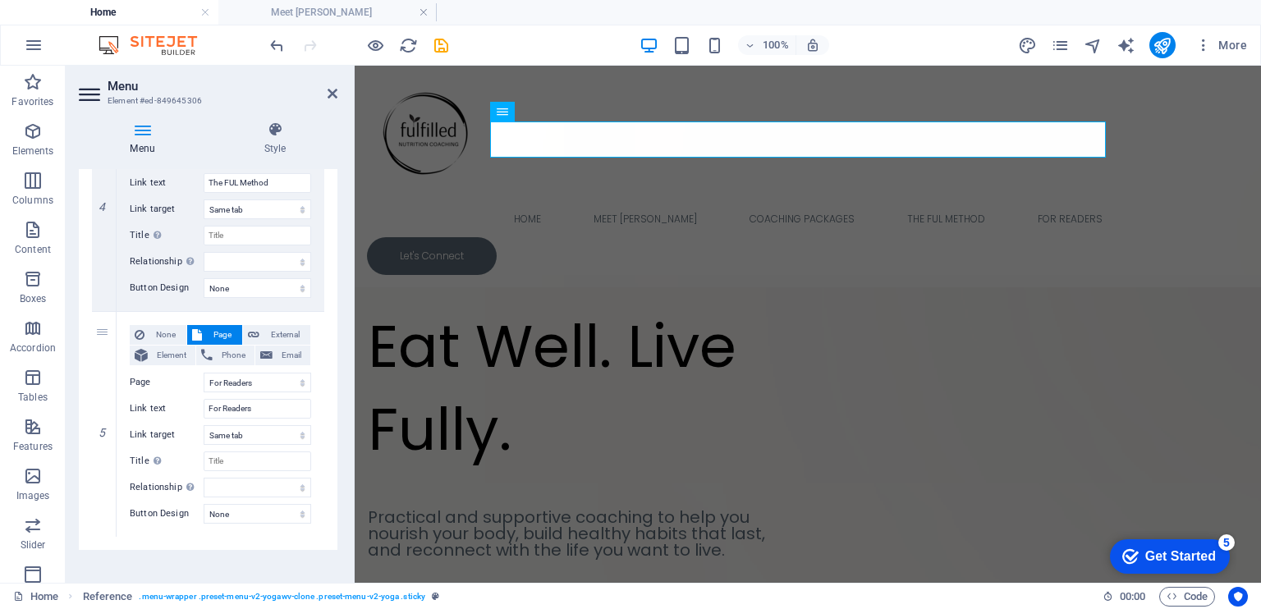
scroll to position [930, 0]
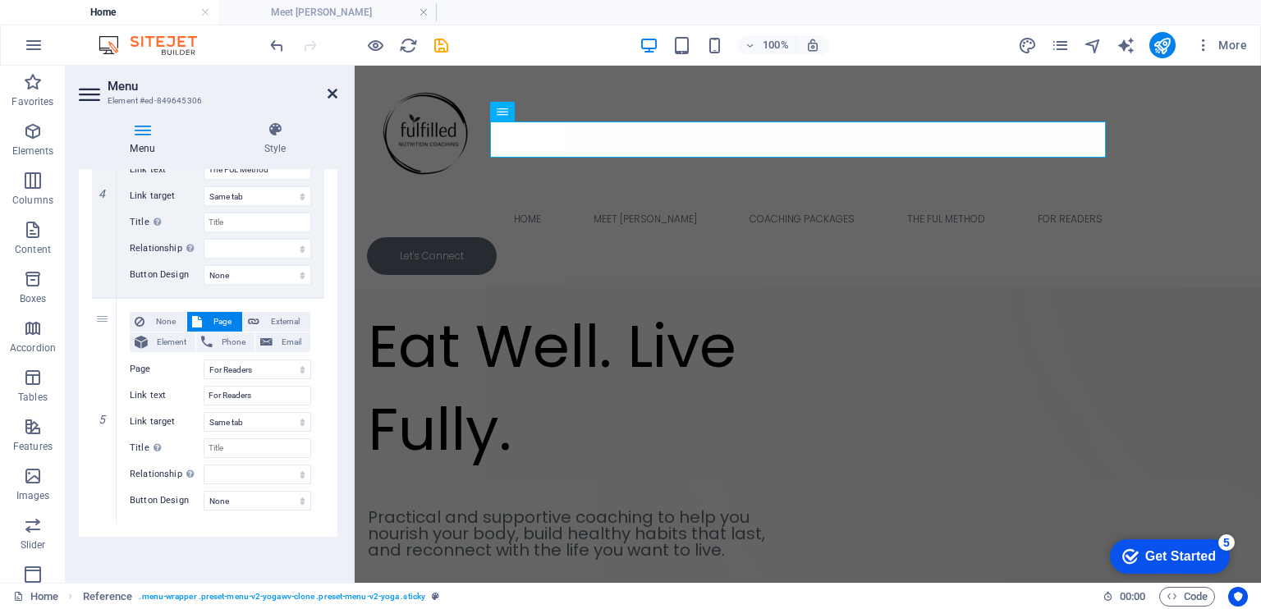
click at [332, 94] on icon at bounding box center [333, 93] width 10 height 13
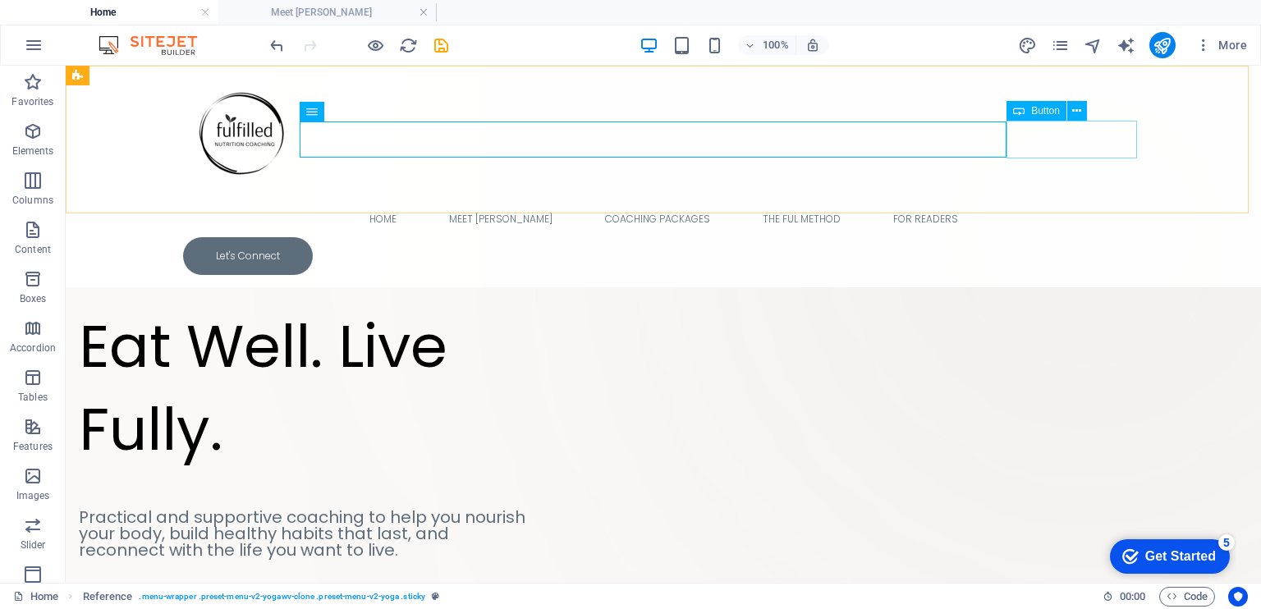
click at [1068, 237] on div "Let's Connect" at bounding box center [663, 256] width 961 height 38
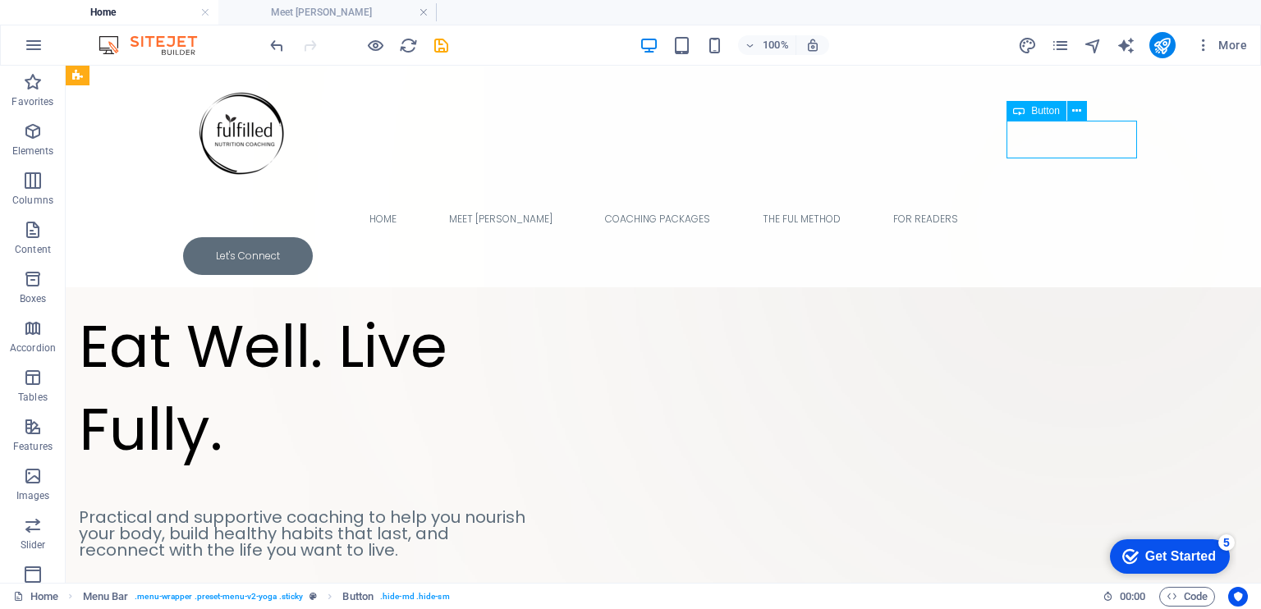
click at [1068, 237] on div "Let's Connect" at bounding box center [663, 256] width 961 height 38
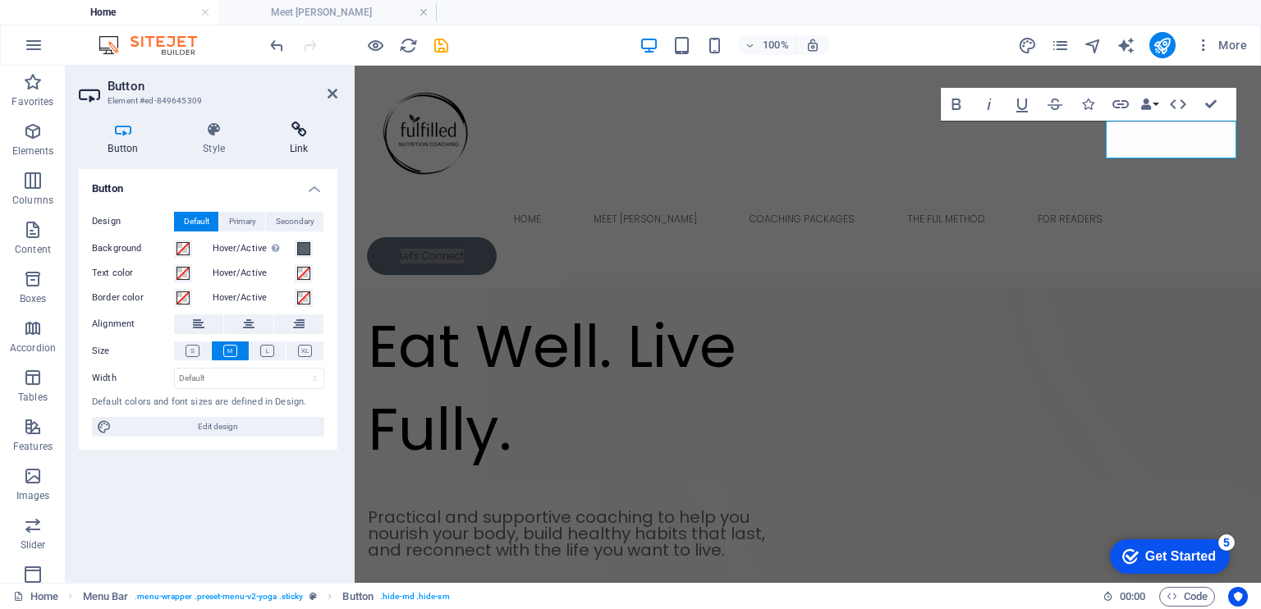
click at [309, 131] on icon at bounding box center [298, 130] width 77 height 16
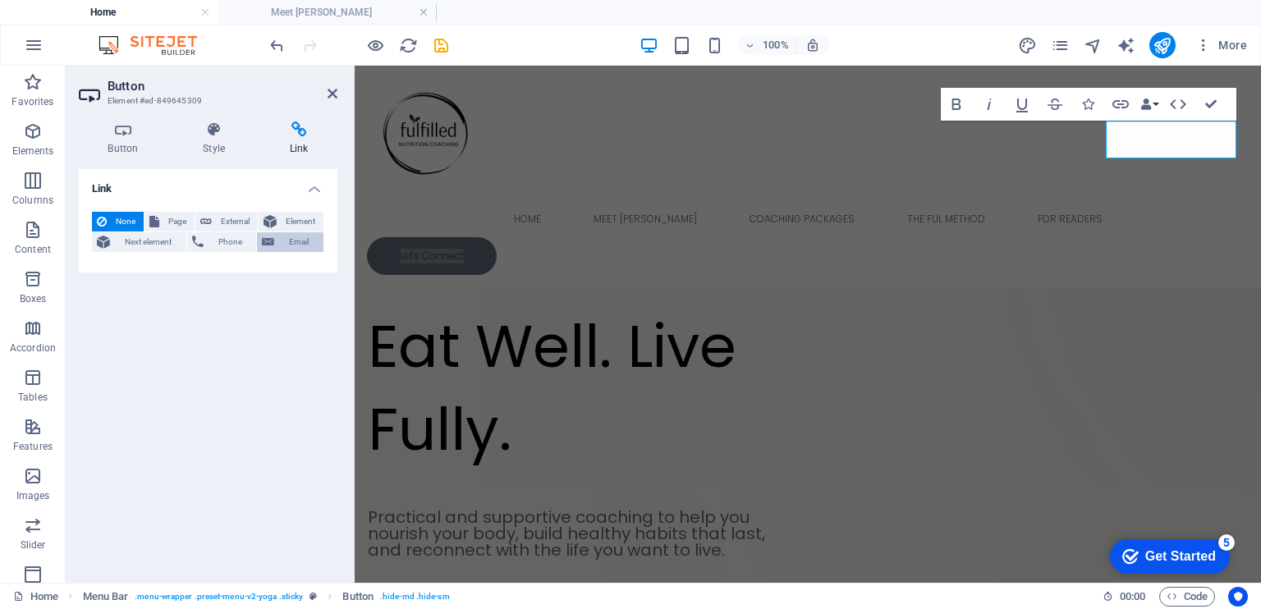
click at [271, 241] on icon at bounding box center [268, 242] width 12 height 20
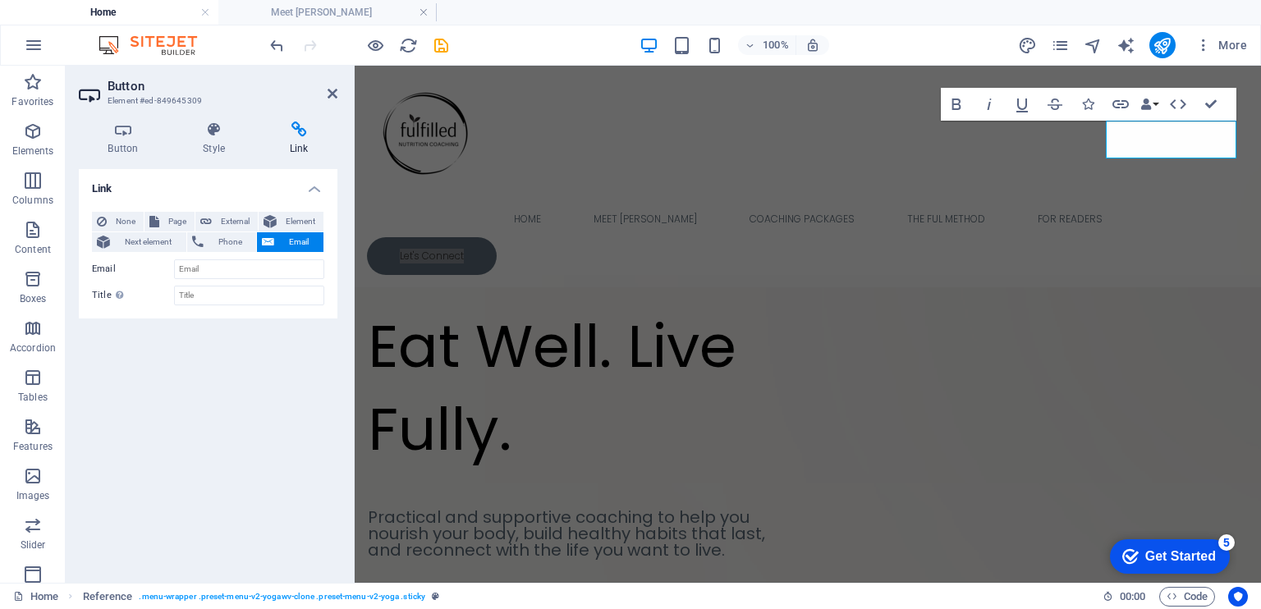
click at [271, 241] on icon at bounding box center [268, 242] width 12 height 20
click at [231, 218] on span "External" at bounding box center [235, 222] width 36 height 20
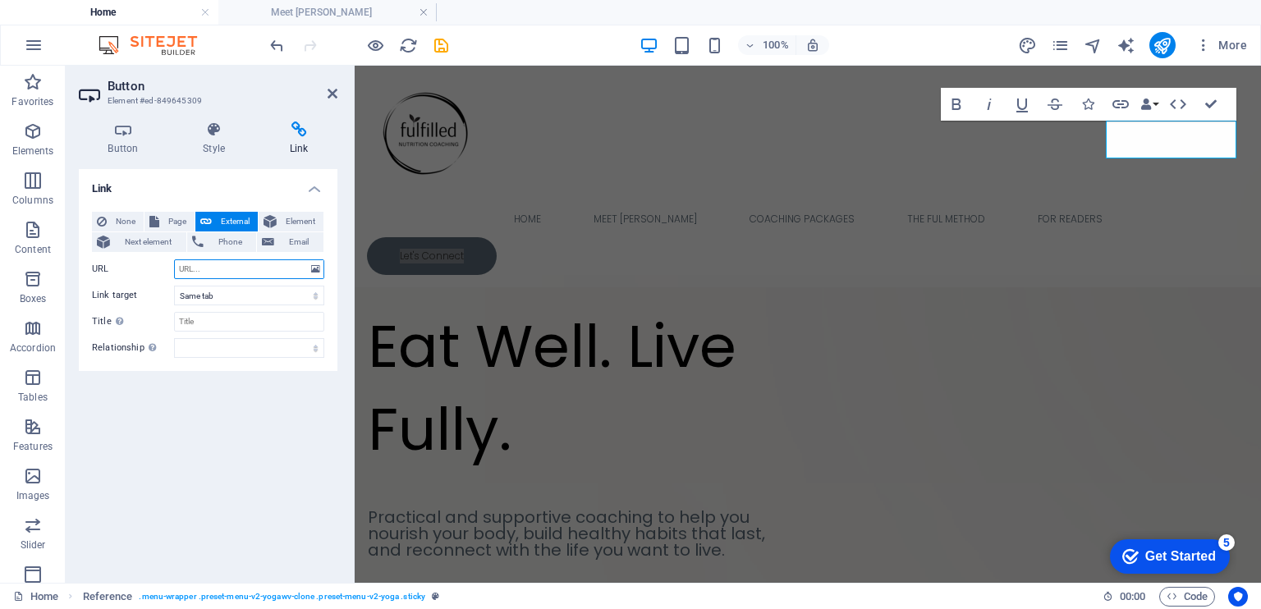
select select
select select "blank"
click at [164, 218] on span "Page" at bounding box center [176, 222] width 25 height 20
select select
click at [216, 136] on icon at bounding box center [214, 130] width 80 height 16
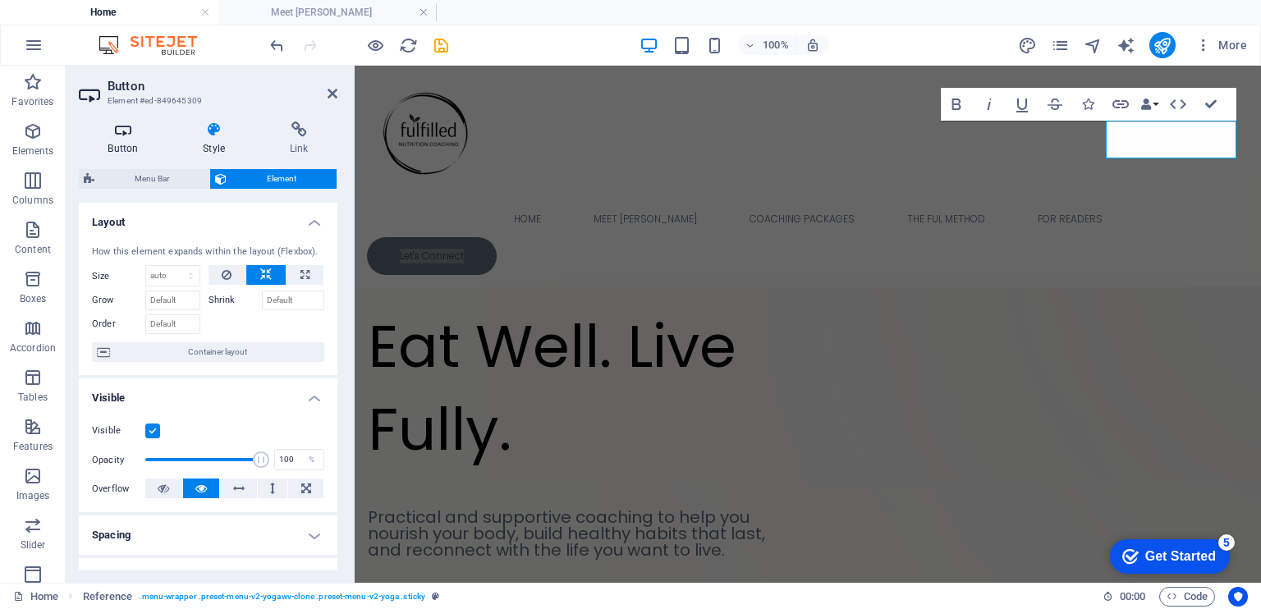
click at [122, 139] on h4 "Button" at bounding box center [126, 139] width 95 height 34
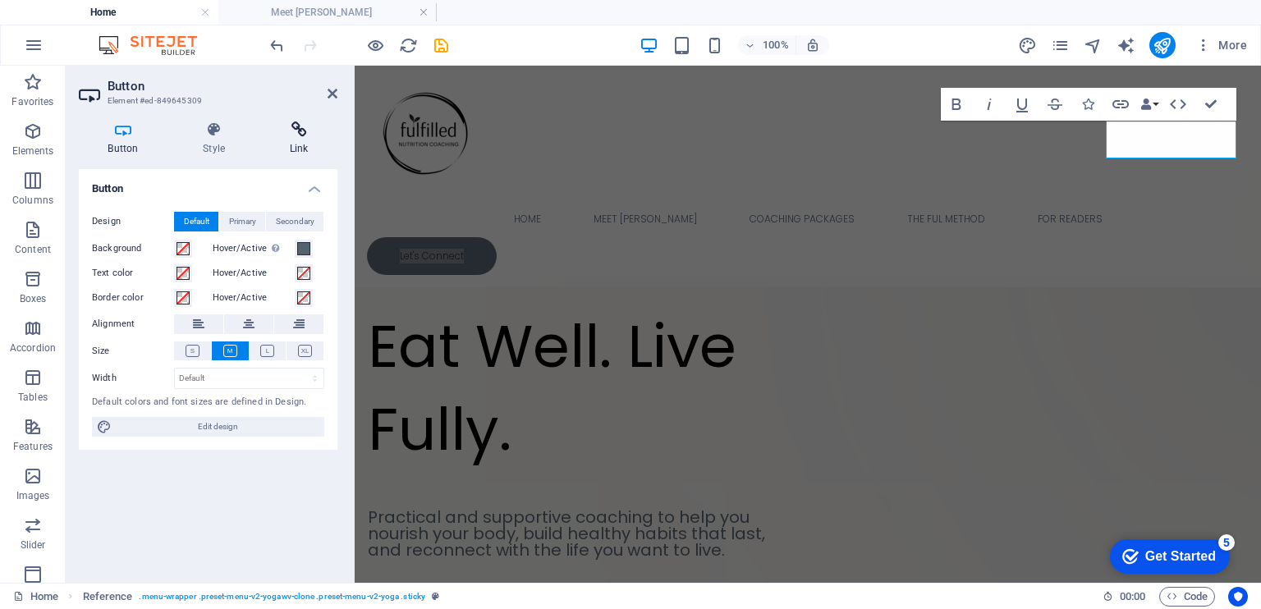
click at [301, 134] on icon at bounding box center [298, 130] width 77 height 16
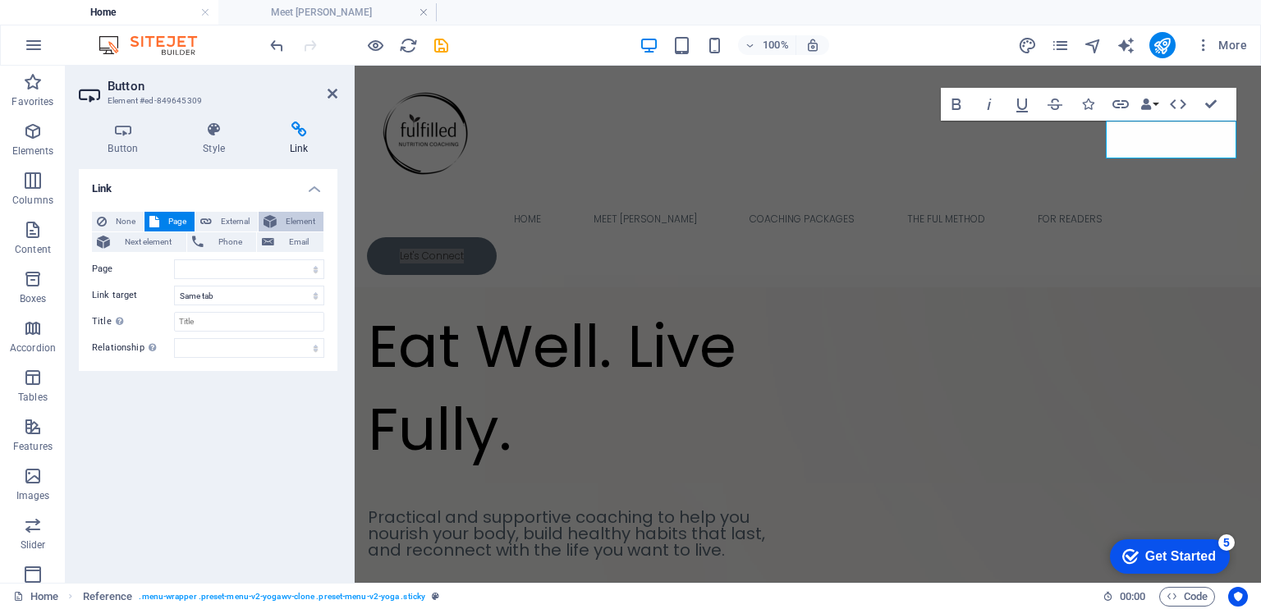
click at [296, 215] on span "Element" at bounding box center [300, 222] width 37 height 20
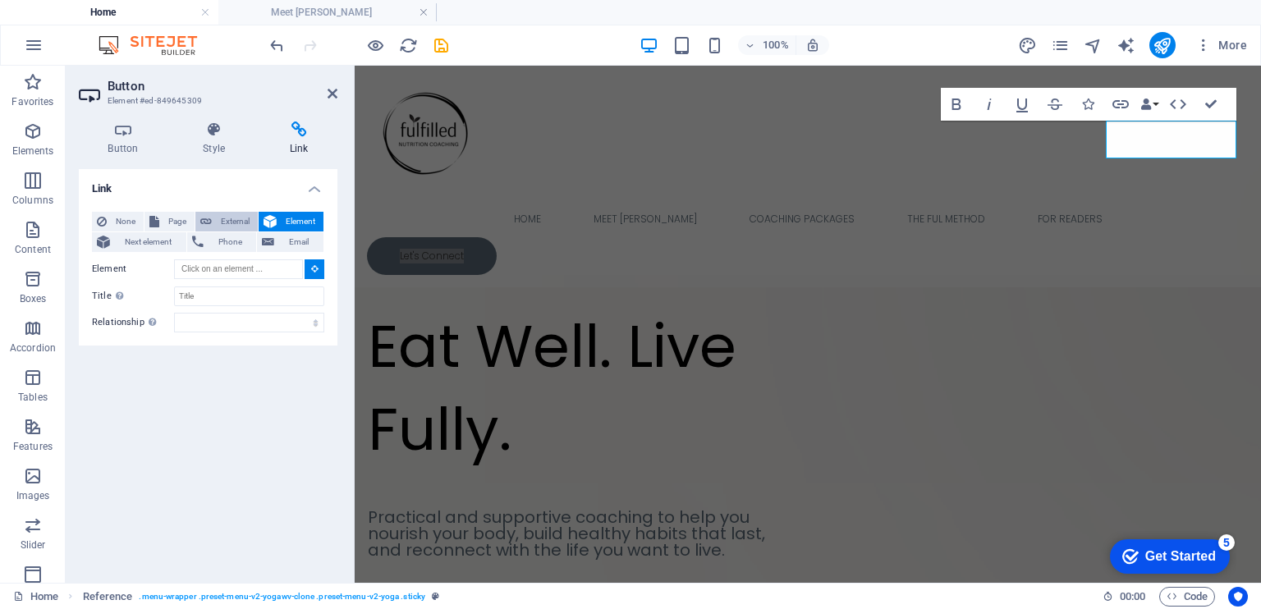
click at [226, 218] on span "External" at bounding box center [235, 222] width 36 height 20
select select "blank"
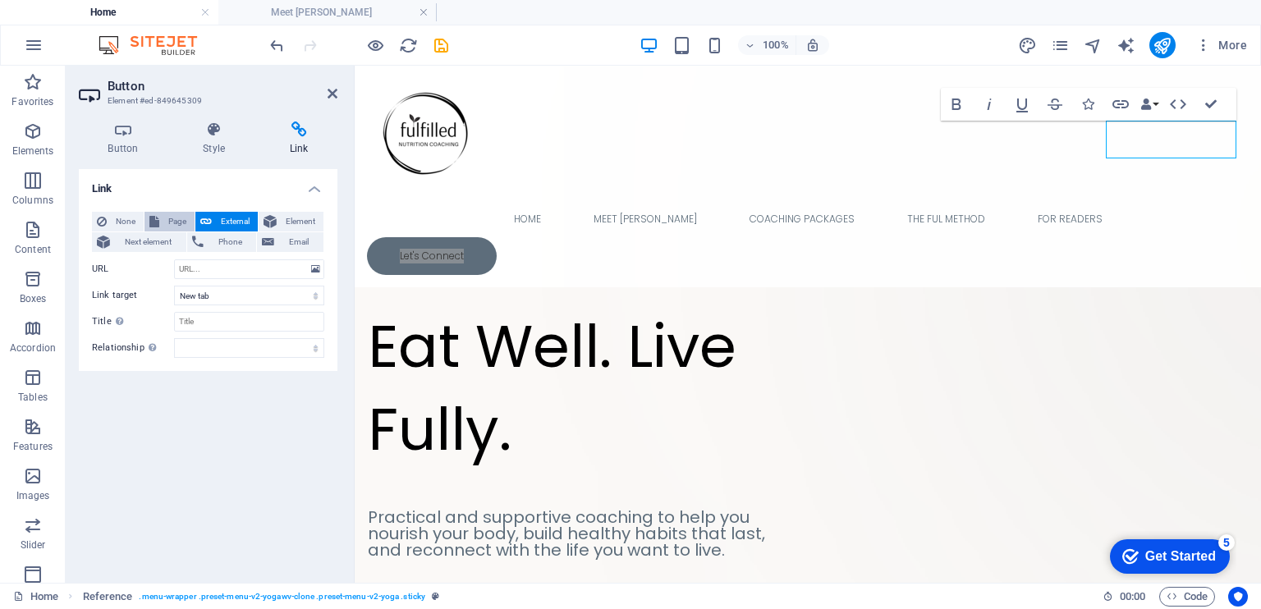
click at [169, 217] on span "Page" at bounding box center [176, 222] width 25 height 20
select select
click at [124, 136] on icon at bounding box center [123, 130] width 89 height 16
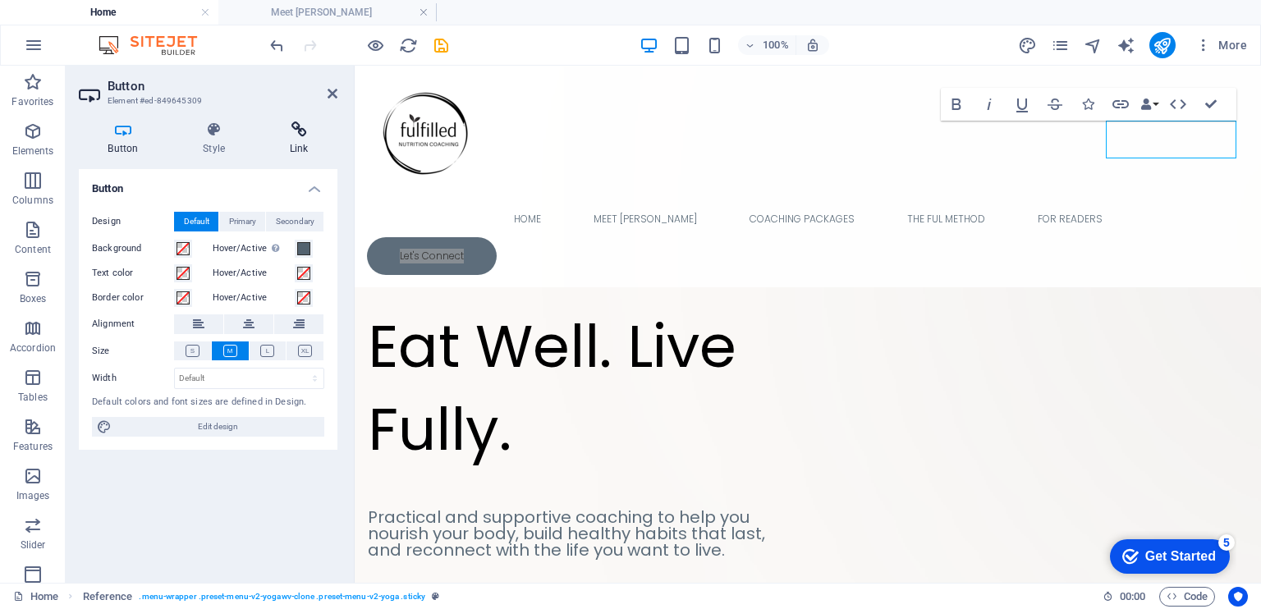
click at [305, 142] on h4 "Link" at bounding box center [298, 139] width 77 height 34
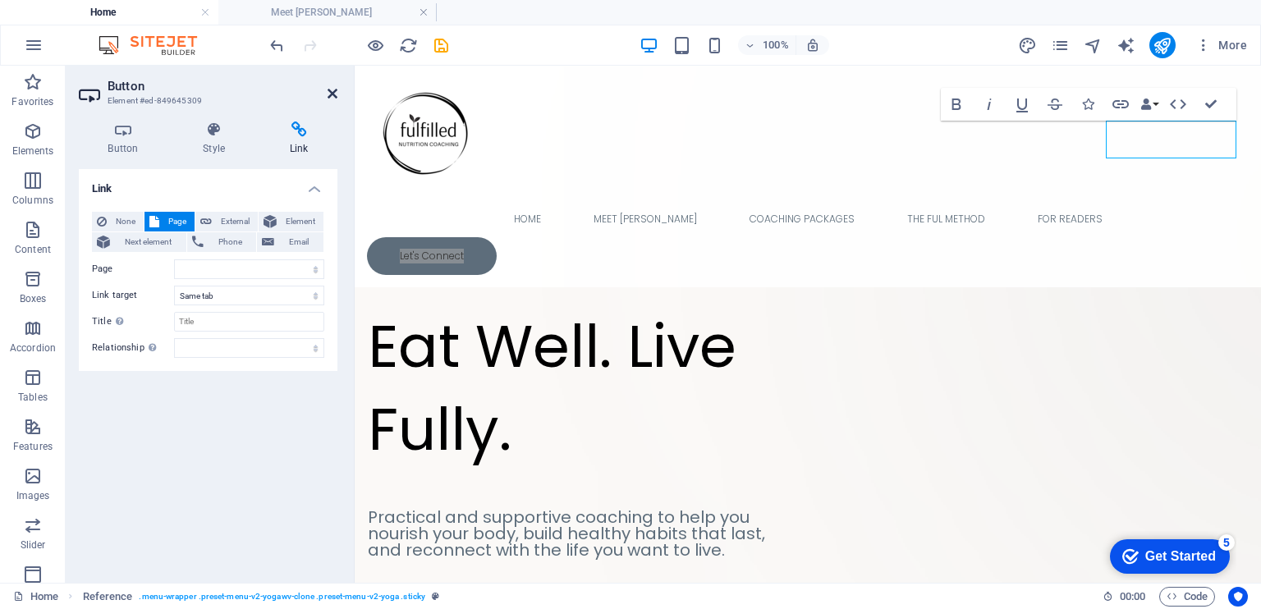
click at [331, 90] on icon at bounding box center [333, 93] width 10 height 13
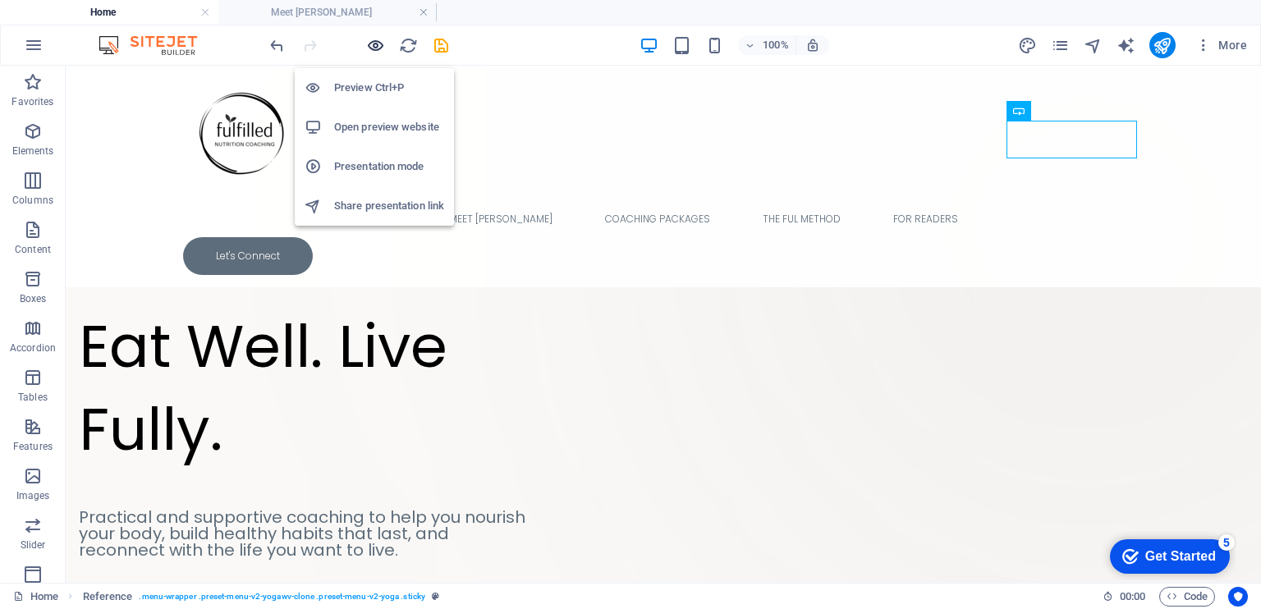
click at [371, 48] on icon "button" at bounding box center [375, 45] width 19 height 19
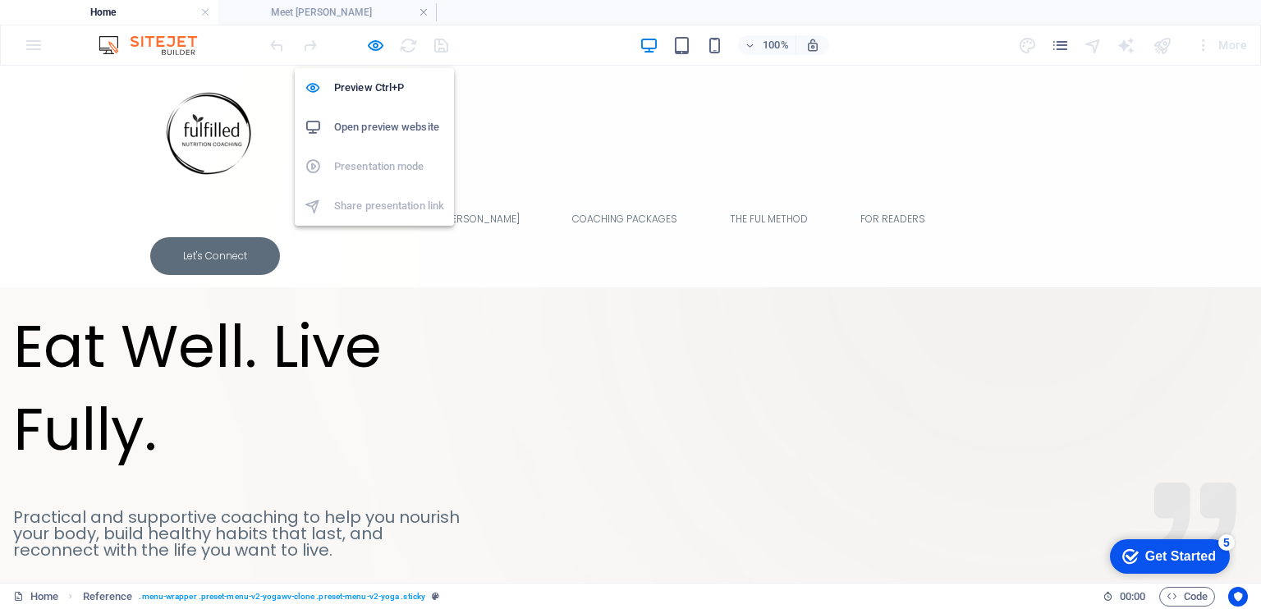
click at [370, 120] on h6 "Open preview website" at bounding box center [389, 127] width 110 height 20
click at [733, 201] on link "The FUL Method" at bounding box center [769, 219] width 104 height 36
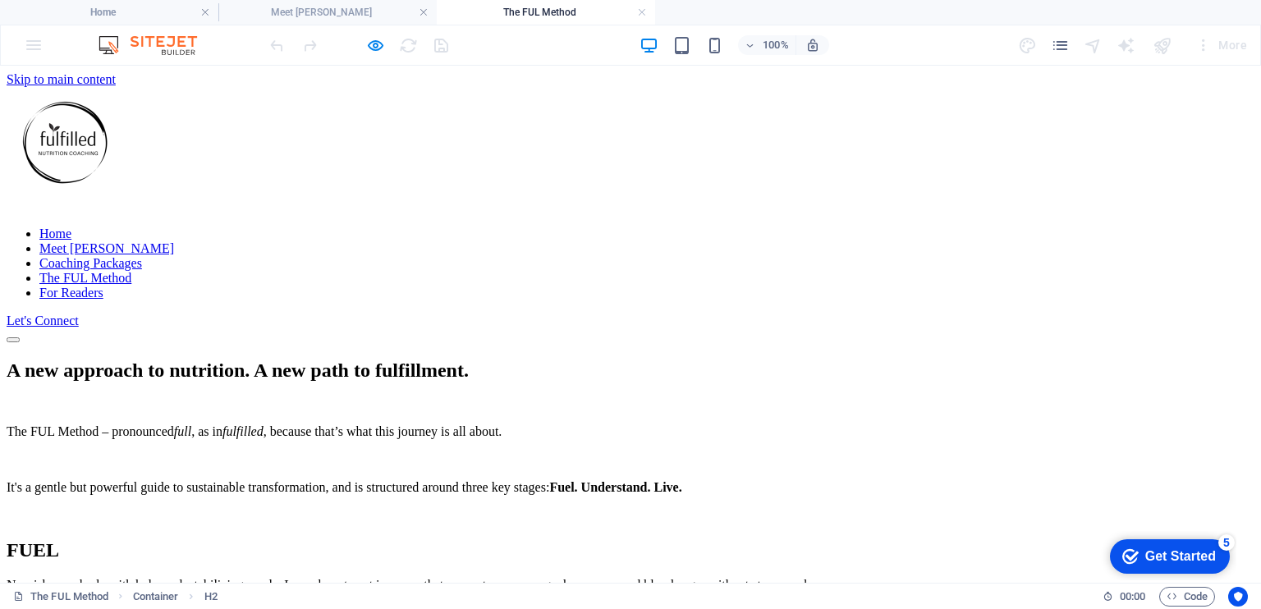
scroll to position [0, 0]
click at [113, 7] on h4 "Home" at bounding box center [109, 12] width 218 height 18
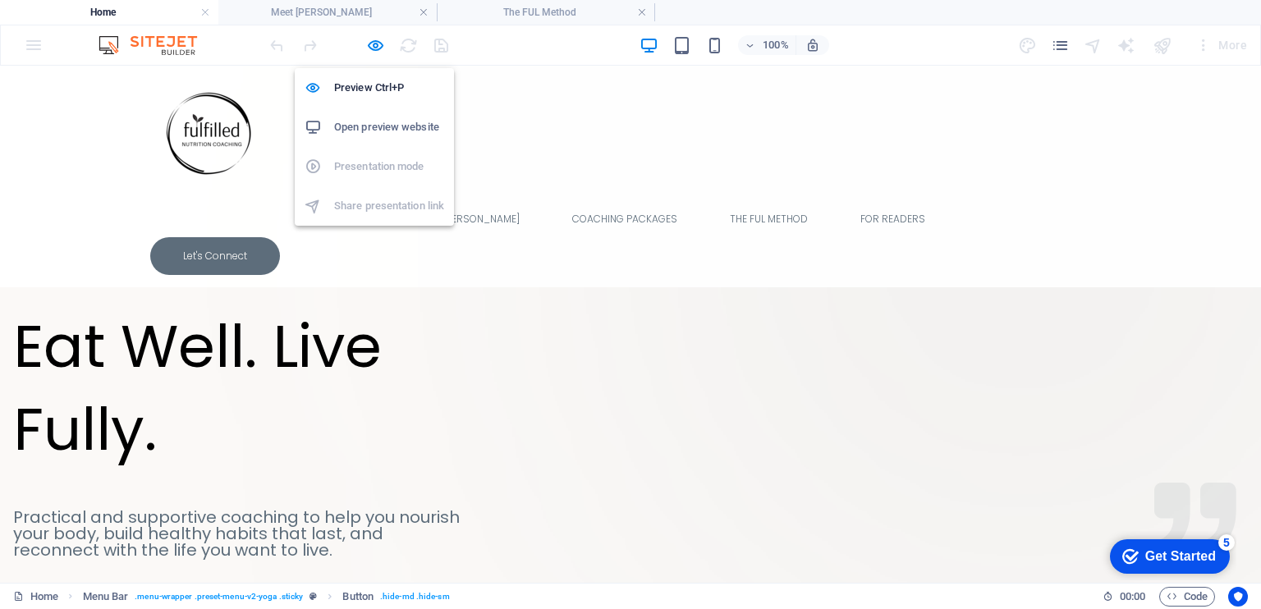
click at [367, 131] on h6 "Open preview website" at bounding box center [389, 127] width 110 height 20
click at [381, 126] on h6 "Open preview website" at bounding box center [389, 127] width 110 height 20
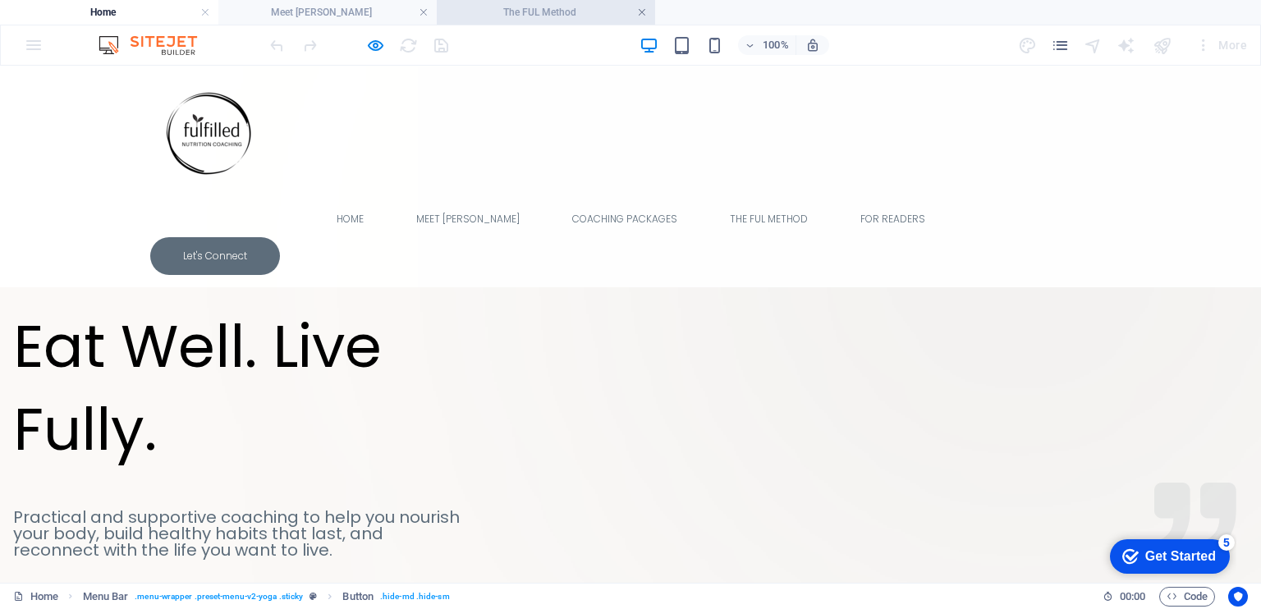
click at [641, 15] on link at bounding box center [642, 13] width 10 height 16
click at [423, 14] on link at bounding box center [424, 13] width 10 height 16
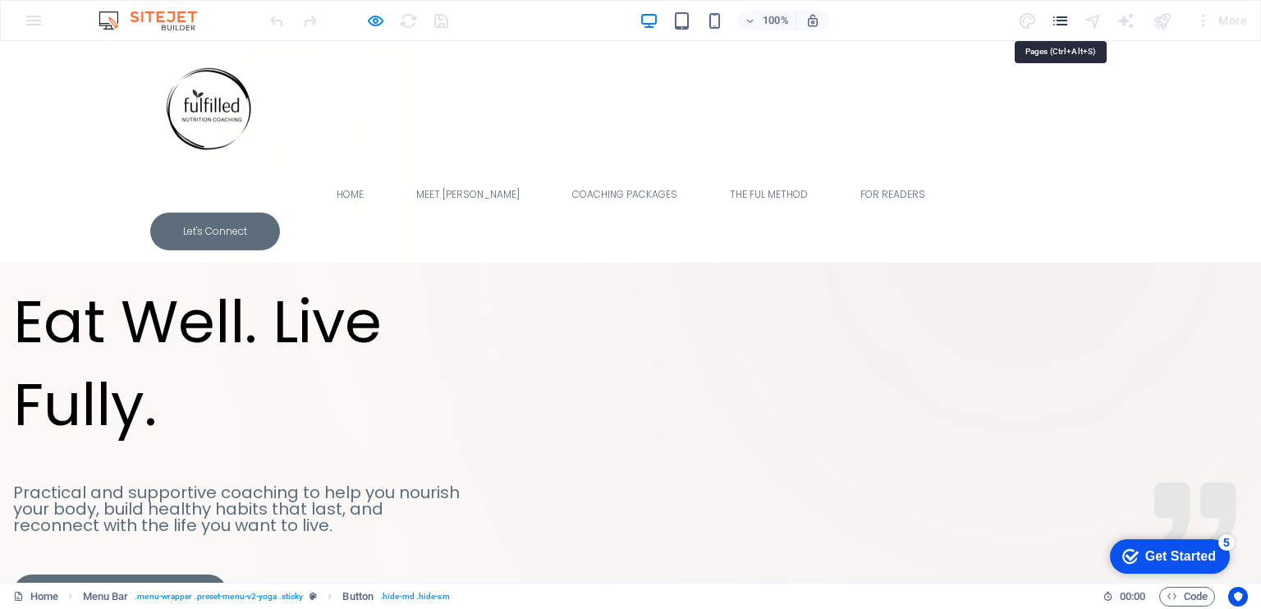
click at [1053, 16] on icon "pages" at bounding box center [1060, 20] width 19 height 19
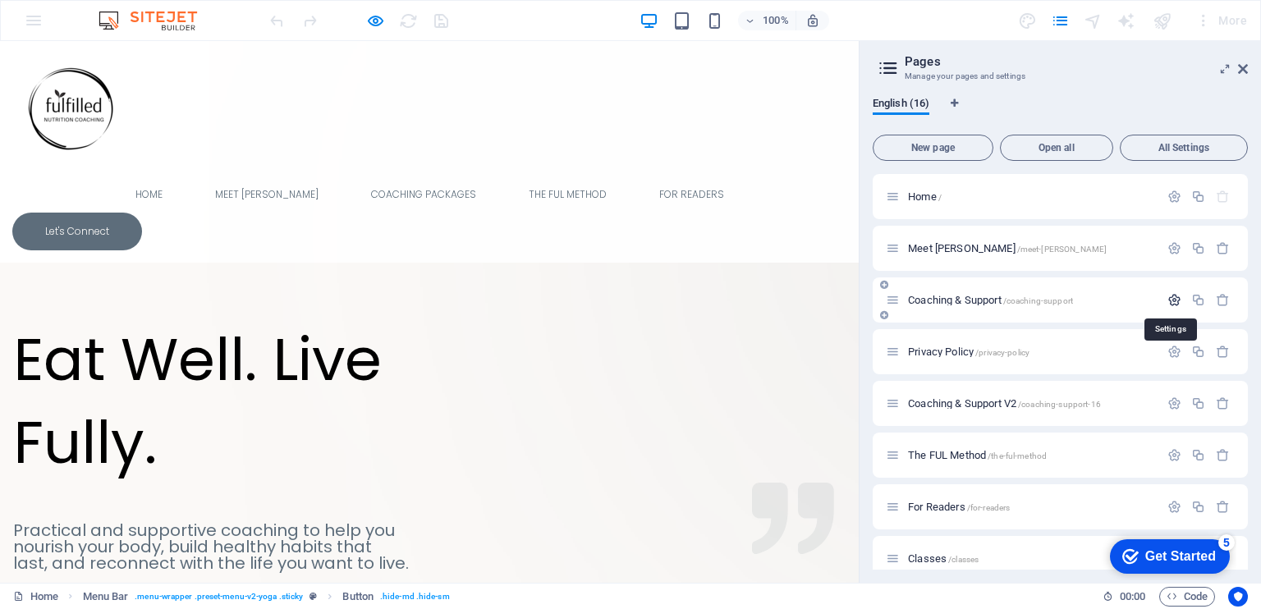
click at [1168, 299] on icon "button" at bounding box center [1175, 300] width 14 height 14
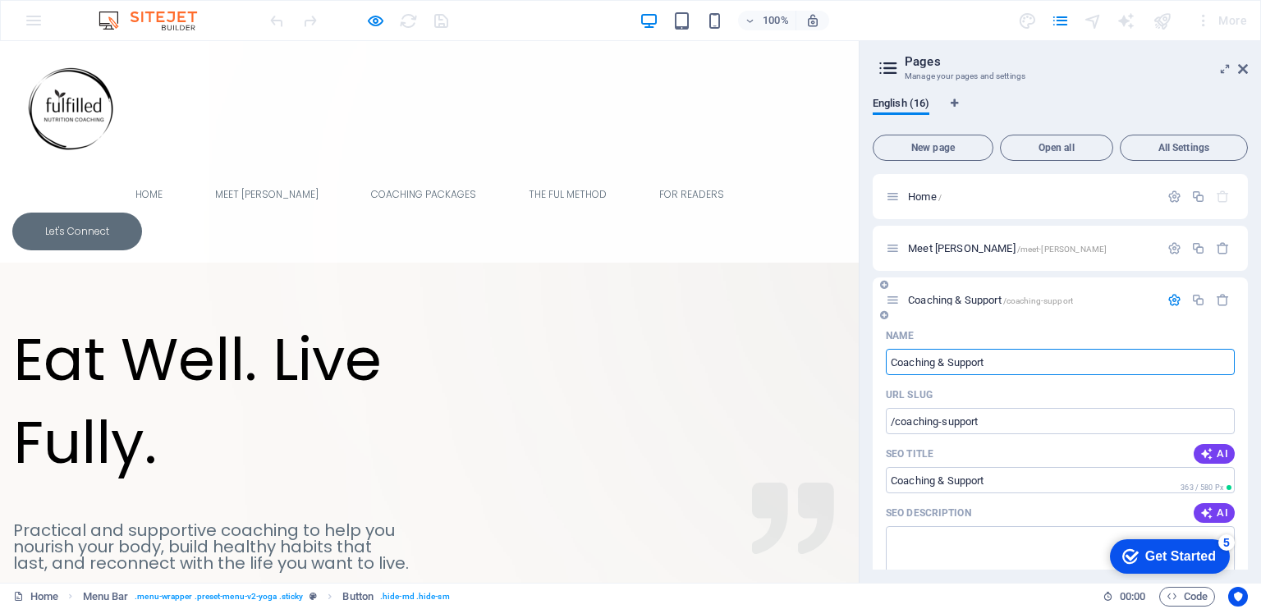
drag, startPoint x: 934, startPoint y: 362, endPoint x: 1043, endPoint y: 356, distance: 109.4
click at [1043, 356] on input "Coaching & Support" at bounding box center [1060, 362] width 349 height 26
type input "Coaching"
type input "/coaching"
type input "Coaching"
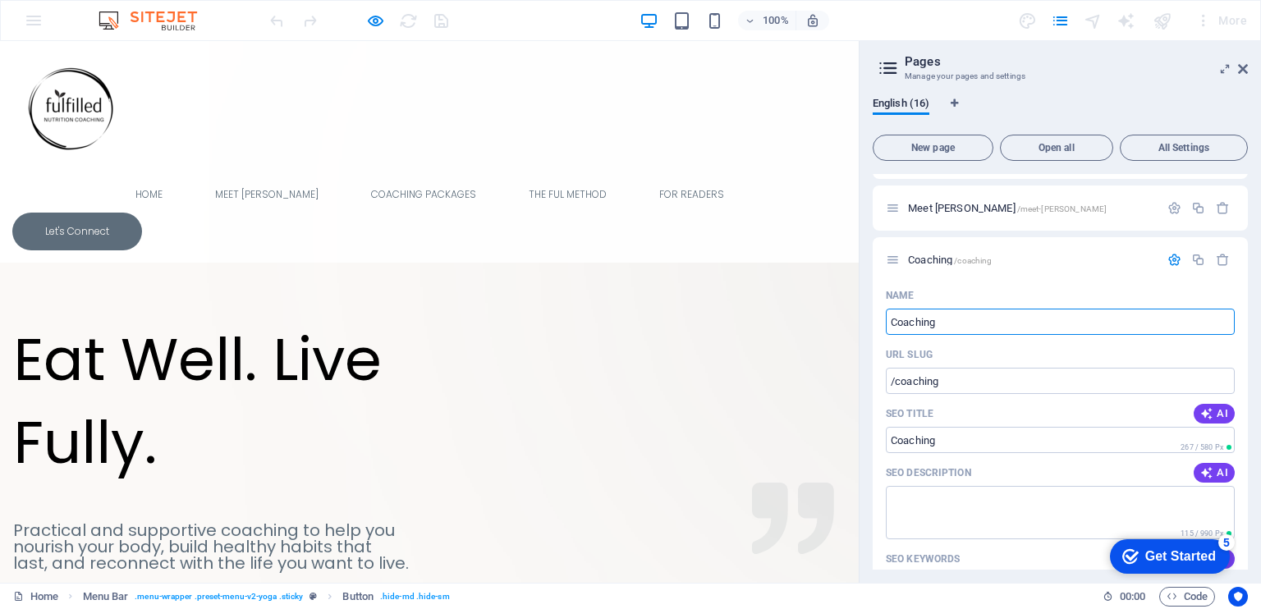
scroll to position [47, 0]
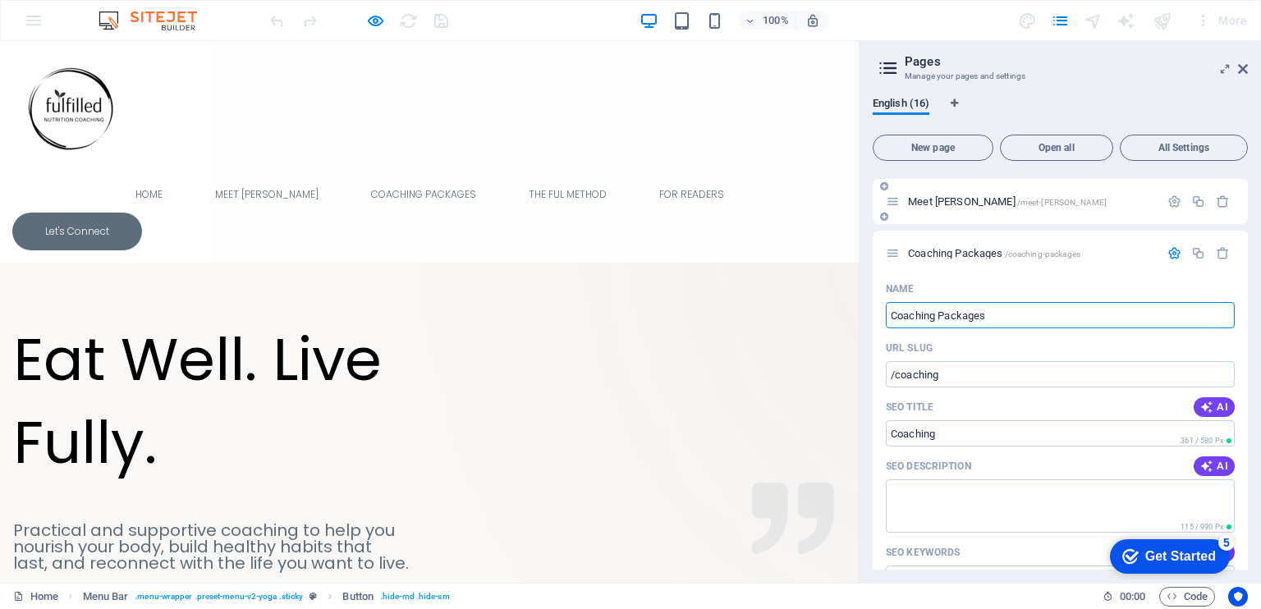
type input "Coaching Packages"
type input "/coaching-packages"
type input "Coaching Packages"
click at [954, 254] on span "Coaching Packages /coaching-packages" at bounding box center [994, 253] width 172 height 12
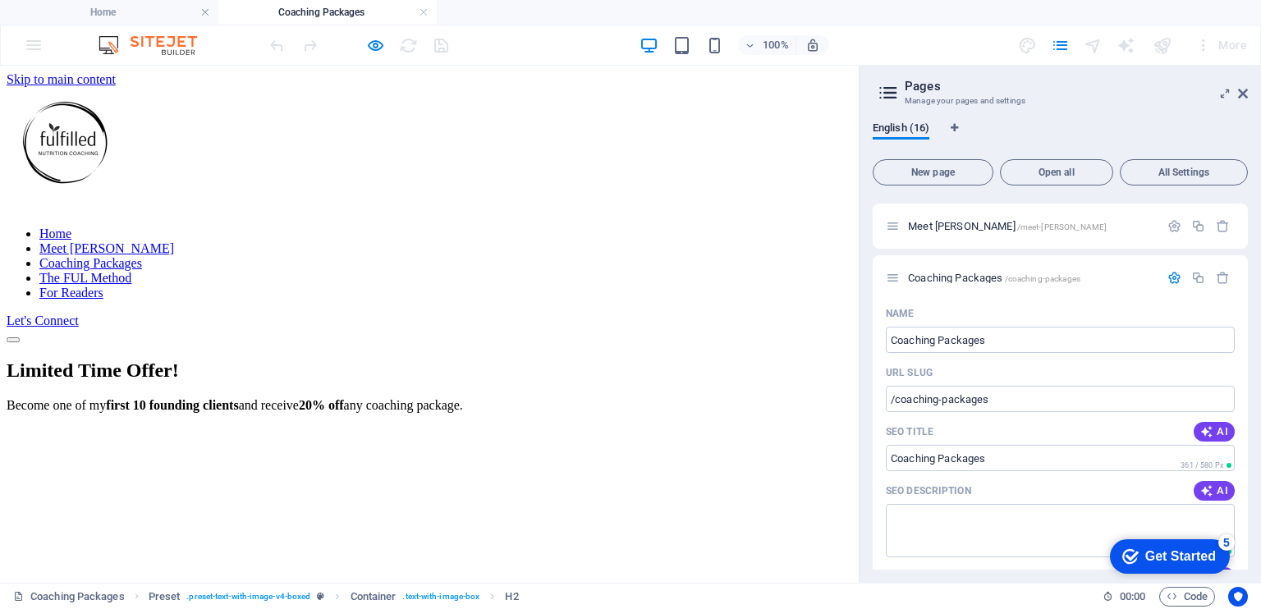
scroll to position [0, 0]
click at [319, 10] on h4 "Coaching Packages" at bounding box center [327, 12] width 218 height 18
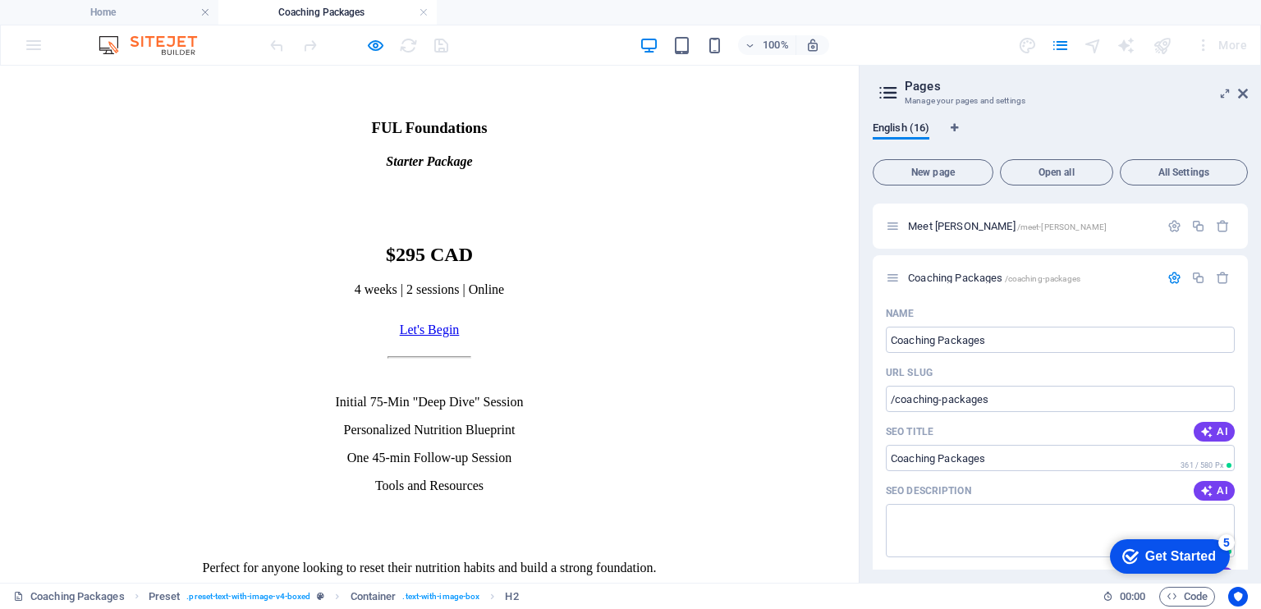
scroll to position [635, 0]
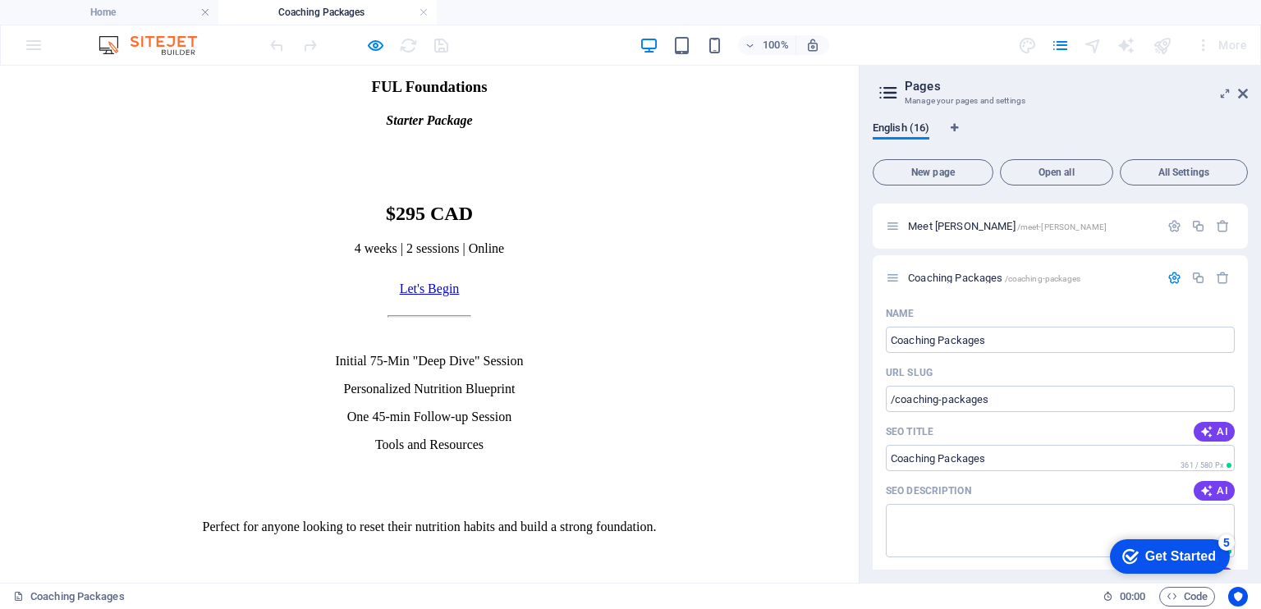
drag, startPoint x: 855, startPoint y: 145, endPoint x: 861, endPoint y: 341, distance: 195.5
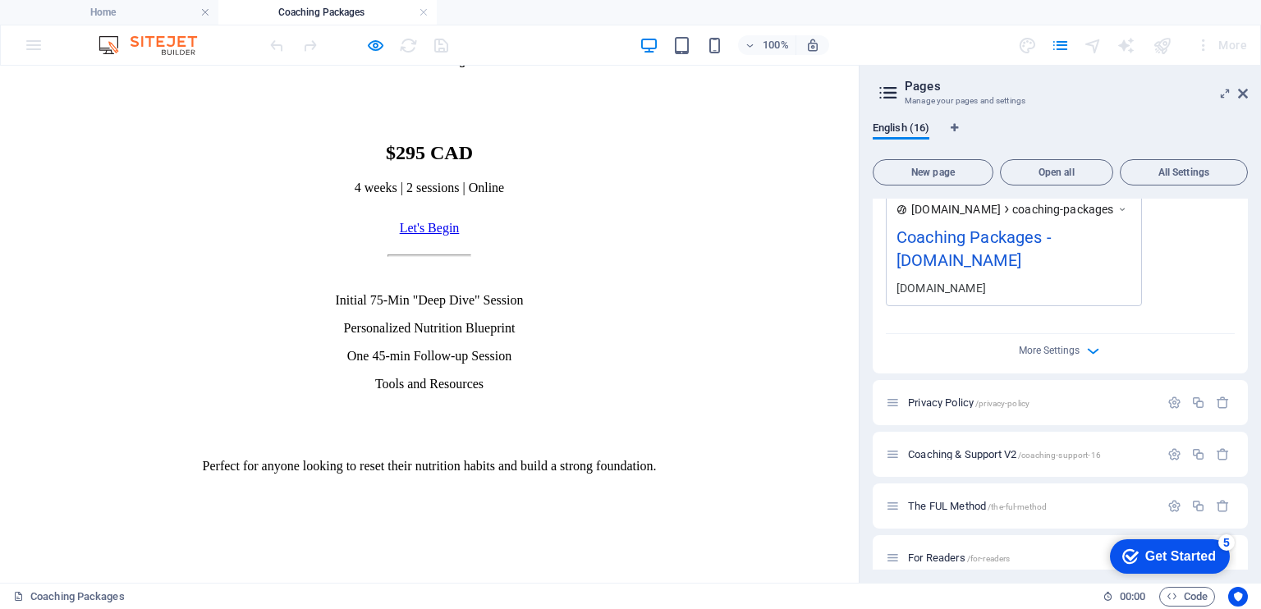
scroll to position [621, 0]
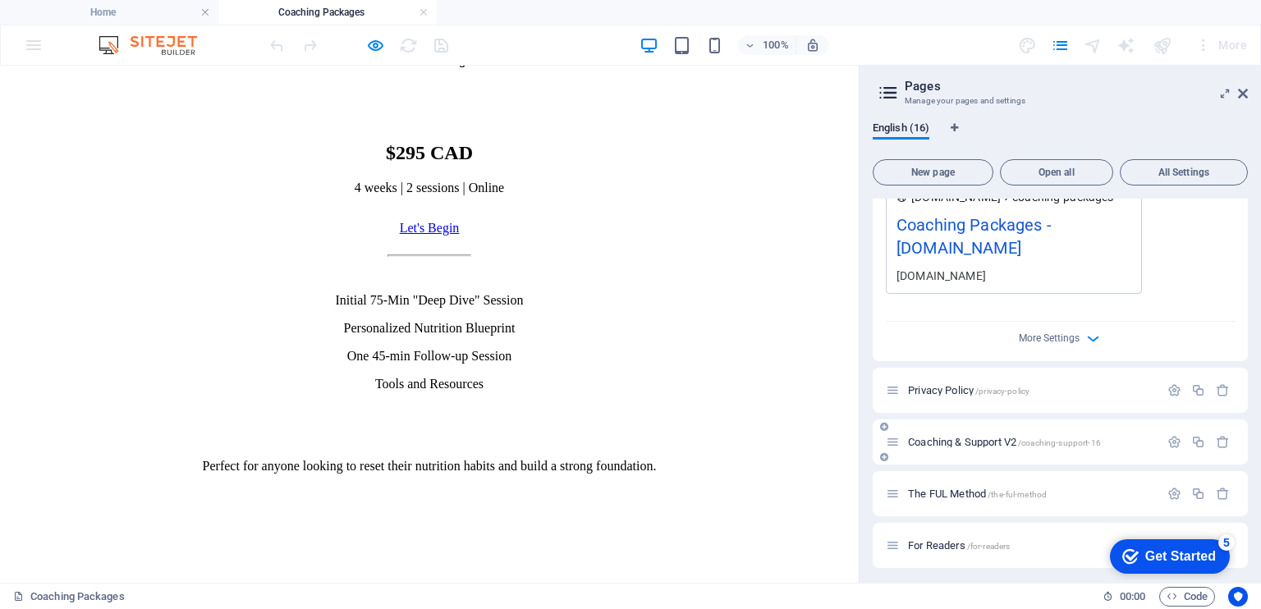
click at [948, 434] on div "Coaching & Support V2 /coaching-support-16" at bounding box center [1022, 442] width 273 height 19
click at [1070, 443] on span "/coaching-support-16" at bounding box center [1059, 443] width 83 height 9
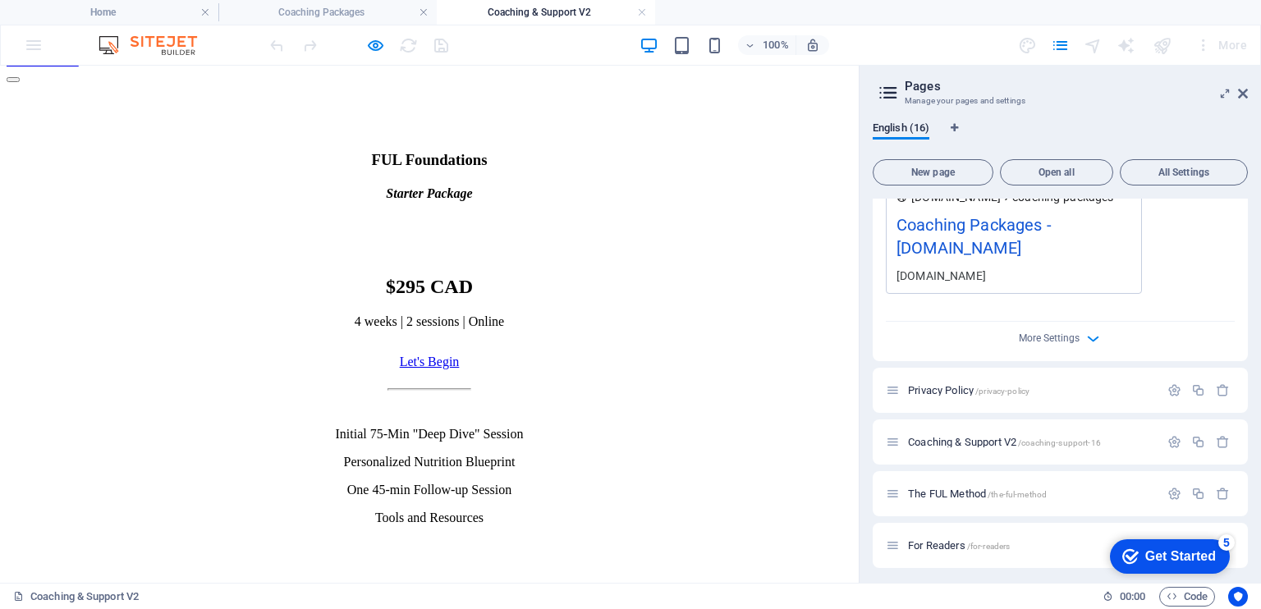
scroll to position [250, 0]
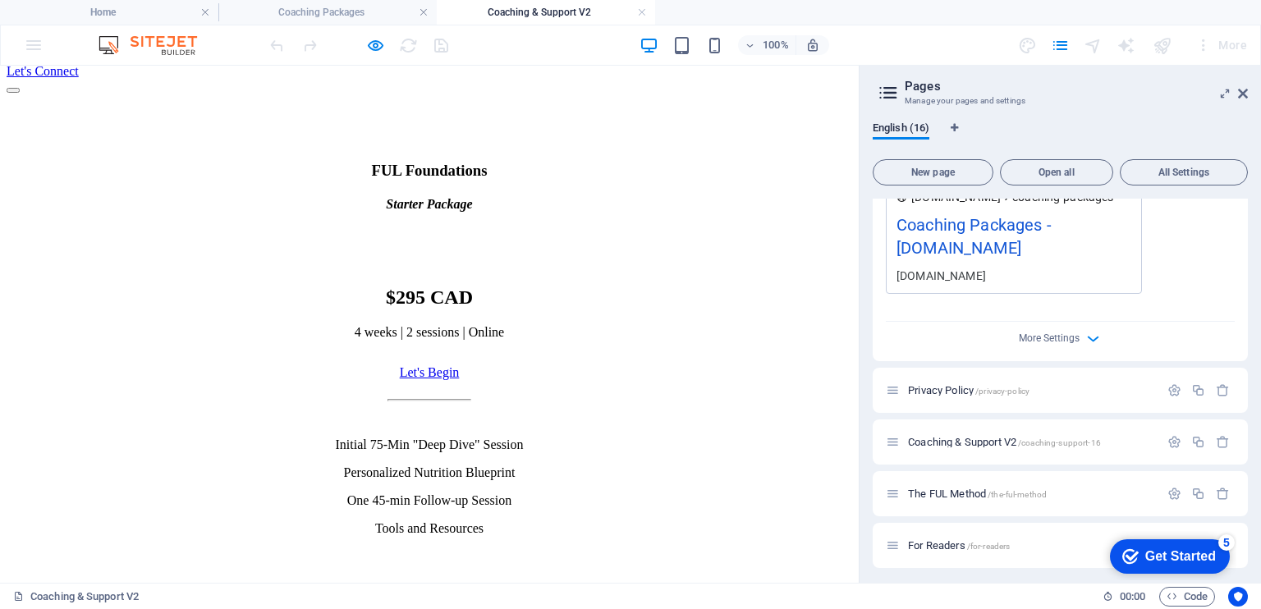
drag, startPoint x: 853, startPoint y: 126, endPoint x: 863, endPoint y: 254, distance: 128.5
click at [360, 11] on h4 "Coaching Packages" at bounding box center [327, 12] width 218 height 18
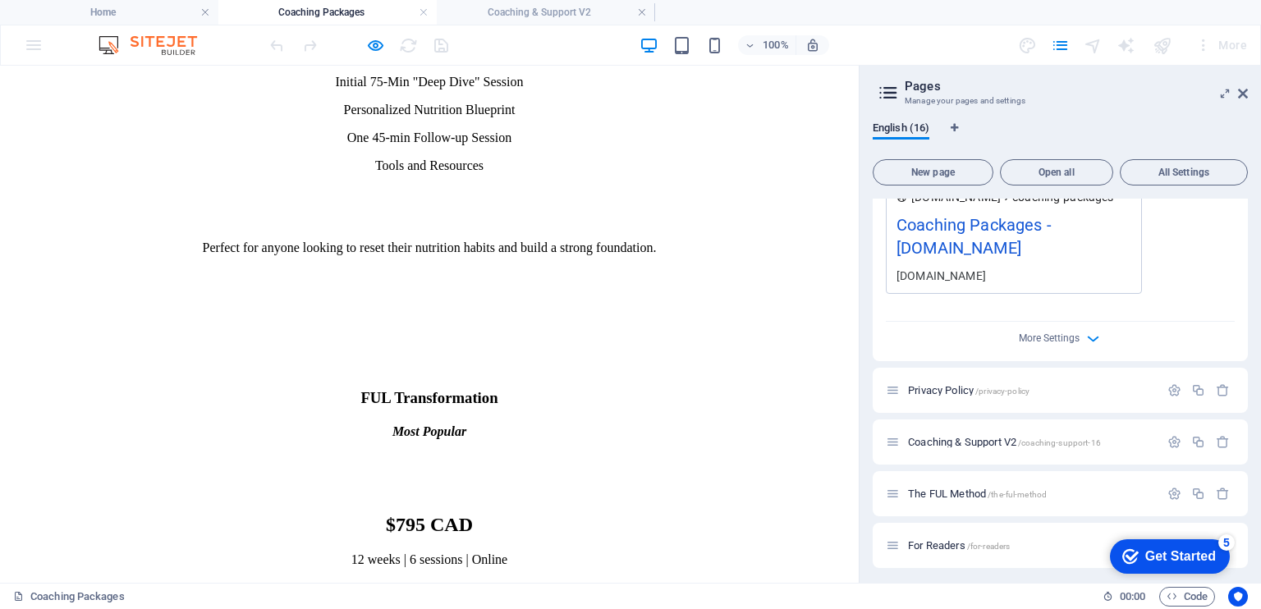
scroll to position [0, 0]
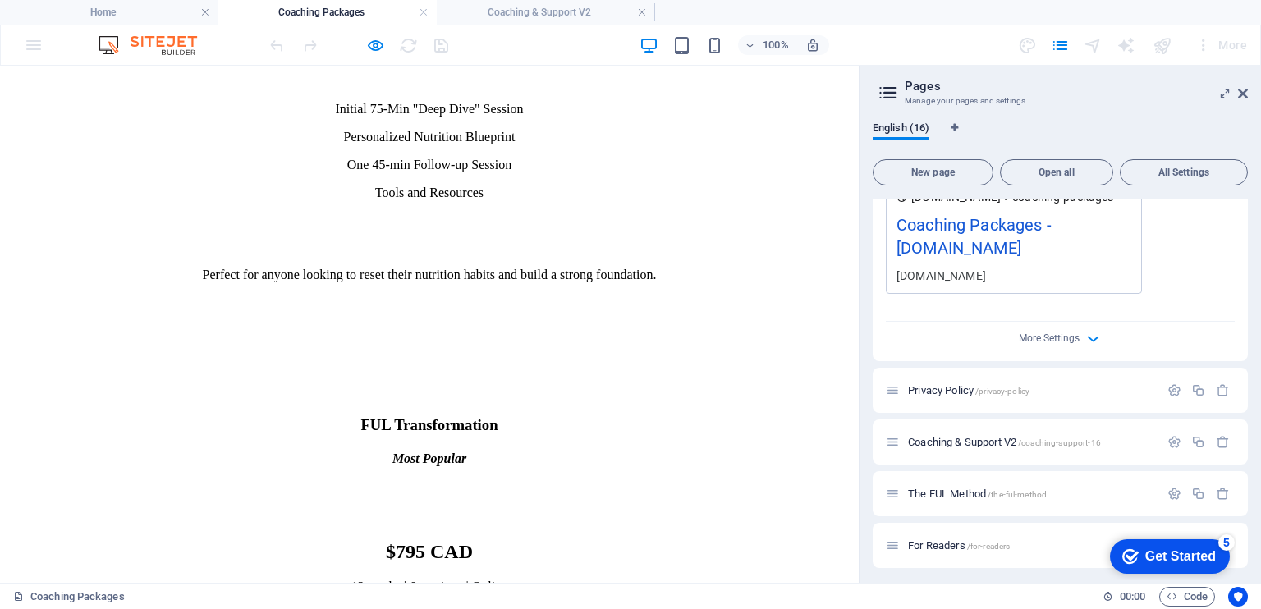
drag, startPoint x: 853, startPoint y: 242, endPoint x: 859, endPoint y: 348, distance: 106.1
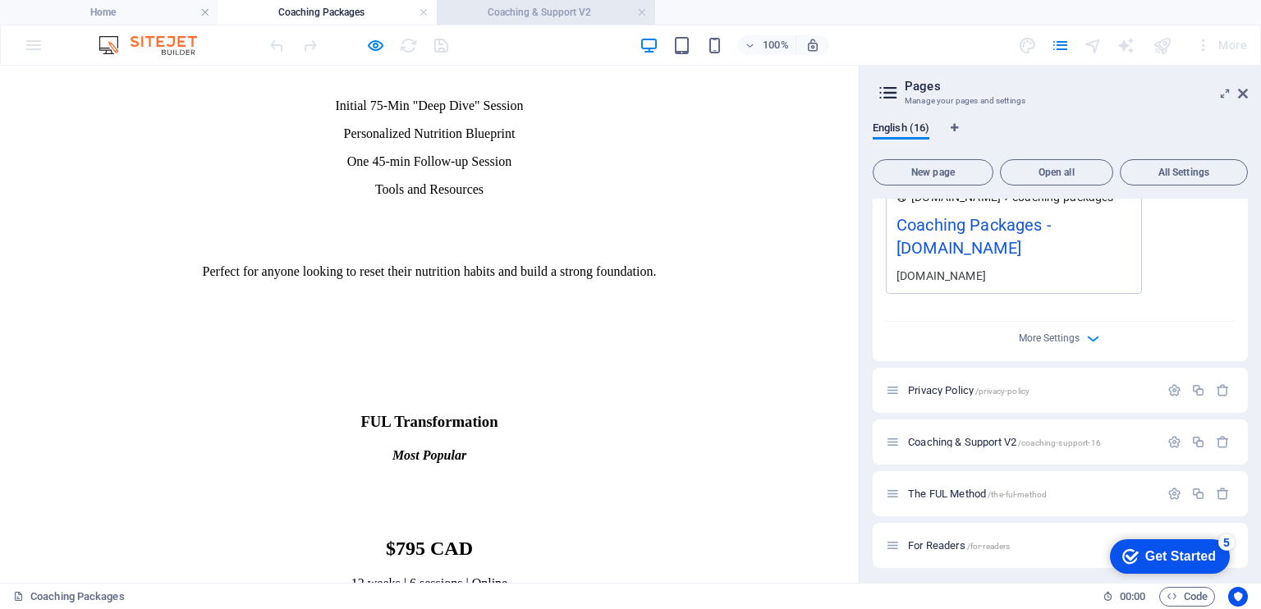
click at [537, 16] on h4 "Coaching & Support V2" at bounding box center [546, 12] width 218 height 18
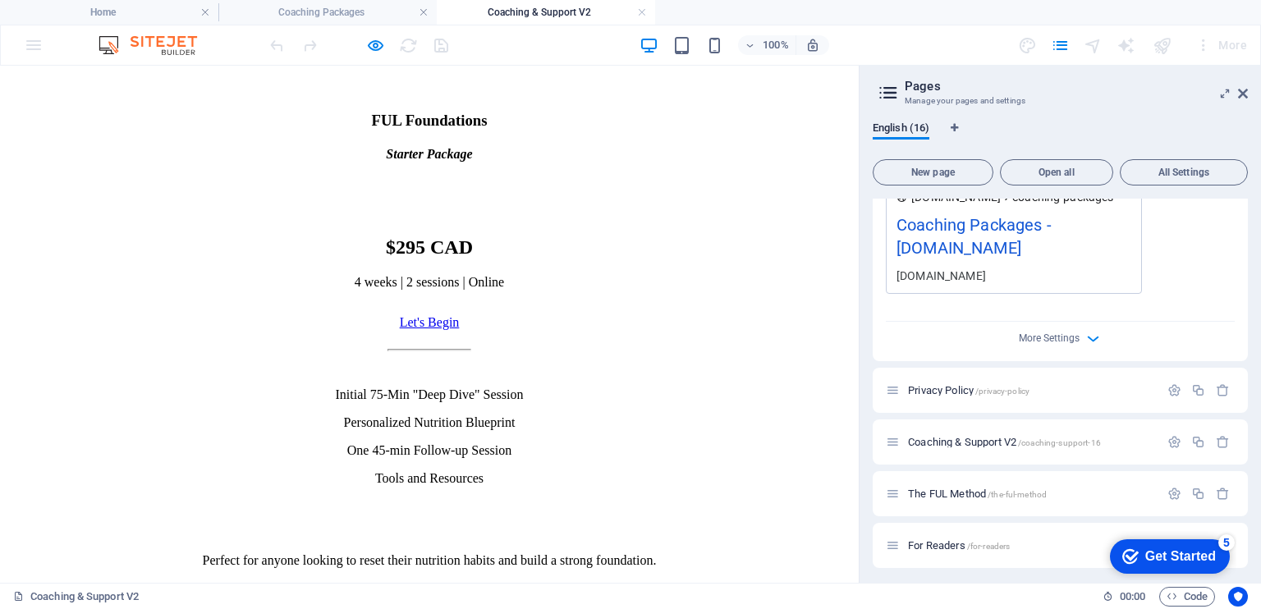
scroll to position [305, 0]
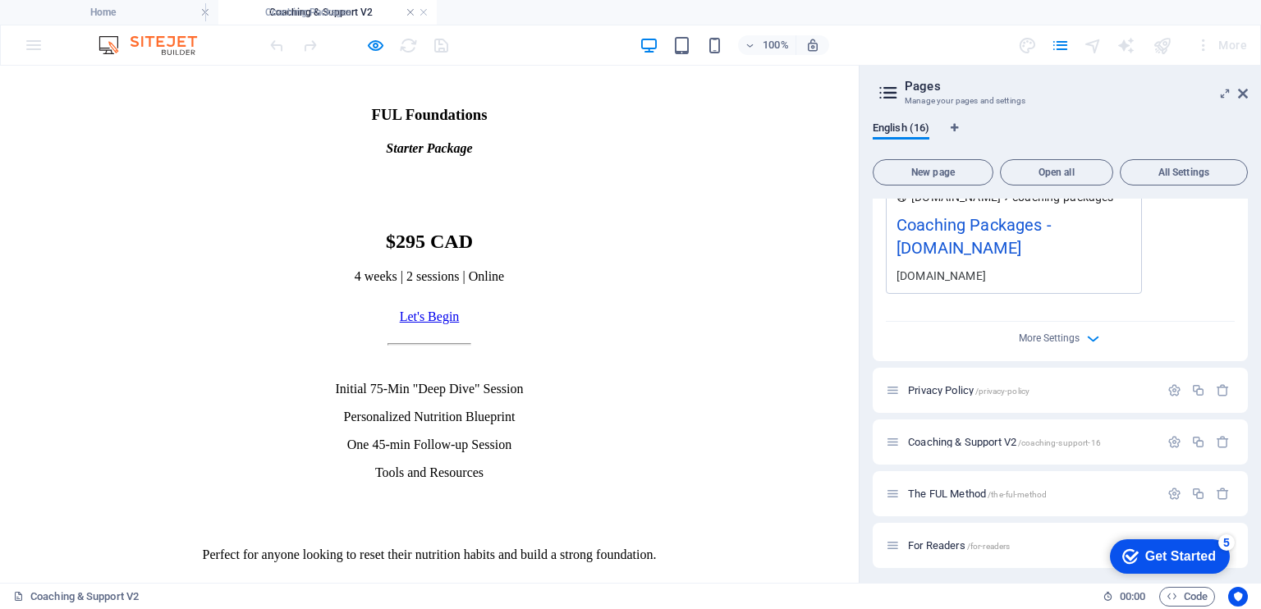
drag, startPoint x: 361, startPoint y: 13, endPoint x: 347, endPoint y: 9, distance: 13.8
drag, startPoint x: 356, startPoint y: 15, endPoint x: 644, endPoint y: 15, distance: 287.4
click at [348, 11] on h4 "Coaching Packages" at bounding box center [327, 12] width 218 height 18
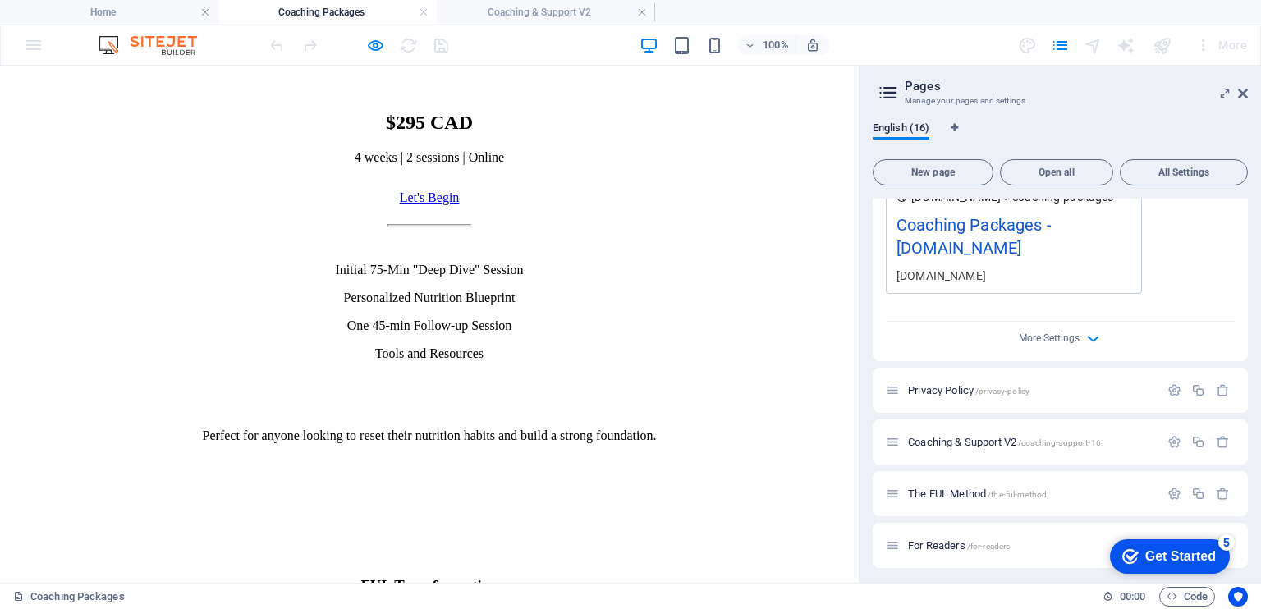
scroll to position [739, 0]
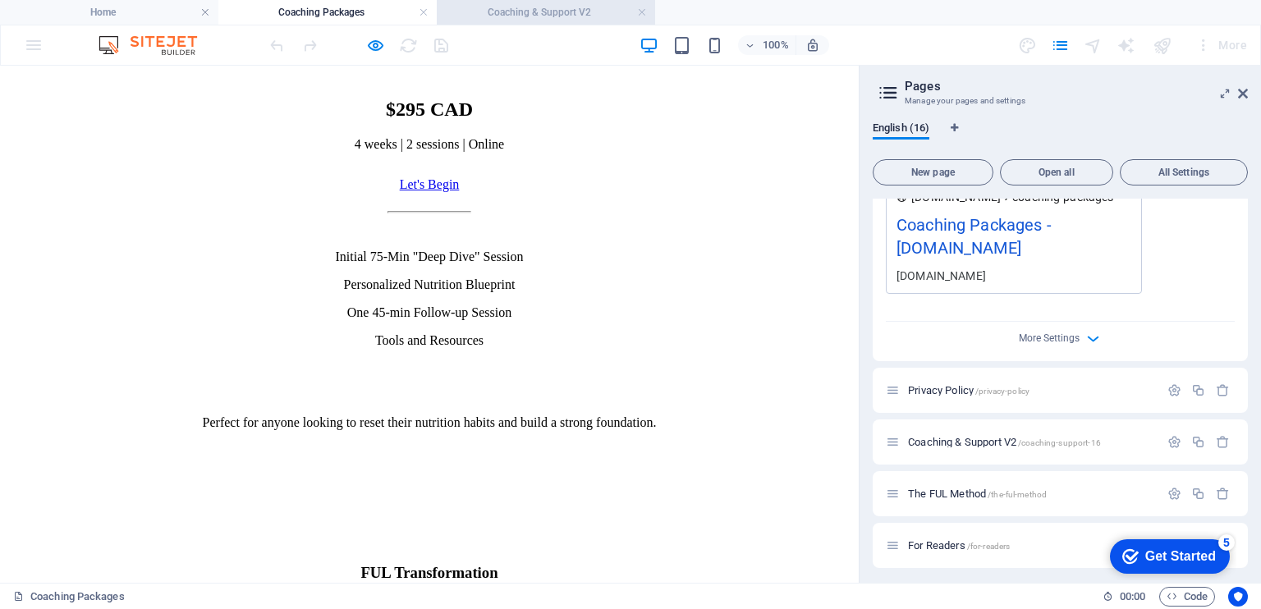
click at [523, 14] on h4 "Coaching & Support V2" at bounding box center [546, 12] width 218 height 18
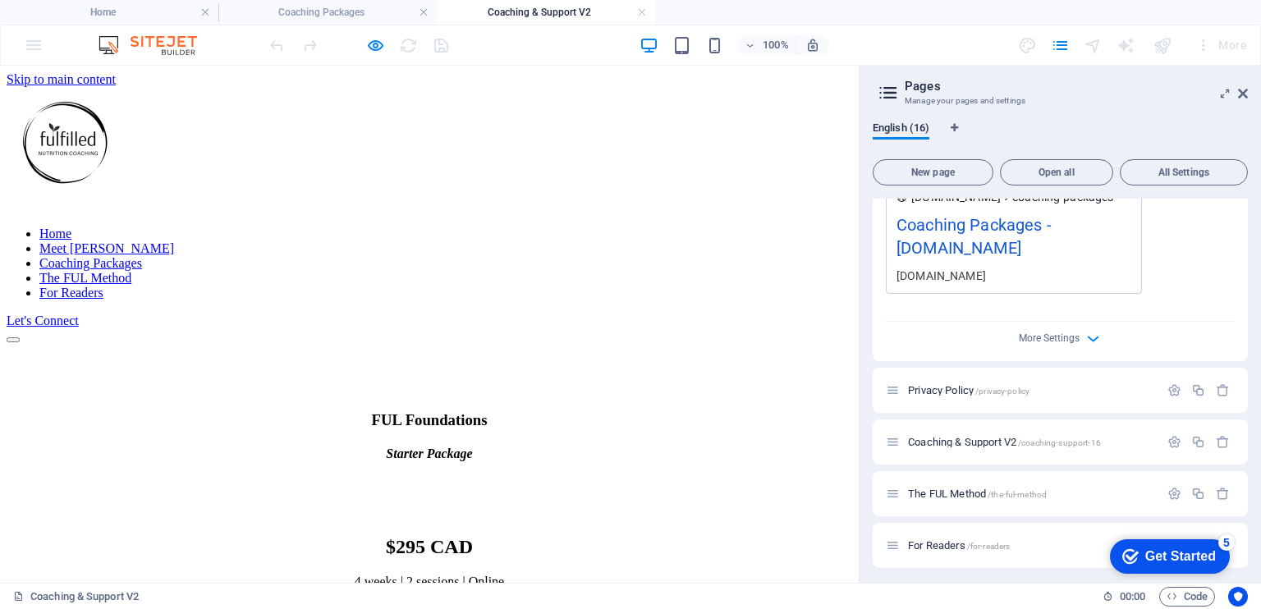
scroll to position [305, 0]
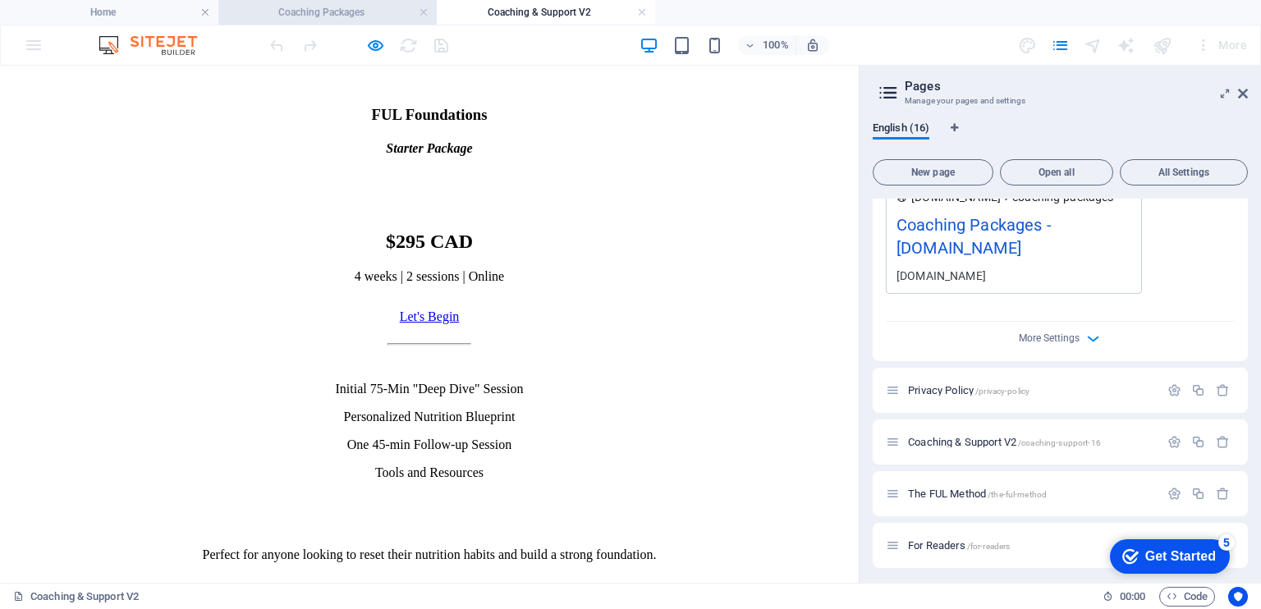
click at [344, 11] on h4 "Coaching Packages" at bounding box center [327, 12] width 218 height 18
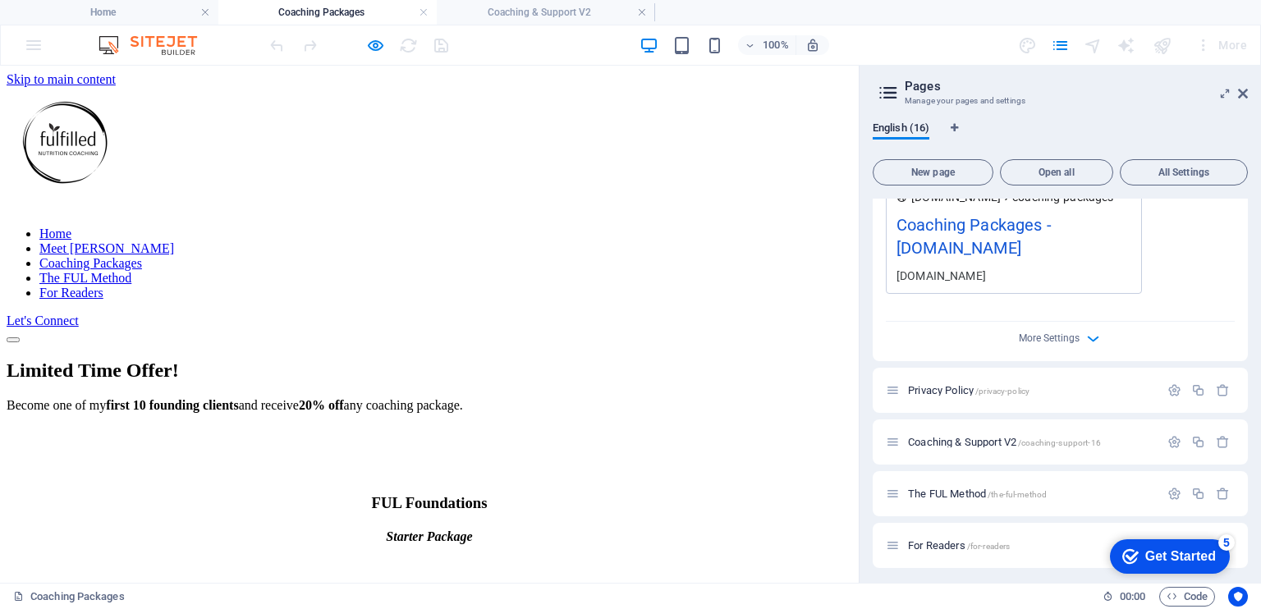
scroll to position [739, 0]
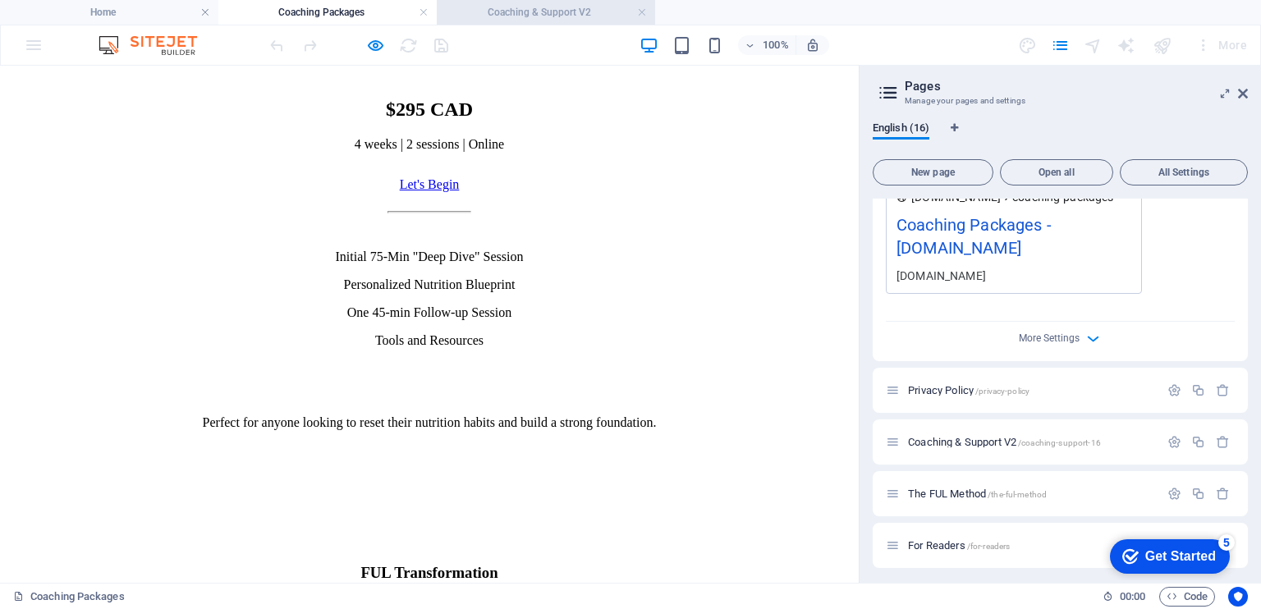
click at [528, 3] on h4 "Coaching & Support V2" at bounding box center [546, 12] width 218 height 18
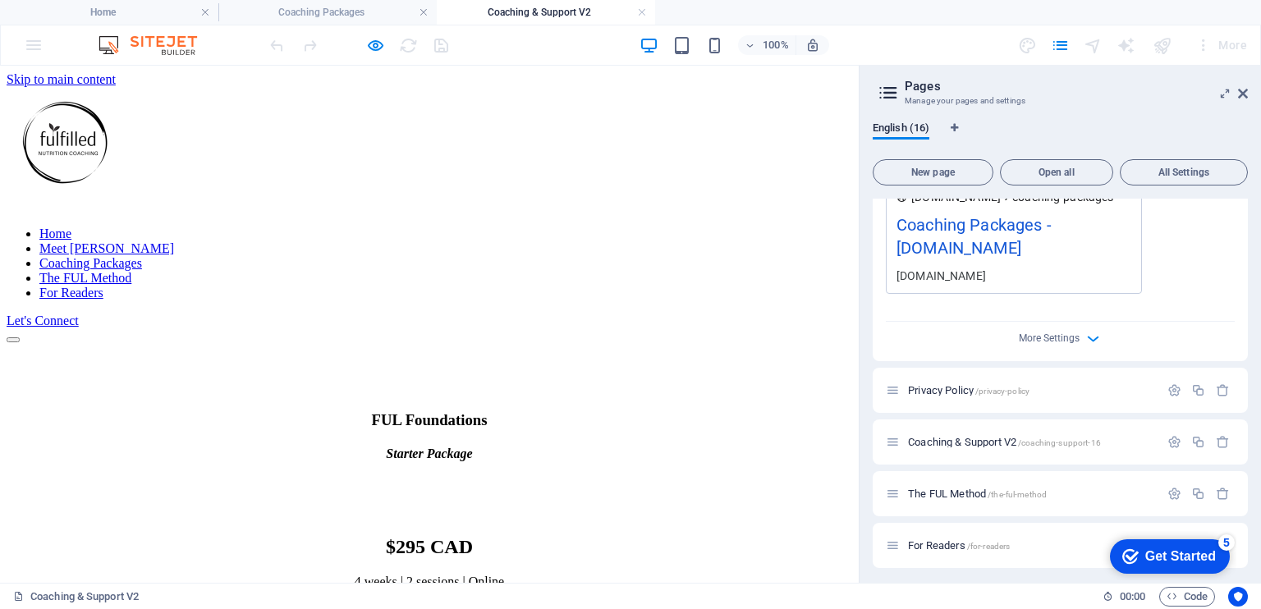
scroll to position [305, 0]
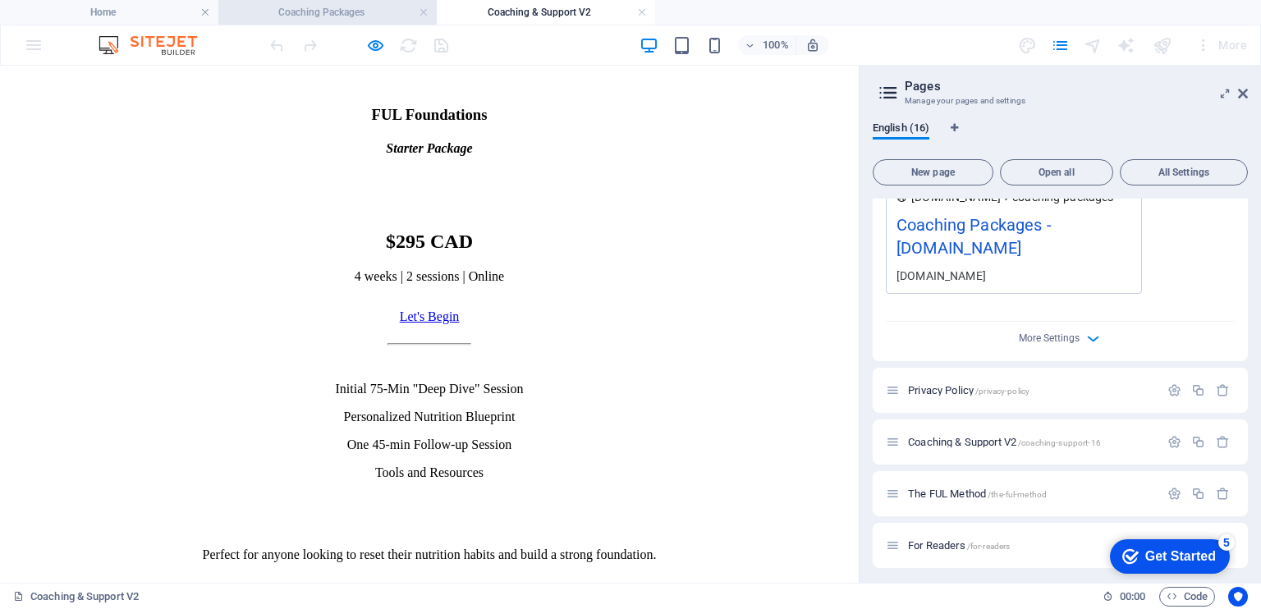
click at [342, 15] on h4 "Coaching Packages" at bounding box center [327, 12] width 218 height 18
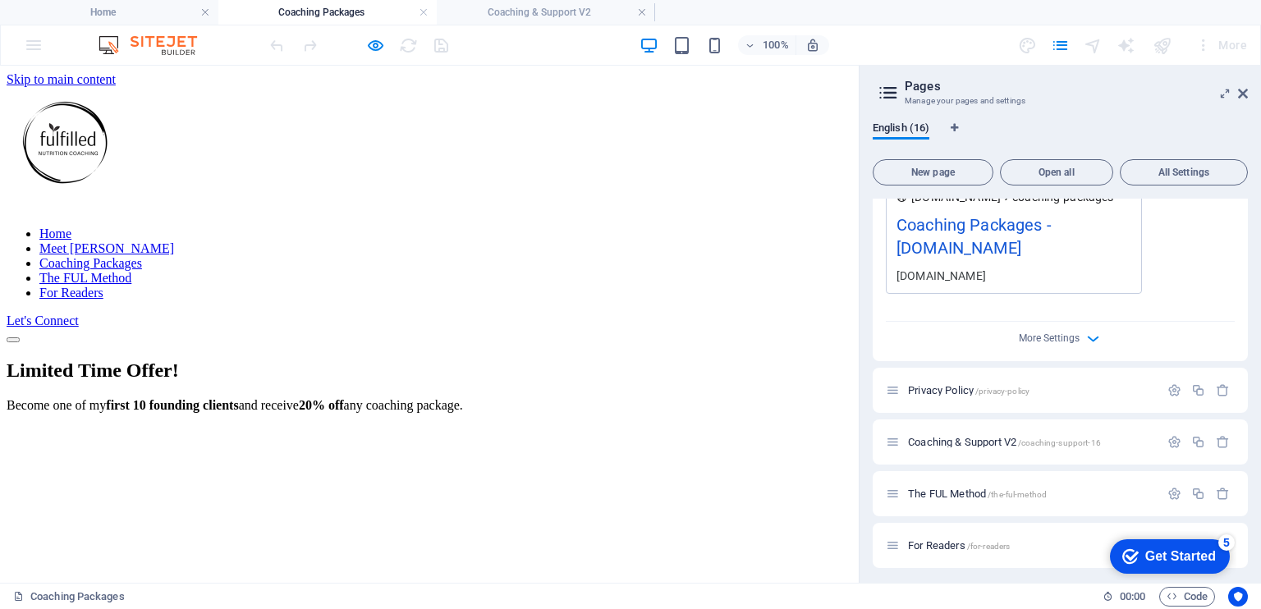
scroll to position [739, 0]
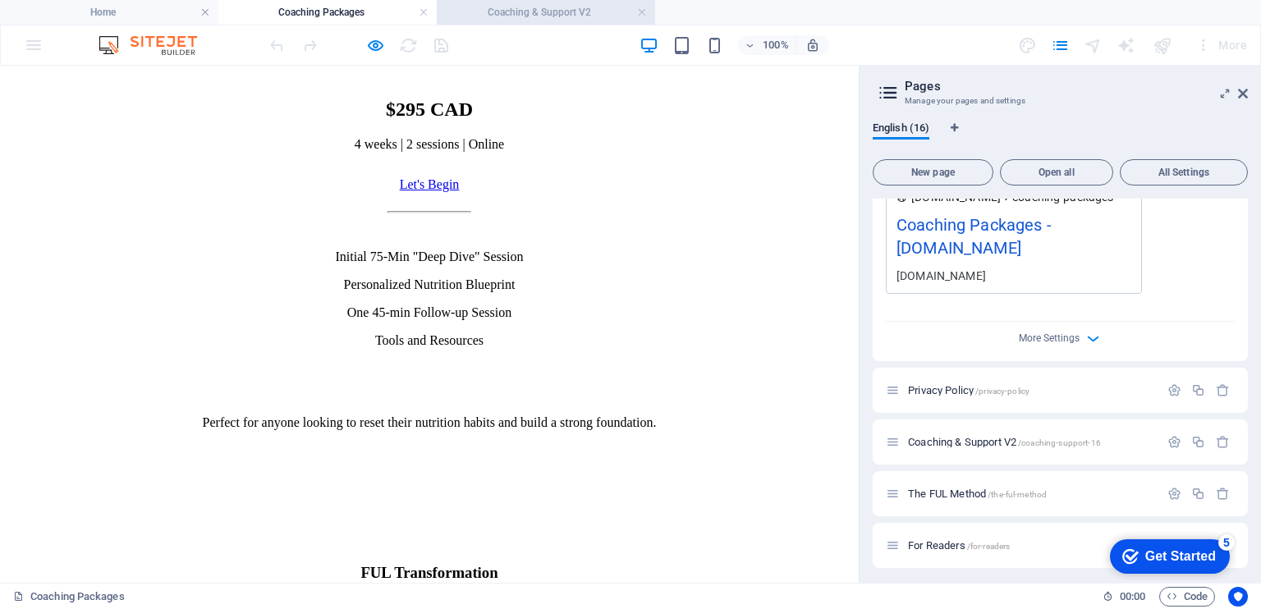
click at [545, 12] on h4 "Coaching & Support V2" at bounding box center [546, 12] width 218 height 18
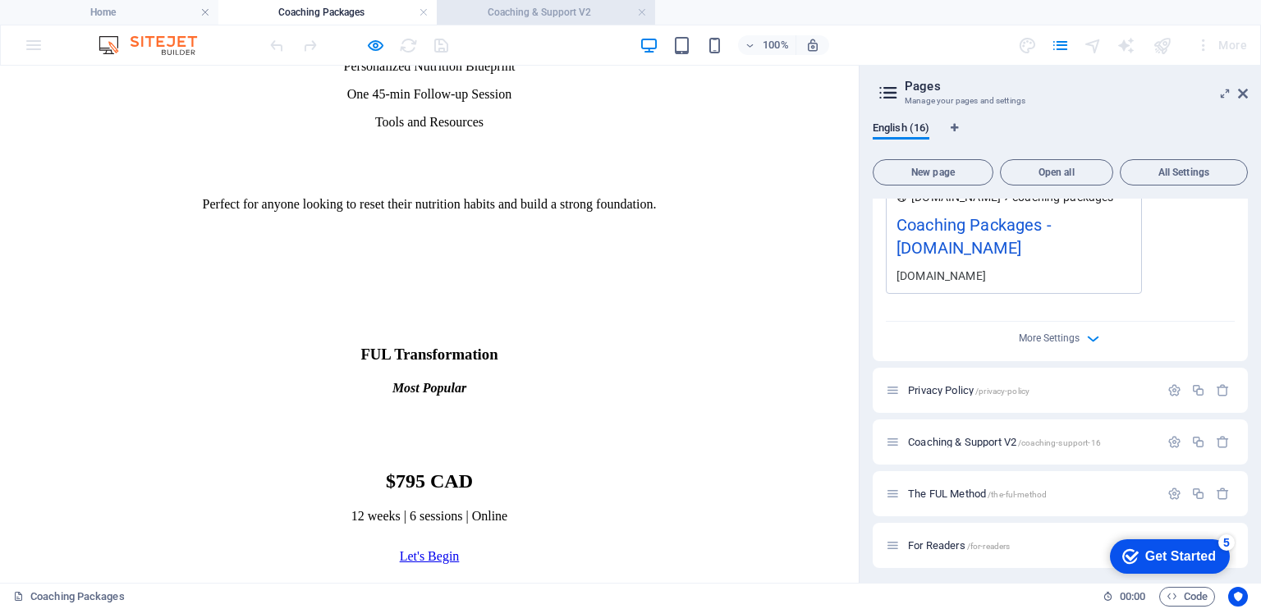
scroll to position [0, 0]
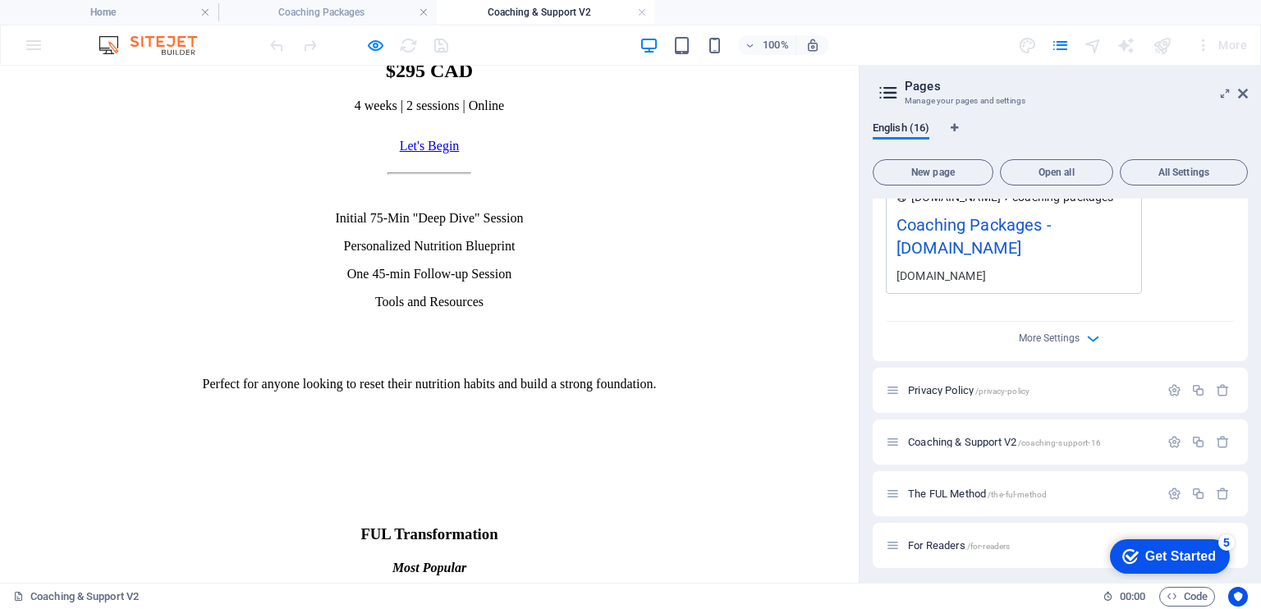
drag, startPoint x: 853, startPoint y: 188, endPoint x: 860, endPoint y: 296, distance: 107.8
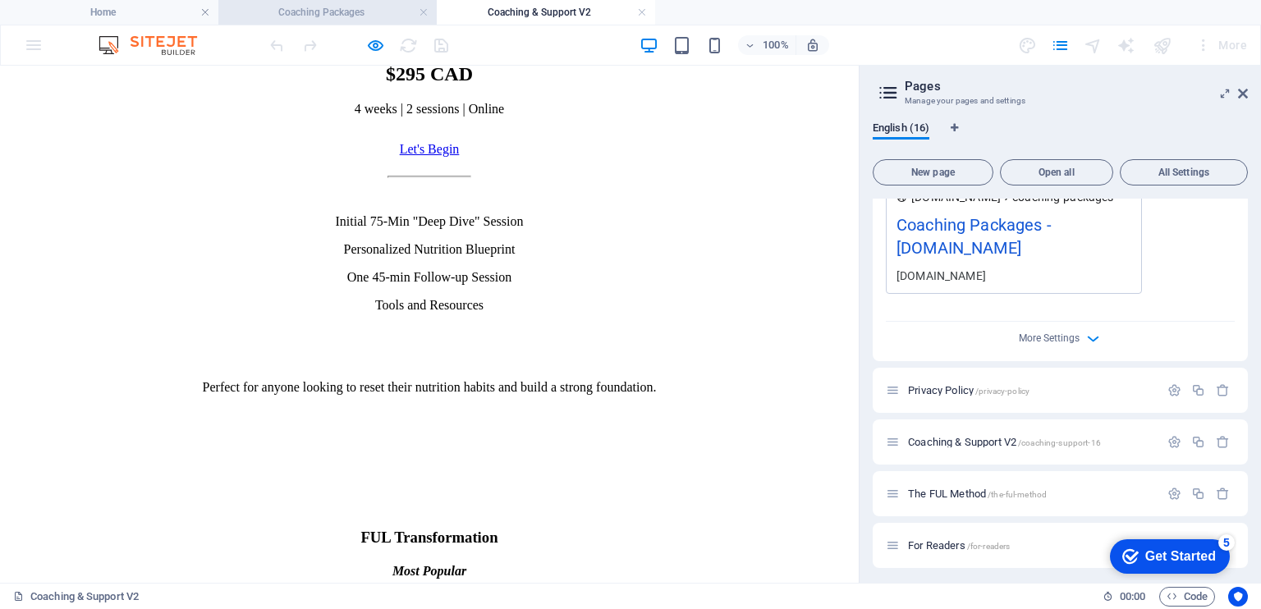
click at [338, 16] on h4 "Coaching Packages" at bounding box center [327, 12] width 218 height 18
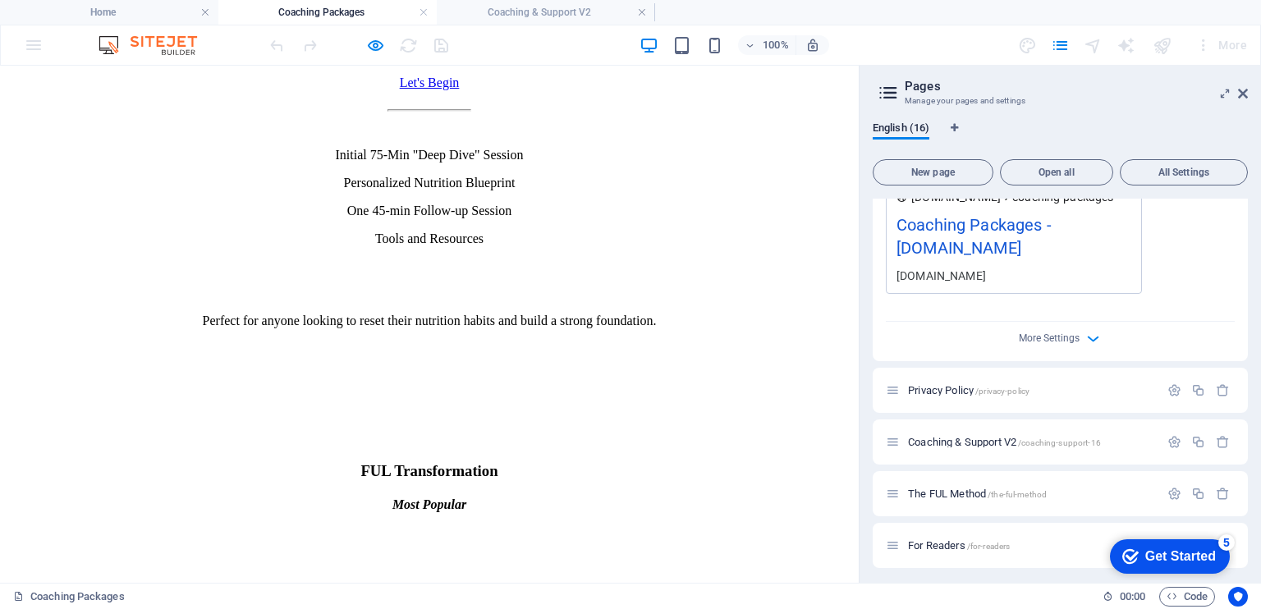
scroll to position [847, 0]
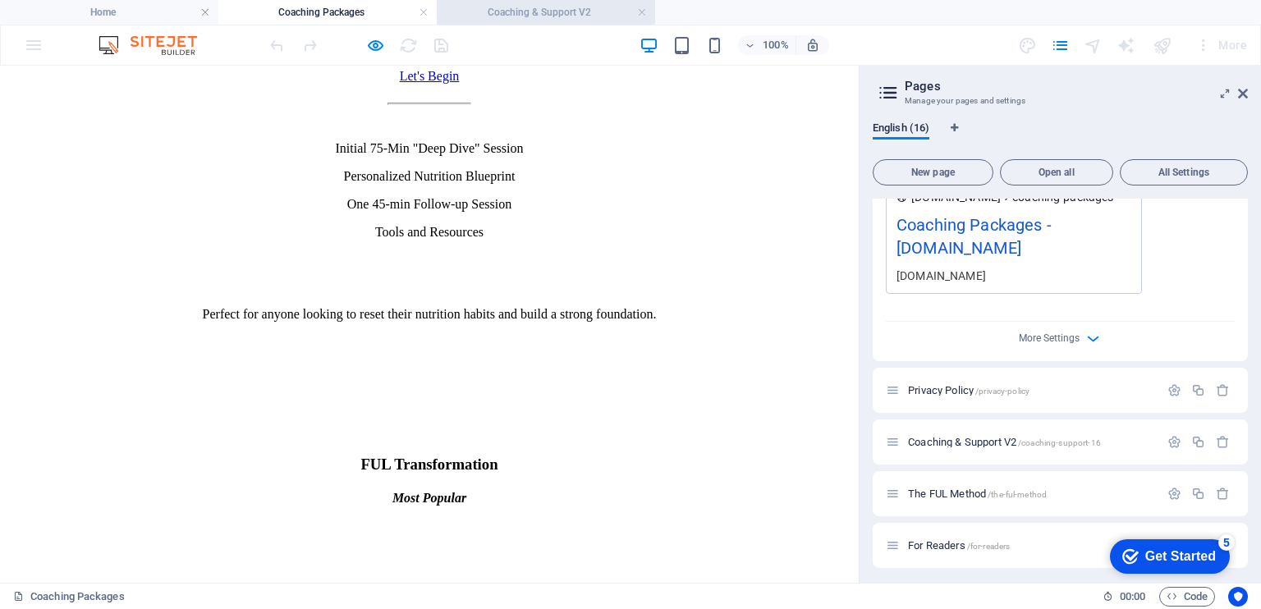
click at [526, 13] on h4 "Coaching & Support V2" at bounding box center [546, 12] width 218 height 18
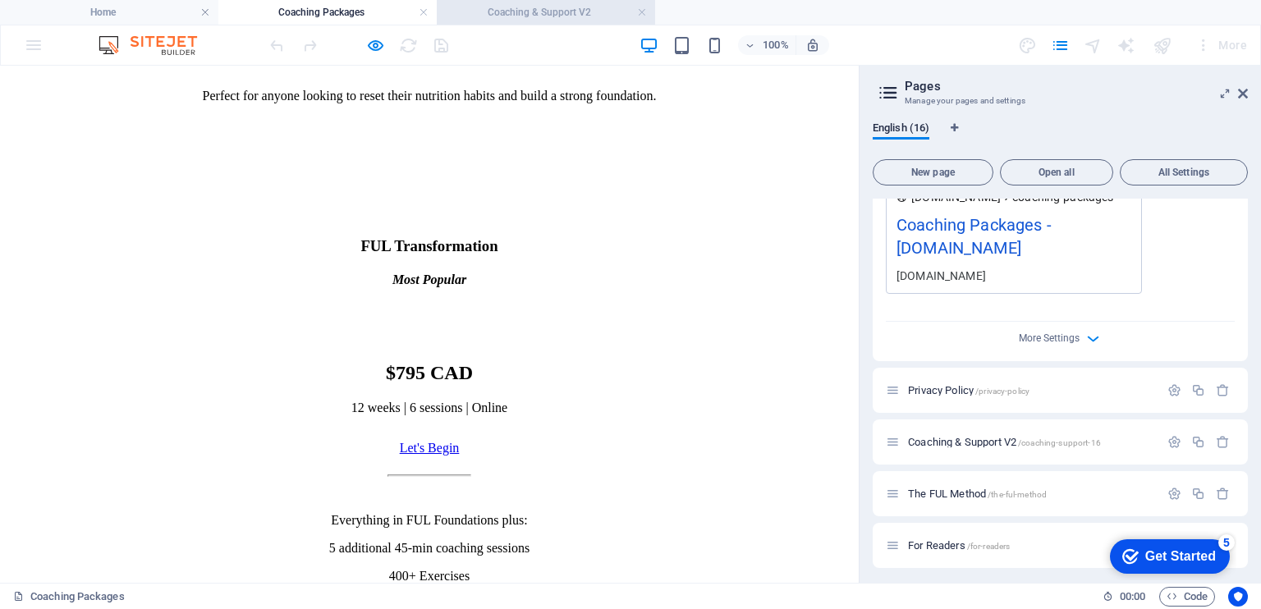
scroll to position [0, 0]
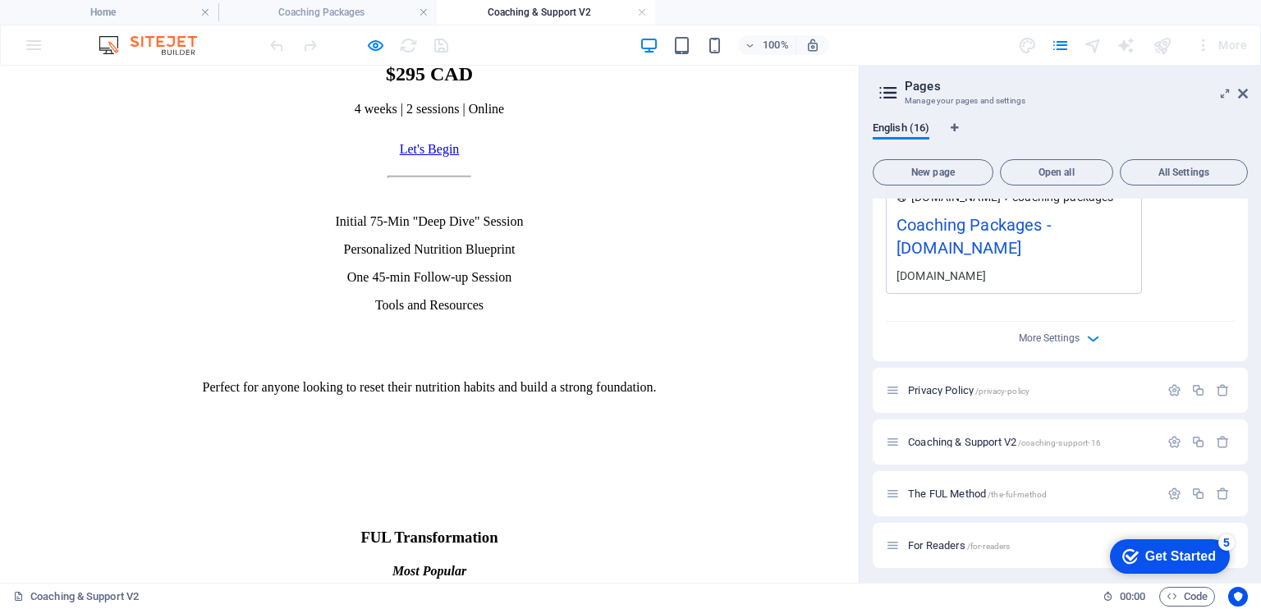
click at [541, 7] on h4 "Coaching & Support V2" at bounding box center [546, 12] width 218 height 18
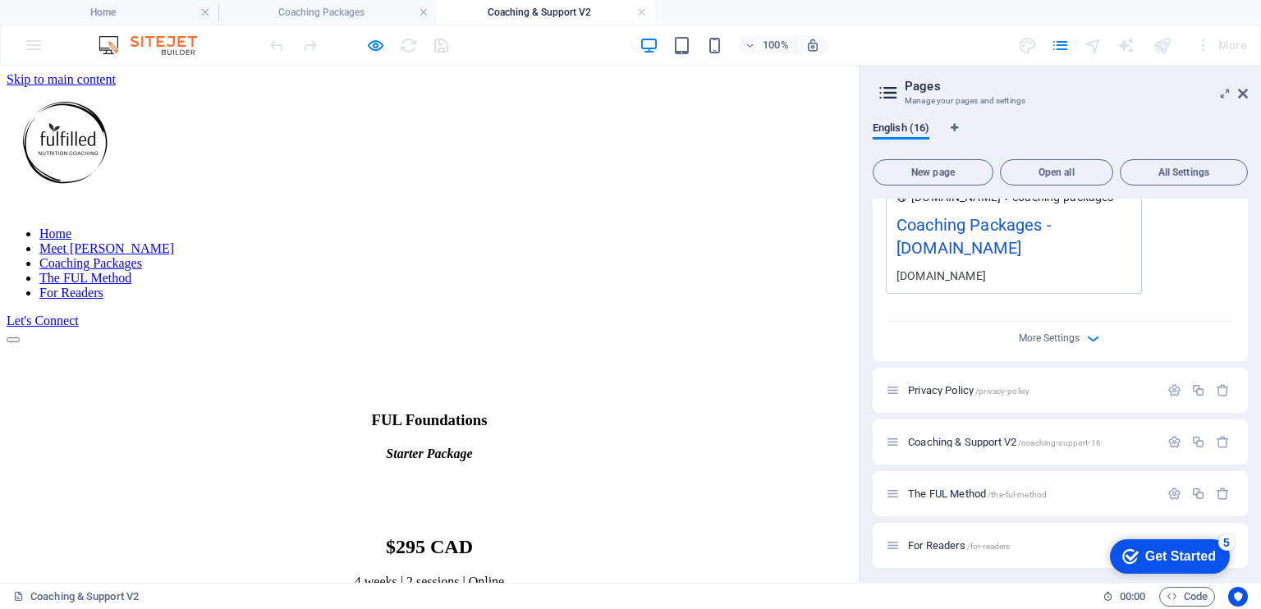
drag, startPoint x: 854, startPoint y: 225, endPoint x: 830, endPoint y: 99, distance: 127.9
click at [351, 6] on h4 "Coaching Packages" at bounding box center [327, 12] width 218 height 18
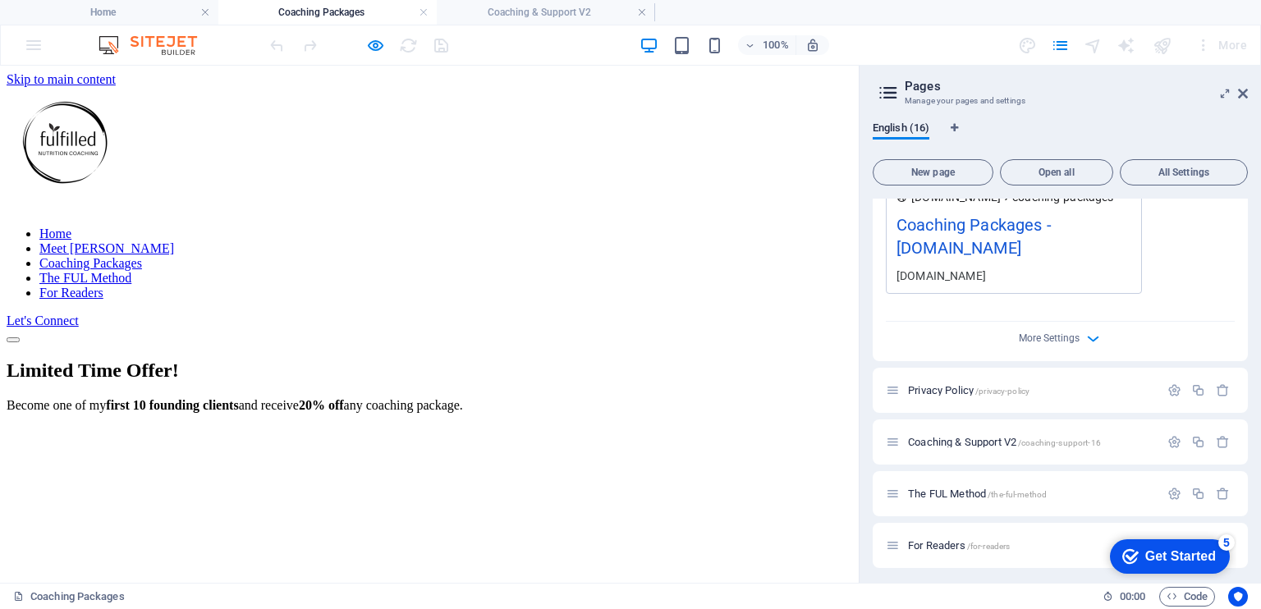
drag, startPoint x: 854, startPoint y: 280, endPoint x: 847, endPoint y: 116, distance: 164.4
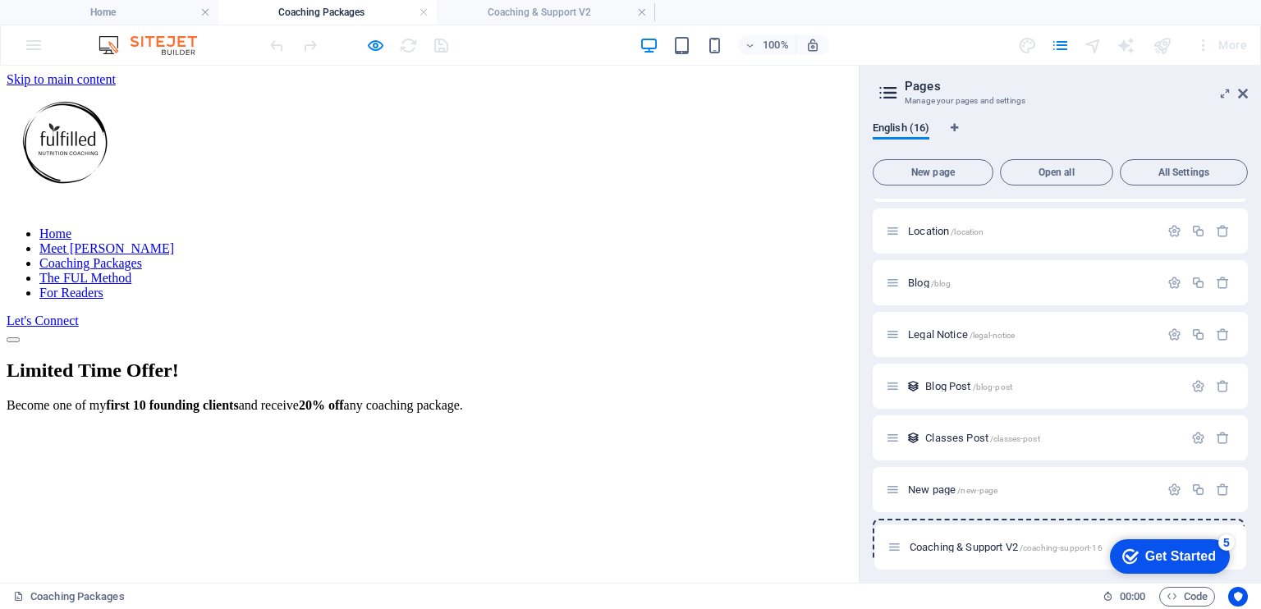
drag, startPoint x: 893, startPoint y: 442, endPoint x: 895, endPoint y: 555, distance: 113.3
click at [967, 488] on span "/new-page" at bounding box center [978, 490] width 40 height 9
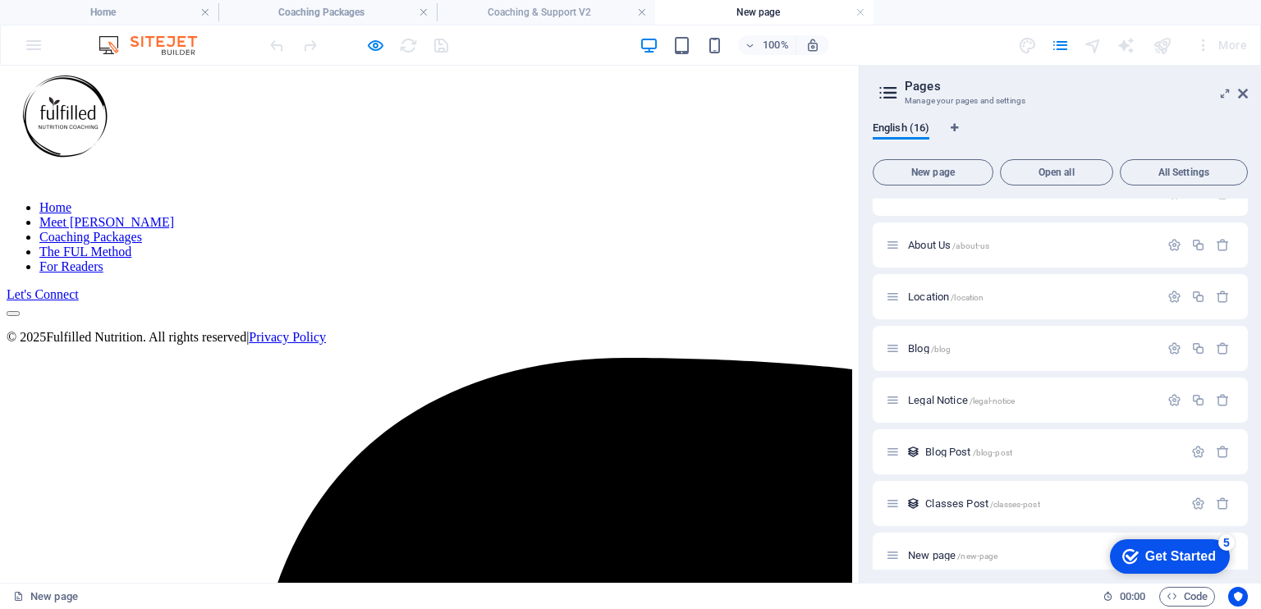
scroll to position [0, 0]
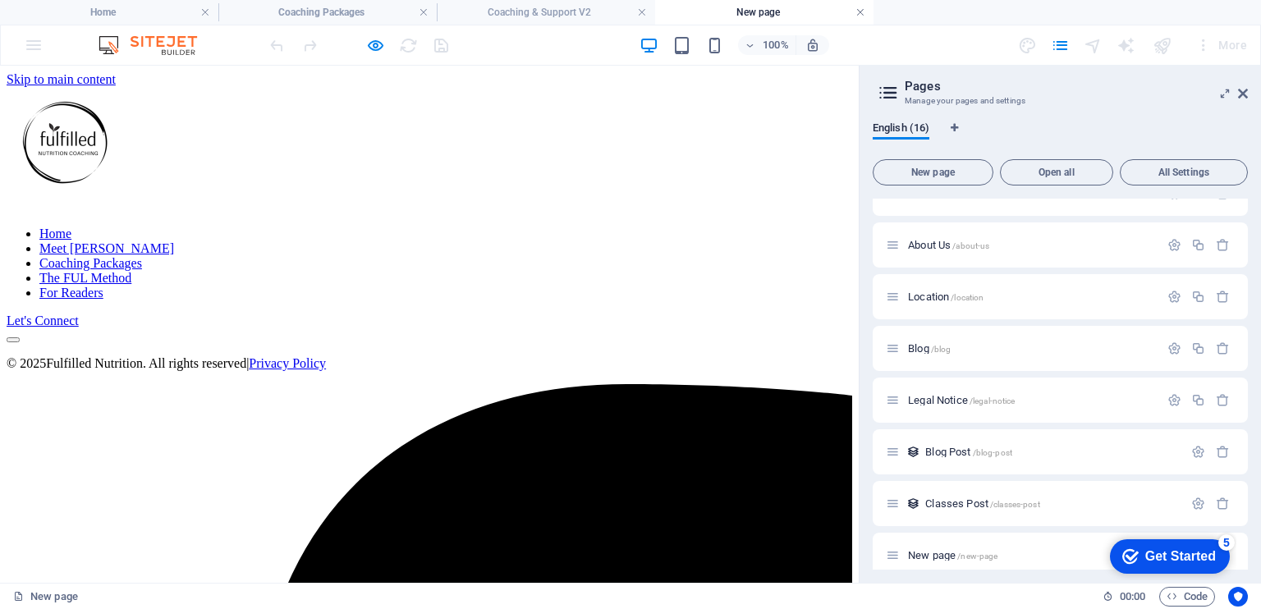
click at [857, 11] on link at bounding box center [861, 13] width 10 height 16
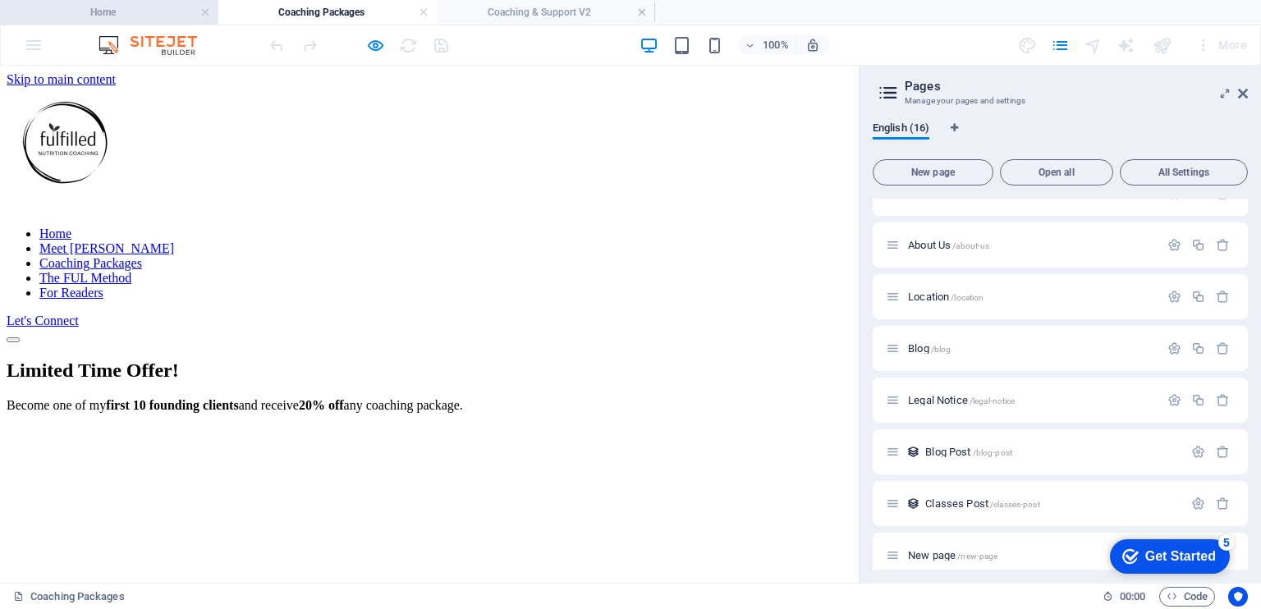
click at [144, 10] on h4 "Home" at bounding box center [109, 12] width 218 height 18
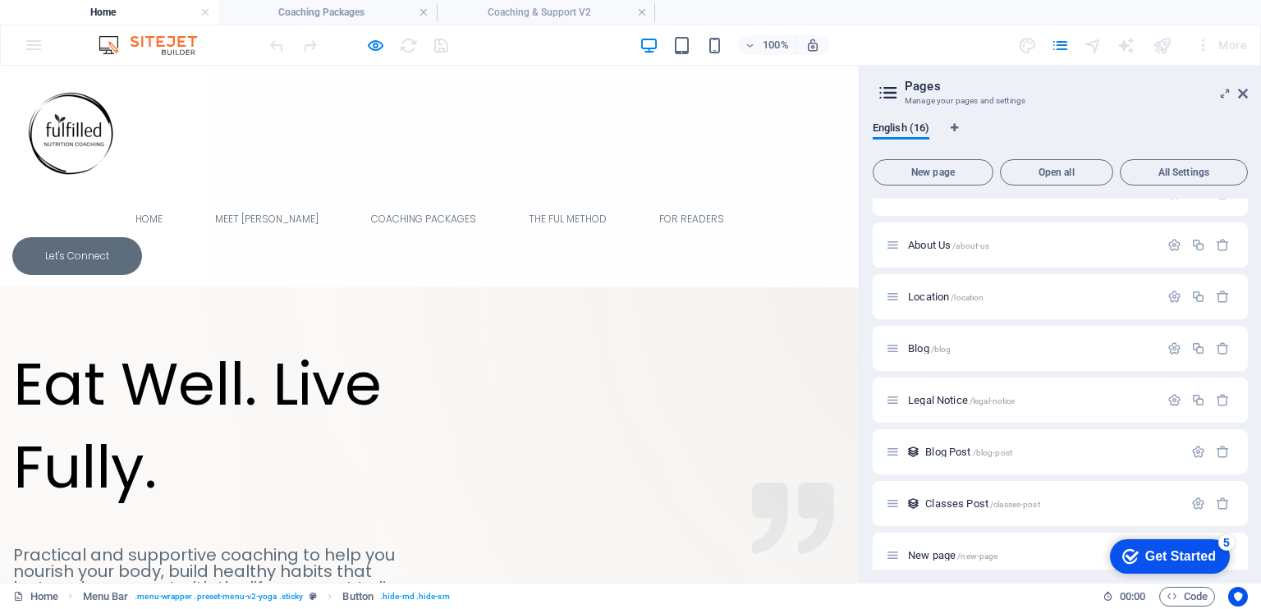
click at [1247, 476] on div "Home / Meet [PERSON_NAME] /meet-[PERSON_NAME] Coaching Packages /coaching-packa…" at bounding box center [1060, 384] width 375 height 371
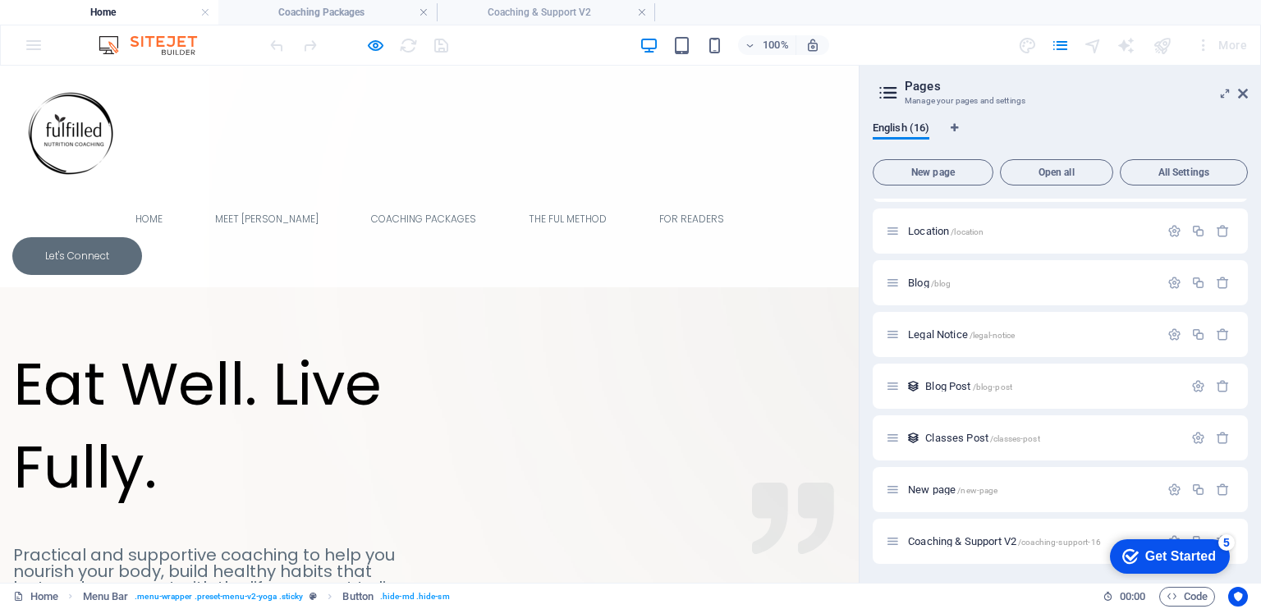
click at [126, 13] on h4 "Home" at bounding box center [109, 12] width 218 height 18
click at [35, 50] on div "100% More" at bounding box center [631, 44] width 1260 height 39
click at [1240, 95] on icon at bounding box center [1243, 93] width 10 height 13
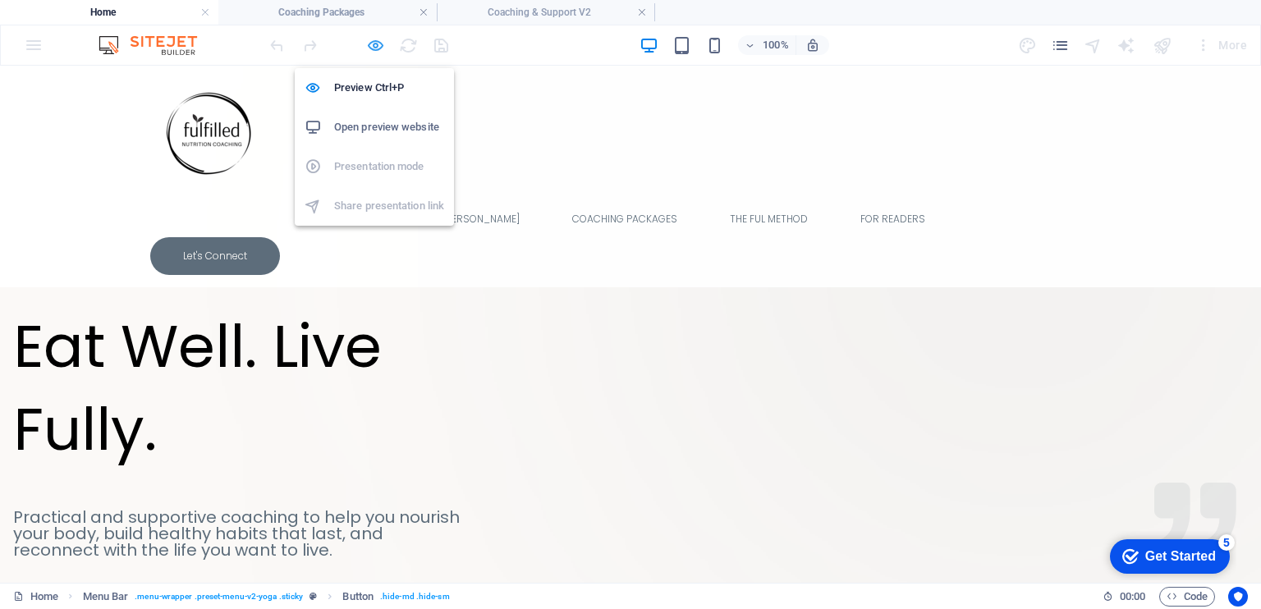
click at [372, 44] on icon "button" at bounding box center [375, 45] width 19 height 19
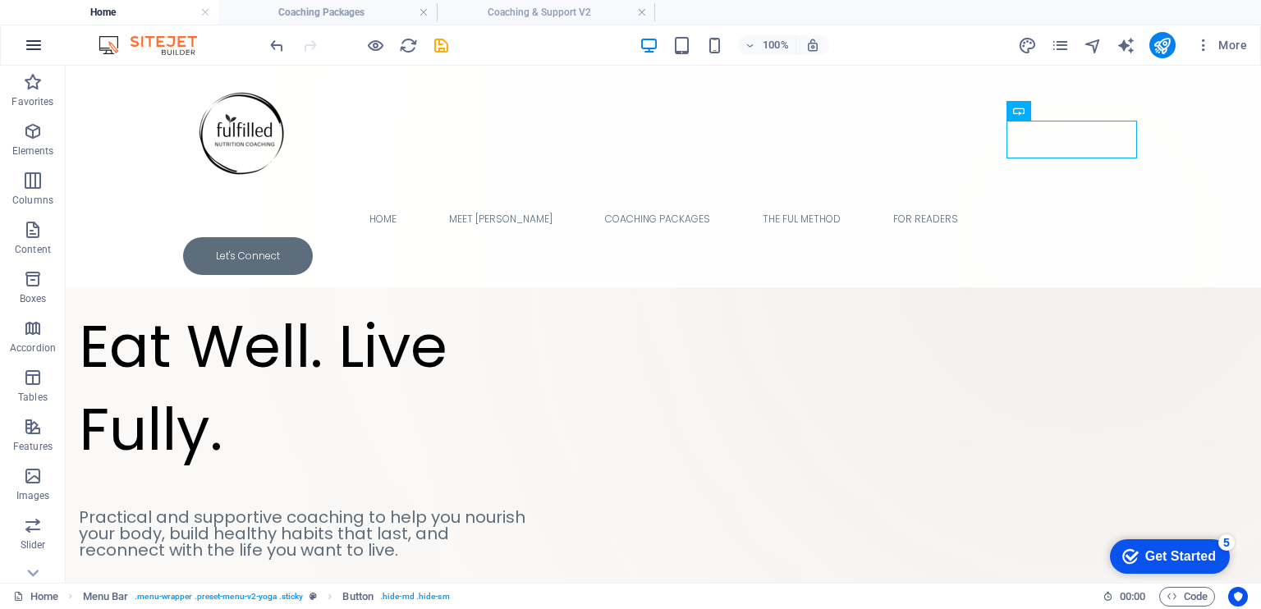
click at [36, 40] on icon "button" at bounding box center [34, 45] width 20 height 20
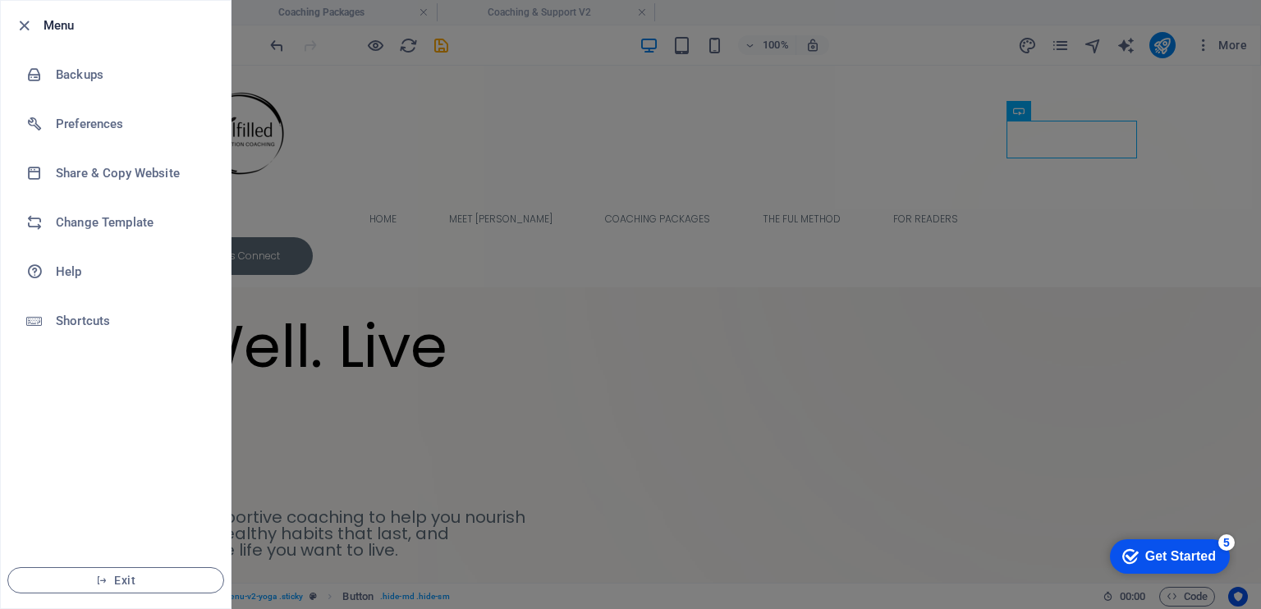
click at [524, 13] on div at bounding box center [630, 304] width 1261 height 609
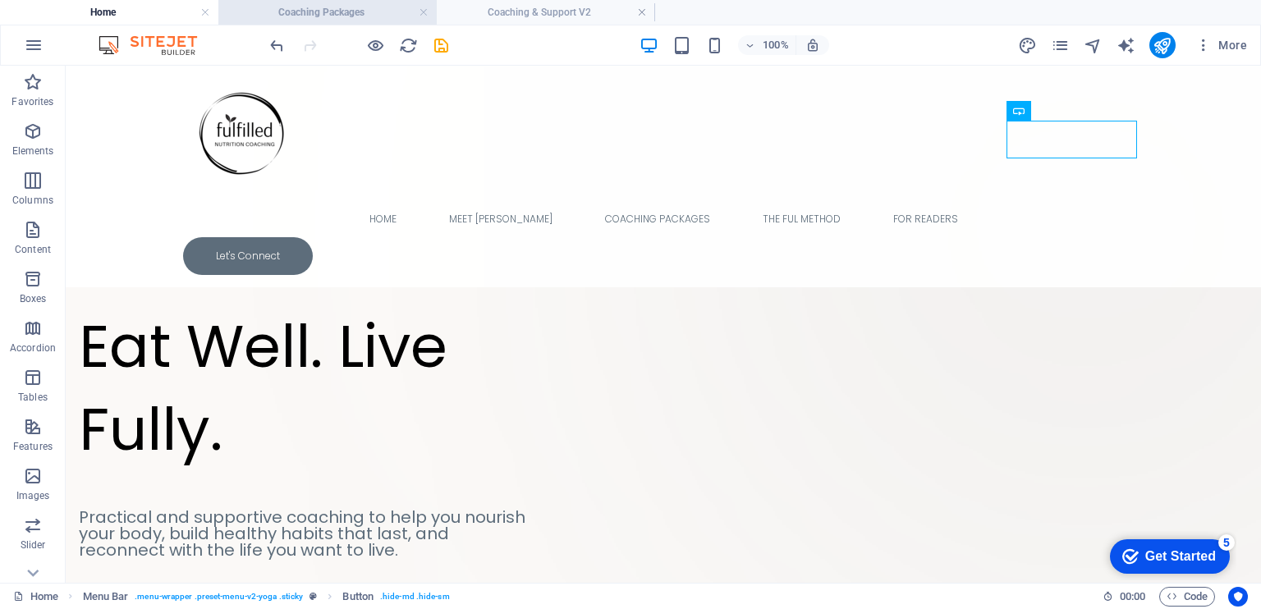
click at [310, 16] on h4 "Coaching Packages" at bounding box center [327, 12] width 218 height 18
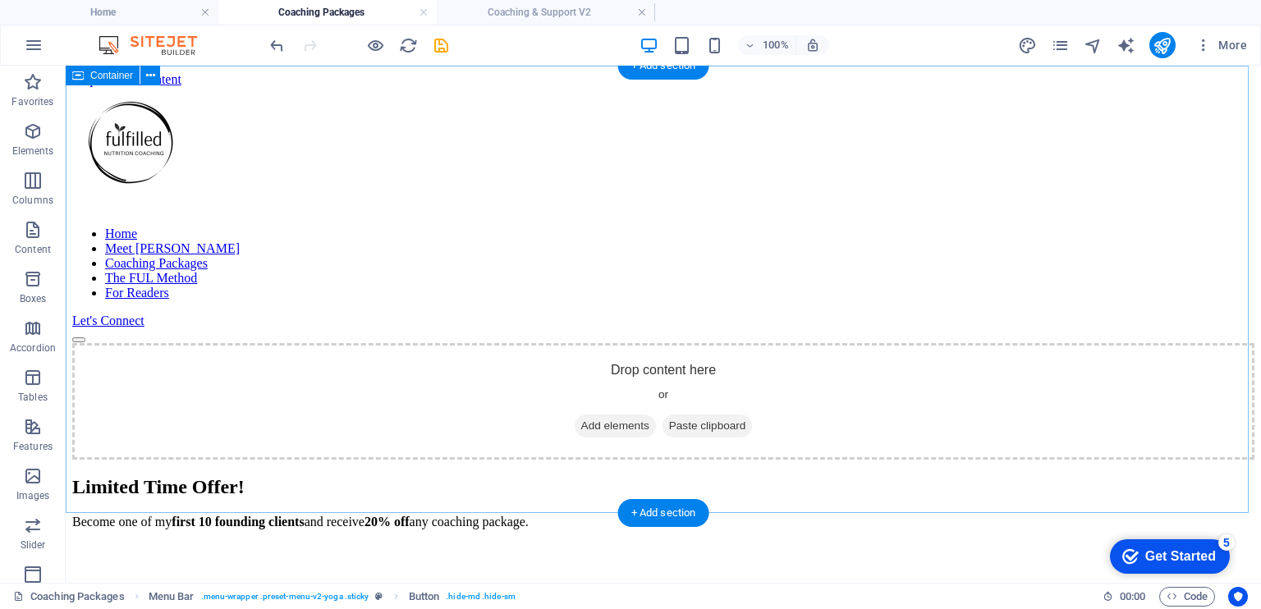
click at [583, 415] on span "Add elements" at bounding box center [615, 426] width 81 height 23
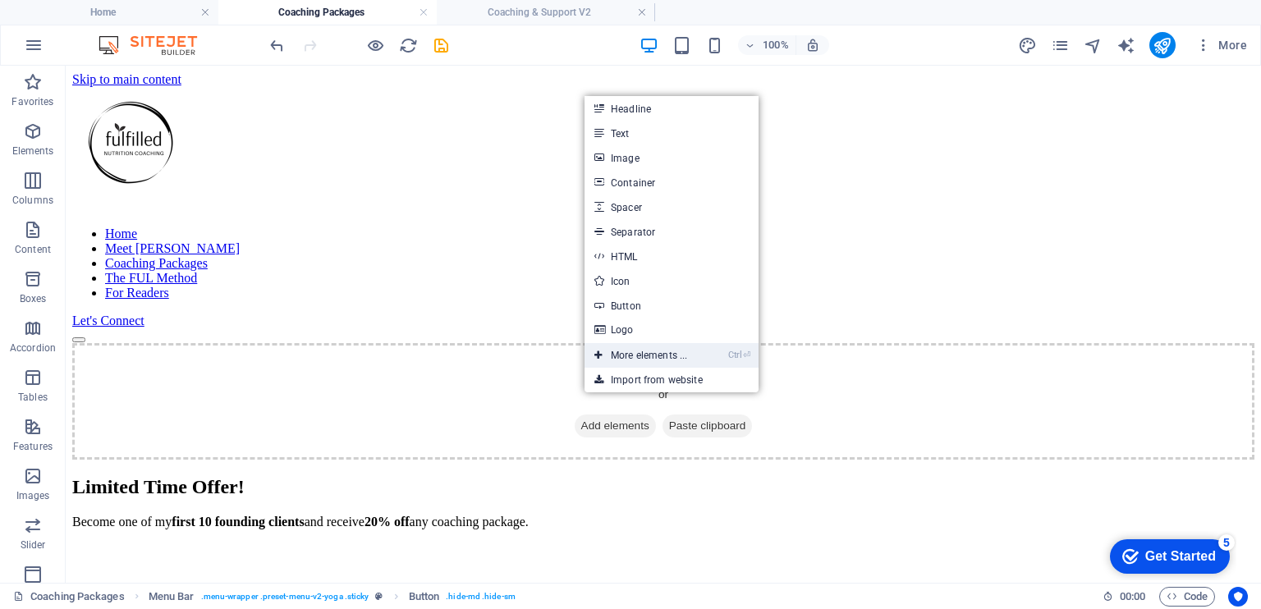
click at [643, 350] on link "Ctrl ⏎ More elements ..." at bounding box center [641, 355] width 113 height 25
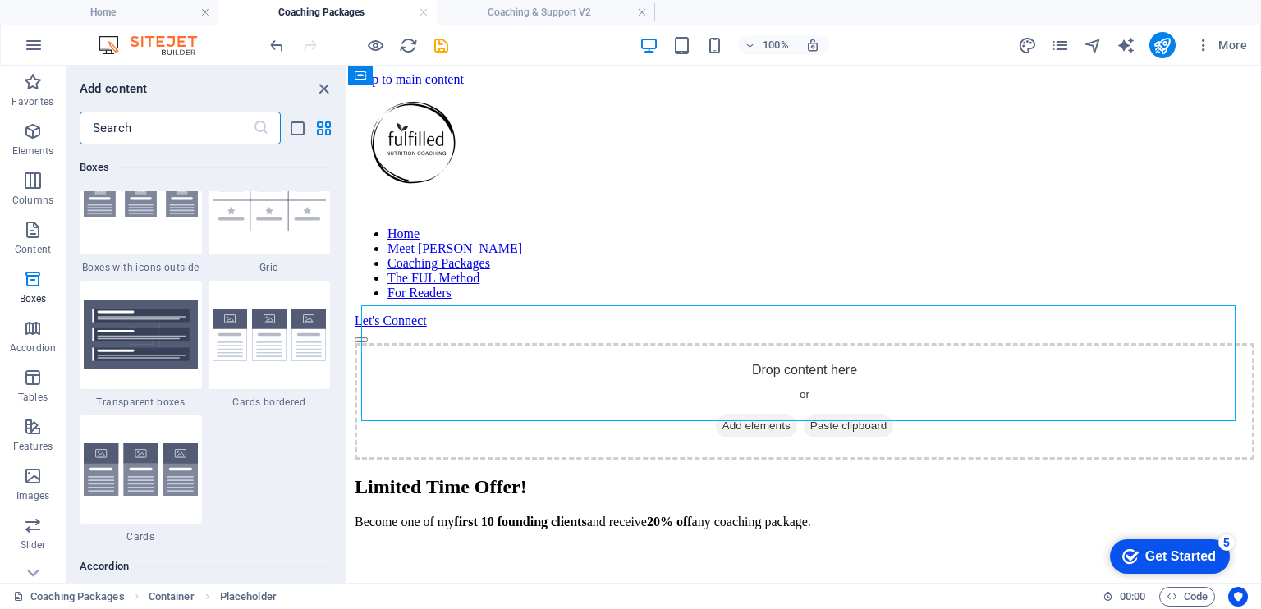
scroll to position [4894, 0]
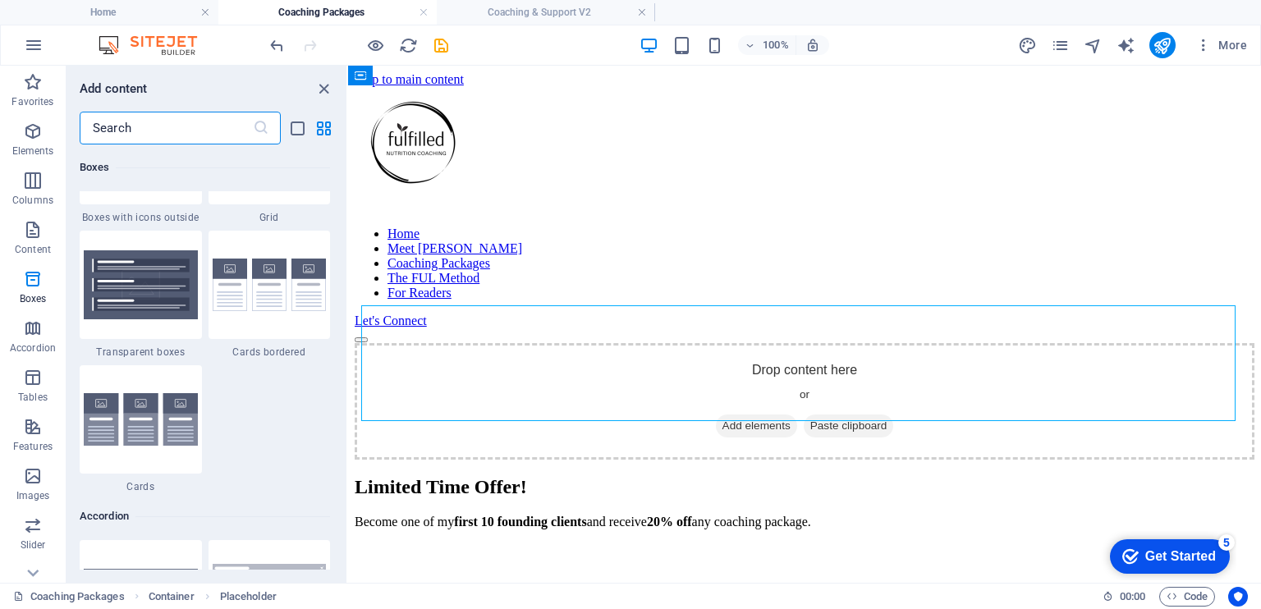
drag, startPoint x: 345, startPoint y: 221, endPoint x: 7, endPoint y: 212, distance: 338.5
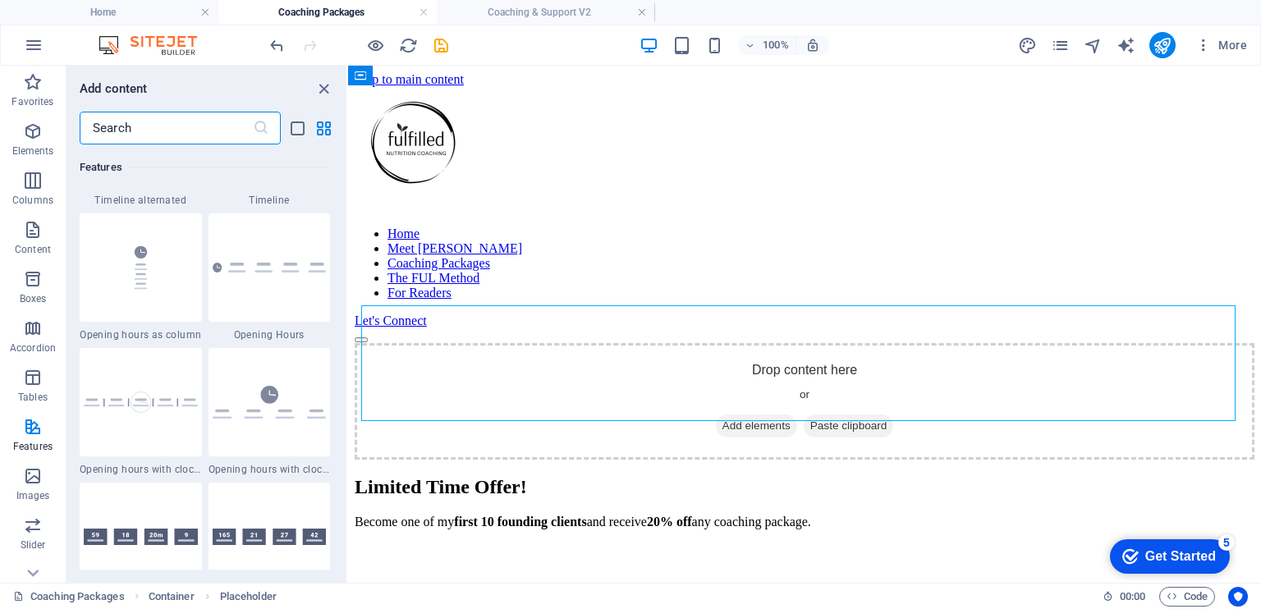
scroll to position [7154, 0]
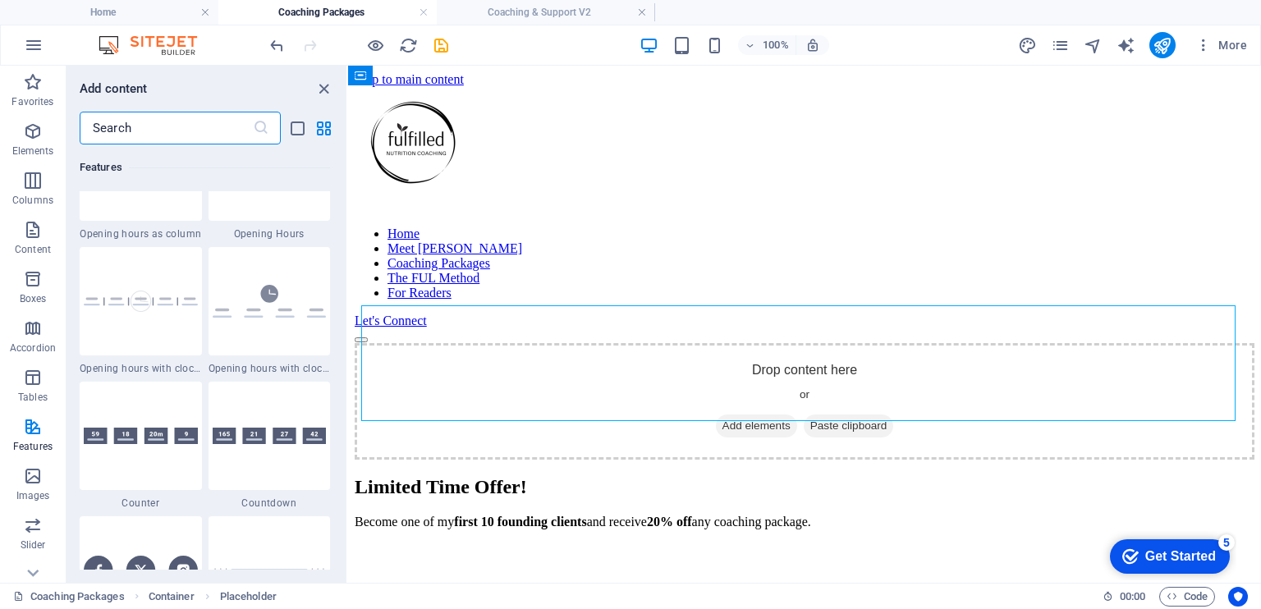
drag, startPoint x: 344, startPoint y: 278, endPoint x: 0, endPoint y: 272, distance: 344.1
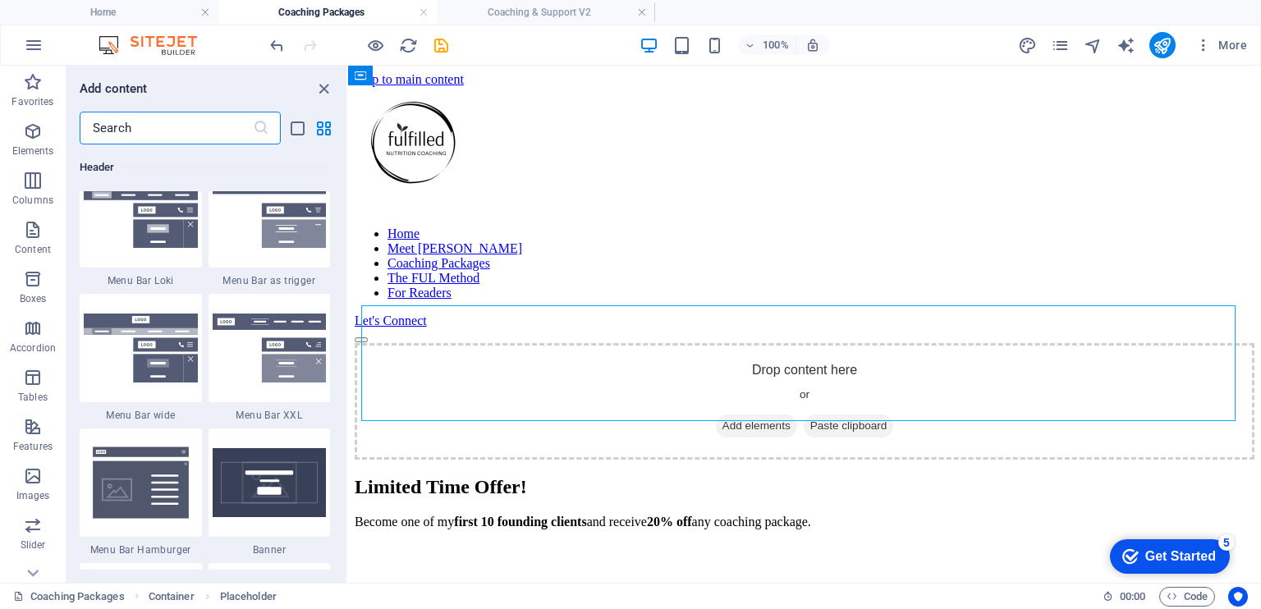
scroll to position [10266, 0]
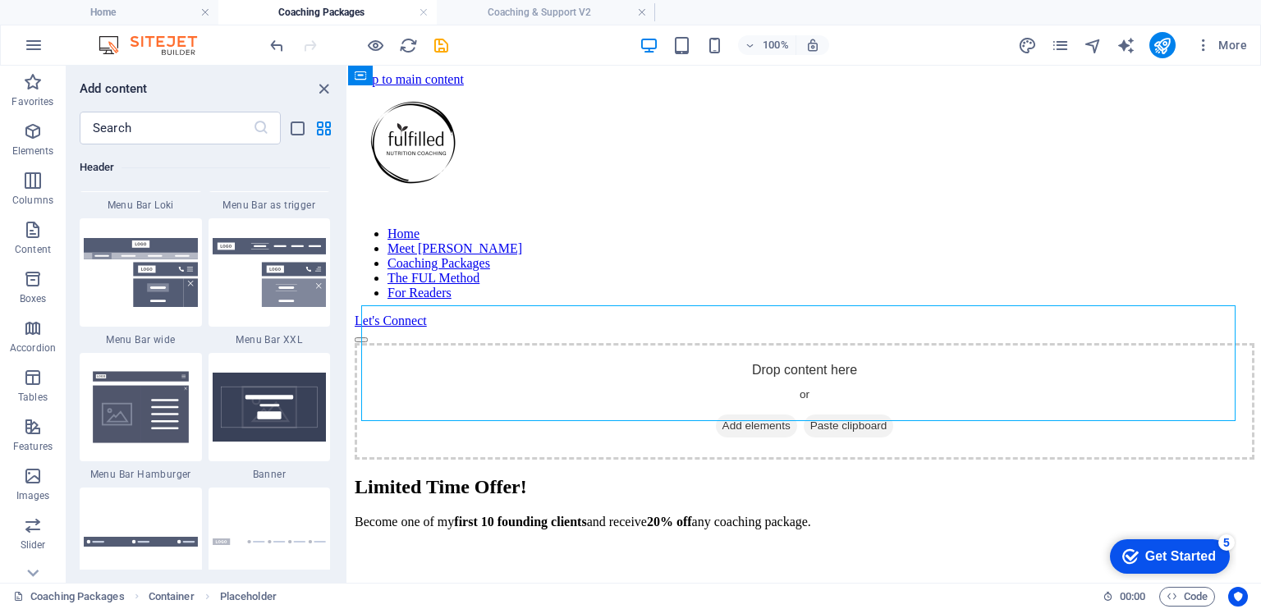
click at [345, 419] on div "Favorites 1 Star Headline 1 Star Container Elements 1 Star Headline 1 Star Text…" at bounding box center [207, 357] width 280 height 425
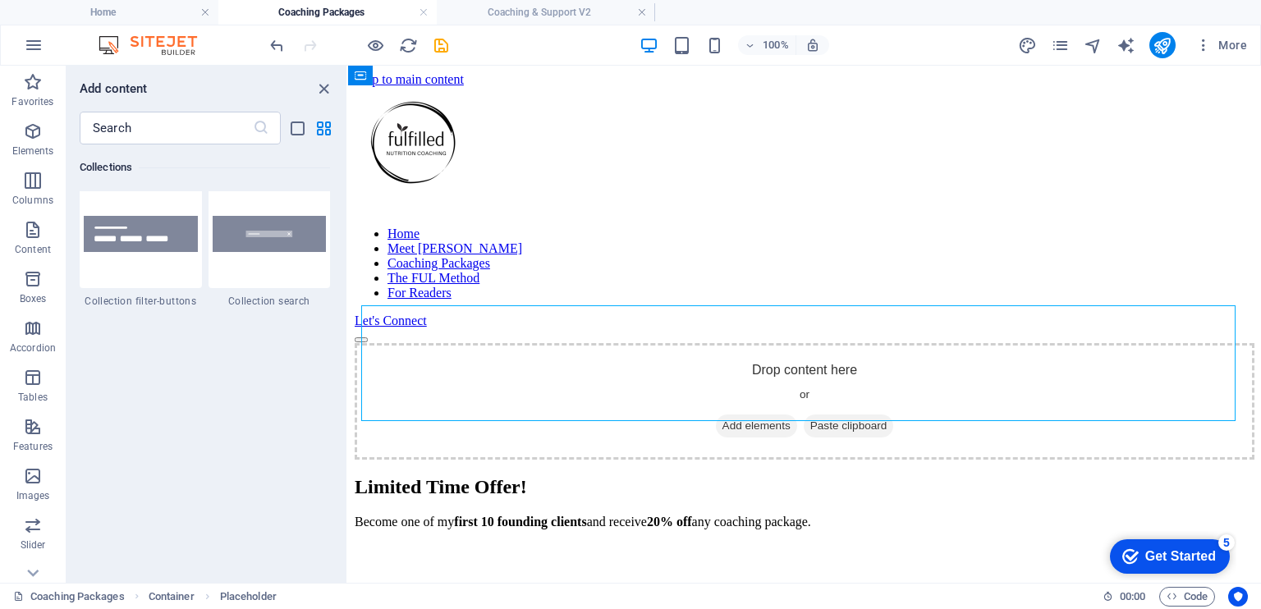
scroll to position [15763, 0]
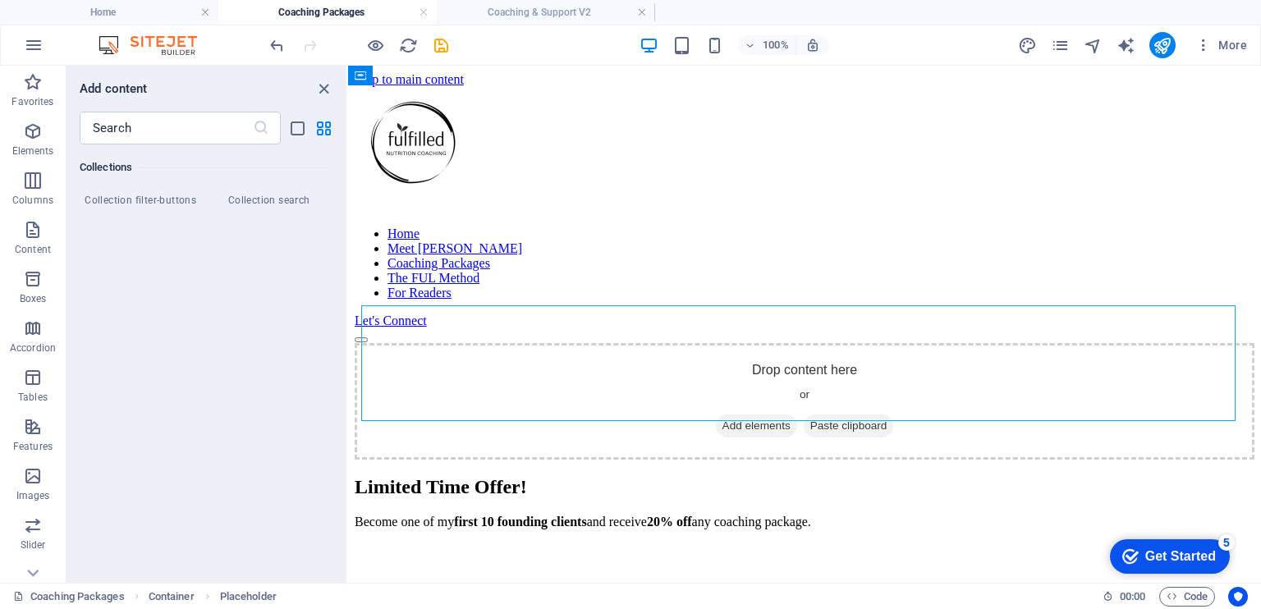
drag, startPoint x: 345, startPoint y: 508, endPoint x: 5, endPoint y: 498, distance: 340.1
click at [22, 443] on p "Features" at bounding box center [32, 446] width 39 height 13
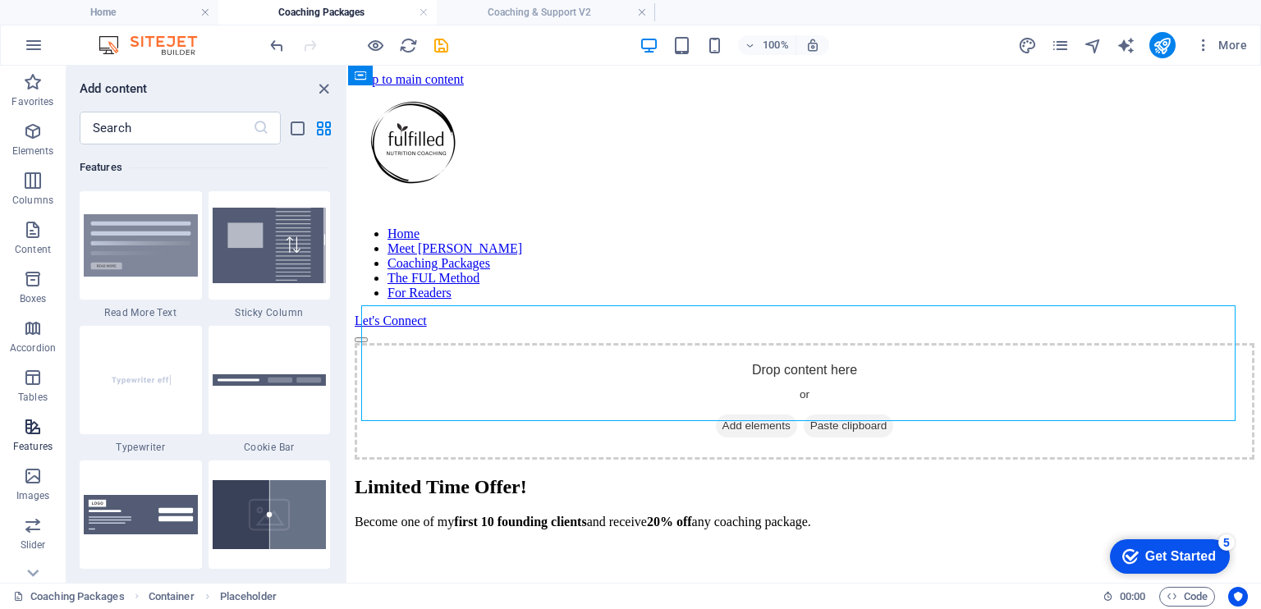
scroll to position [6401, 0]
click at [129, 135] on input "text" at bounding box center [166, 128] width 173 height 33
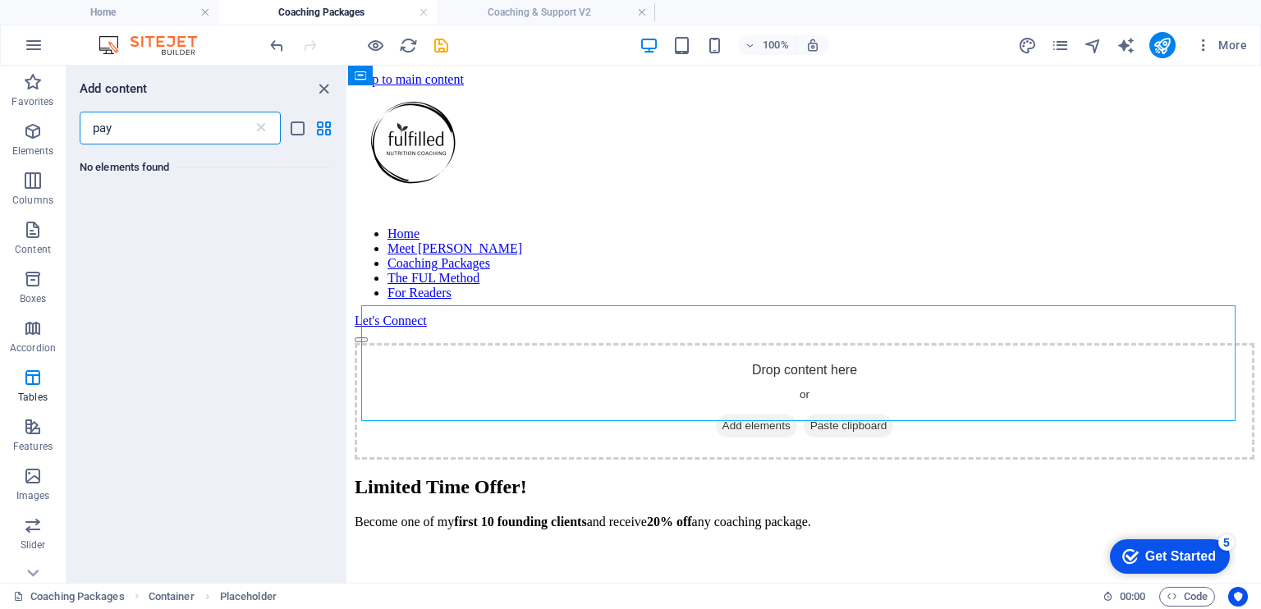
scroll to position [0, 0]
type input "p"
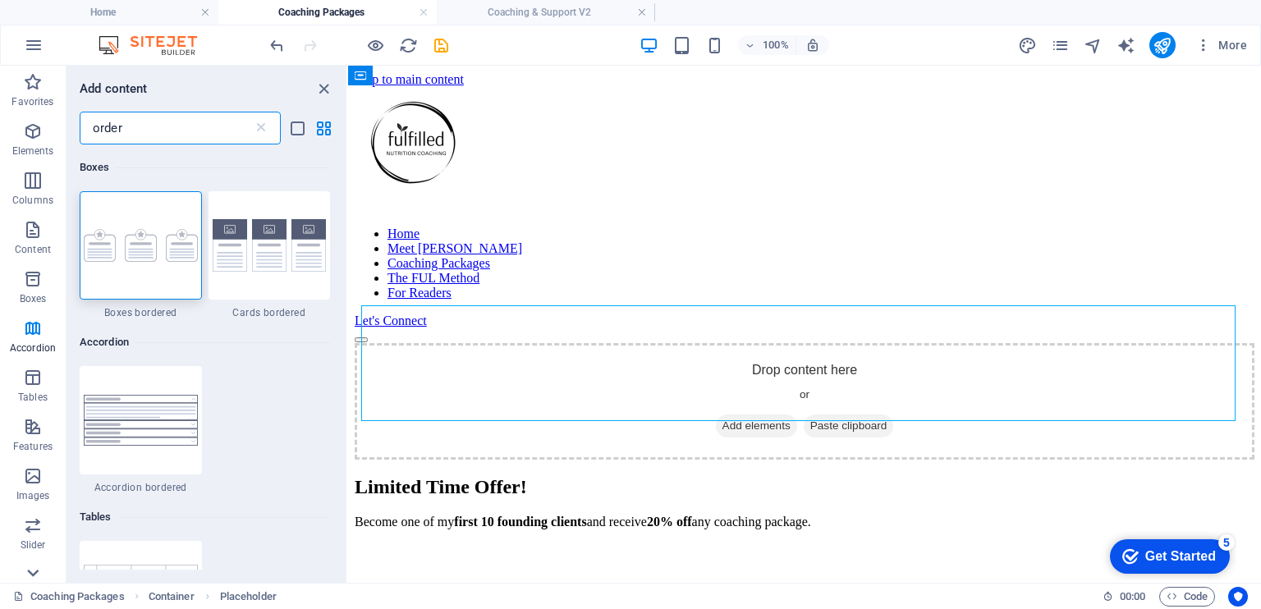
type input "order"
click at [34, 79] on icon at bounding box center [33, 74] width 11 height 7
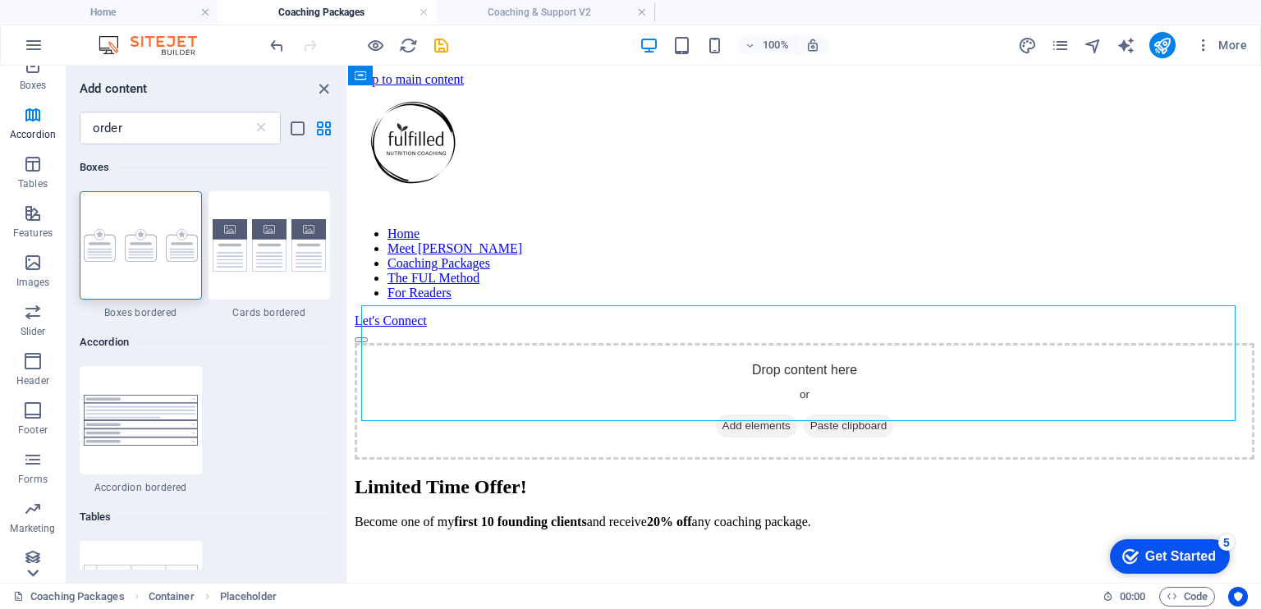
scroll to position [222, 0]
